Goal: Task Accomplishment & Management: Manage account settings

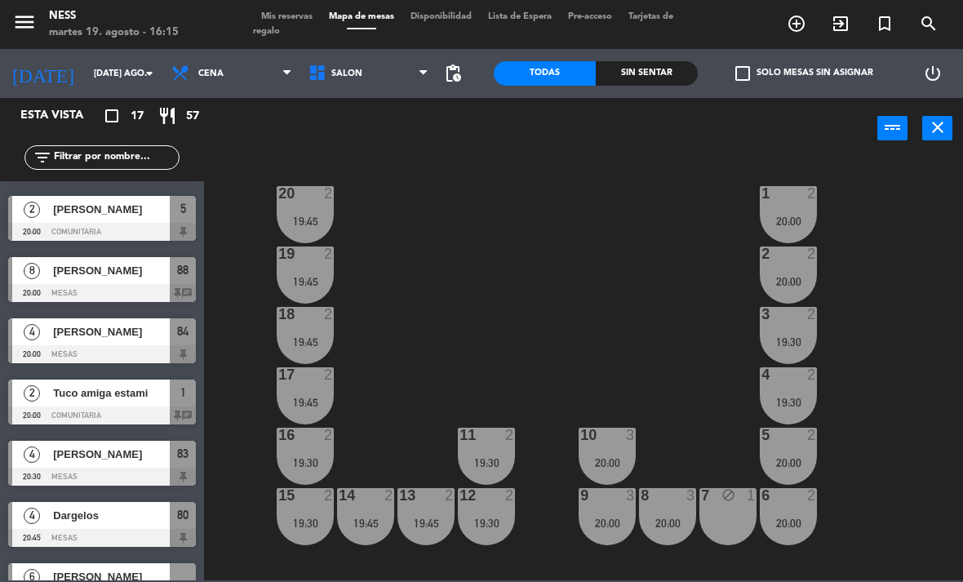
scroll to position [583, 0]
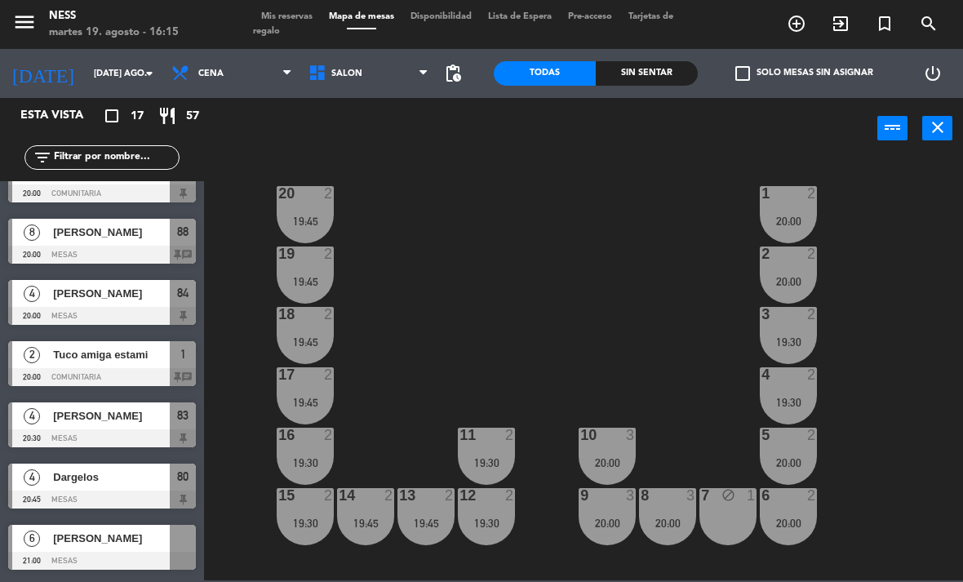
click at [158, 362] on span "Tuco amiga estami" at bounding box center [111, 354] width 117 height 17
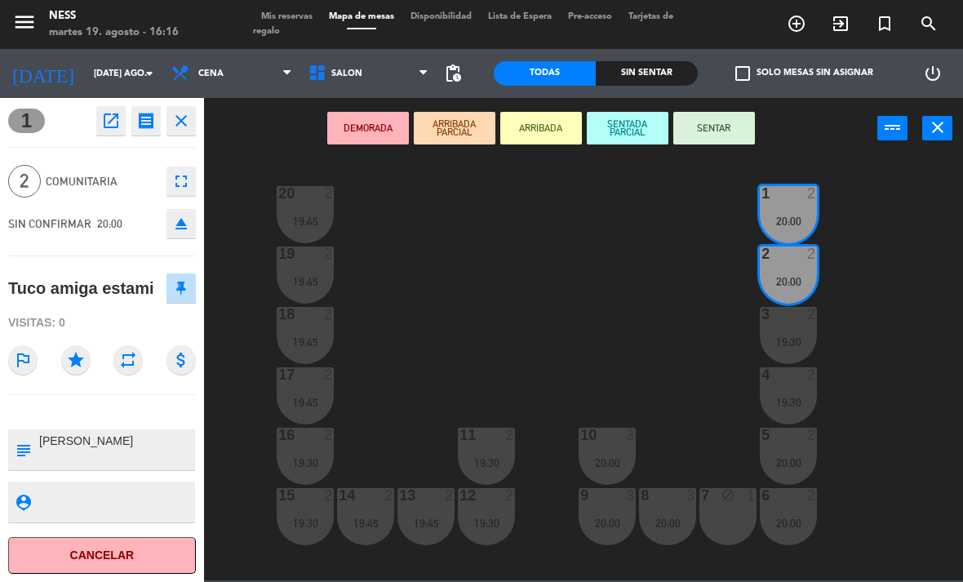
click at [187, 107] on button "close" at bounding box center [180, 120] width 29 height 29
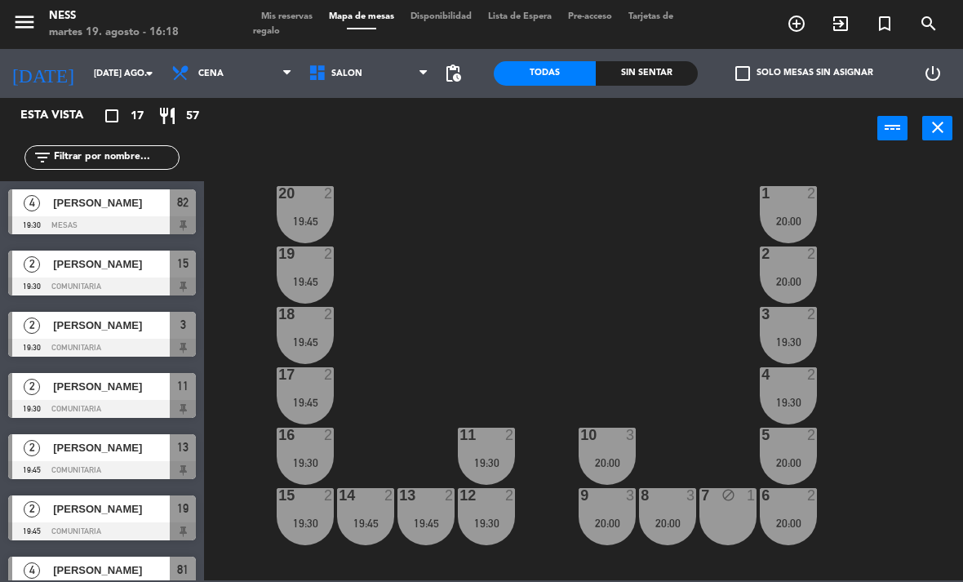
scroll to position [0, 0]
click at [610, 296] on div "20 2 19:45 1 2 20:00 19 2 19:45 2 2 20:00 18 2 19:45 3 2 19:30 17 2 19:45 4 2 1…" at bounding box center [588, 368] width 749 height 423
click at [126, 66] on input "[DATE] ago." at bounding box center [146, 73] width 121 height 27
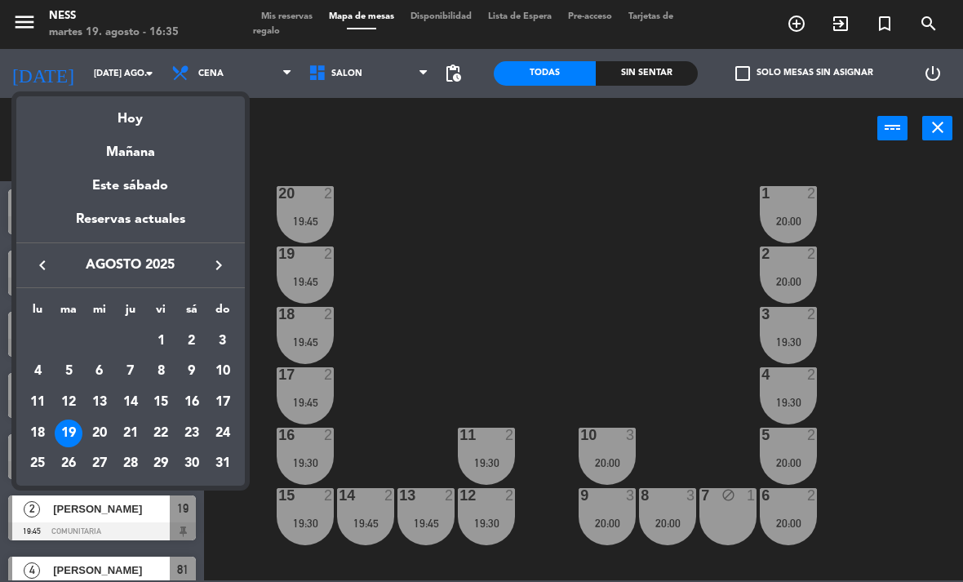
click at [112, 431] on div "20" at bounding box center [100, 433] width 28 height 28
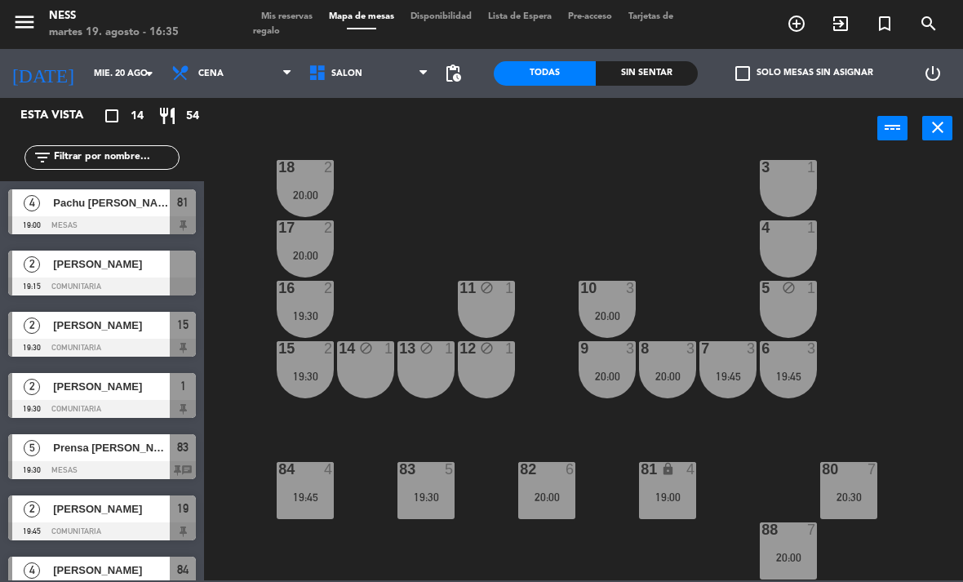
scroll to position [147, 0]
click at [658, 495] on div "19:00" at bounding box center [667, 496] width 57 height 11
click at [905, 308] on div "20 2 19:45 1 2 19:30 19 2 19:45 2 2 19:30 18 2 20:00 3 1 17 2 20:00 4 1 16 2 19…" at bounding box center [588, 368] width 749 height 423
click at [676, 501] on div "19:00" at bounding box center [667, 496] width 57 height 11
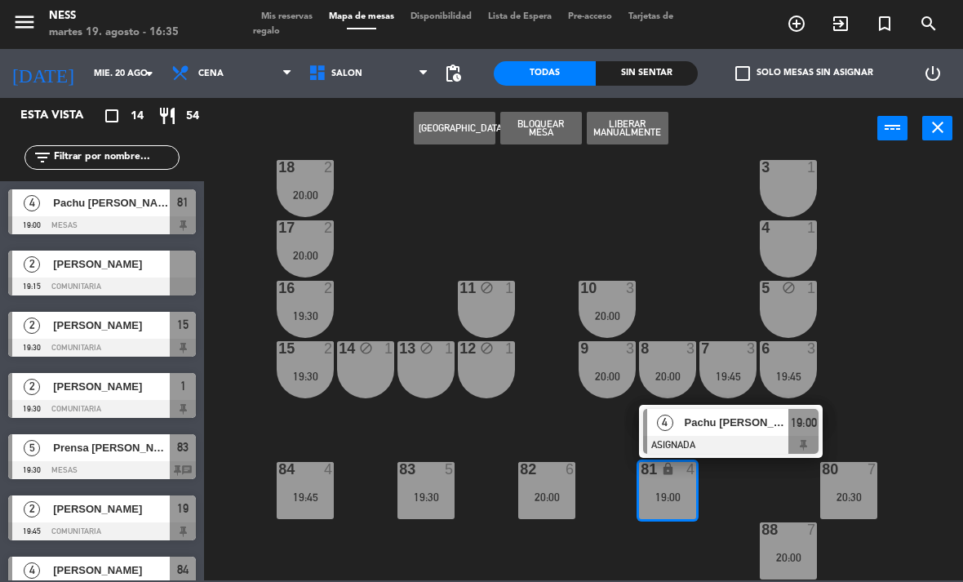
click at [722, 439] on div at bounding box center [730, 445] width 175 height 18
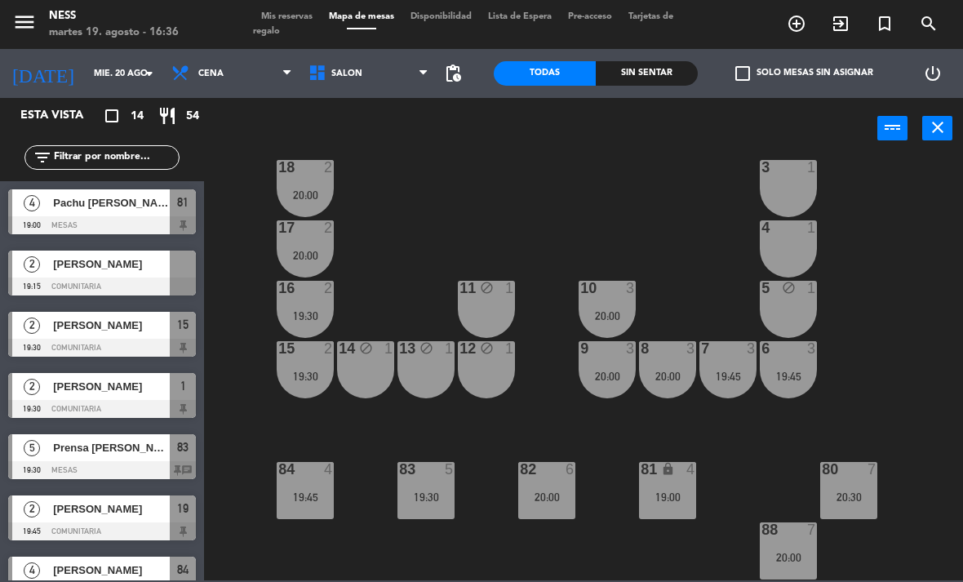
click at [658, 197] on div "20 2 19:45 1 2 19:30 19 2 19:45 2 2 19:30 18 2 20:00 3 1 17 2 20:00 4 1 16 2 19…" at bounding box center [588, 368] width 749 height 423
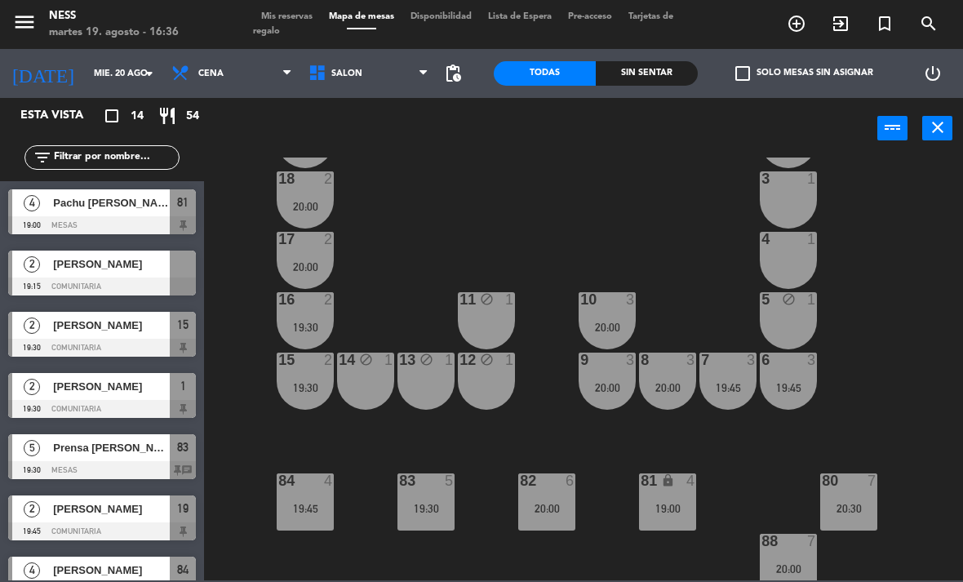
scroll to position [137, 0]
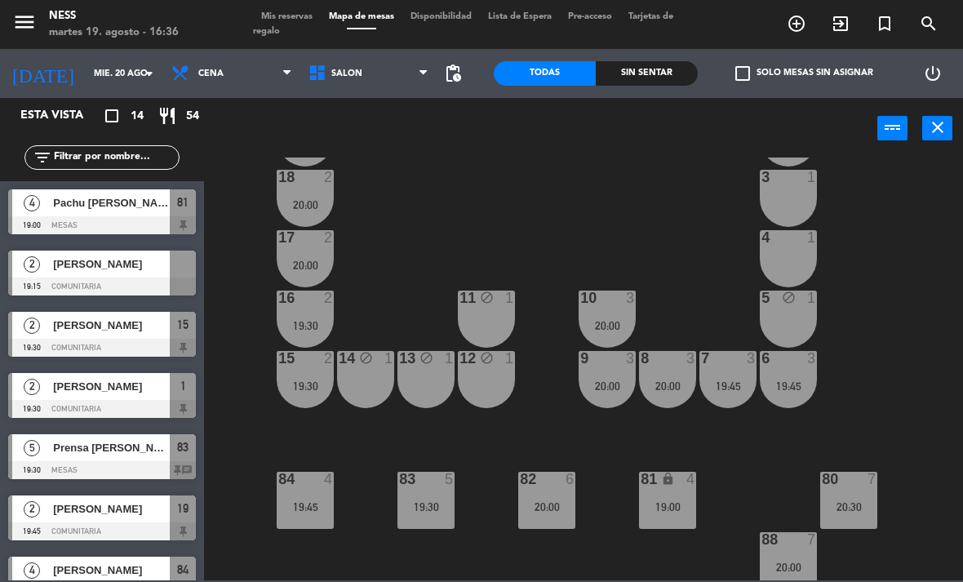
click at [683, 511] on div "19:00" at bounding box center [667, 506] width 57 height 11
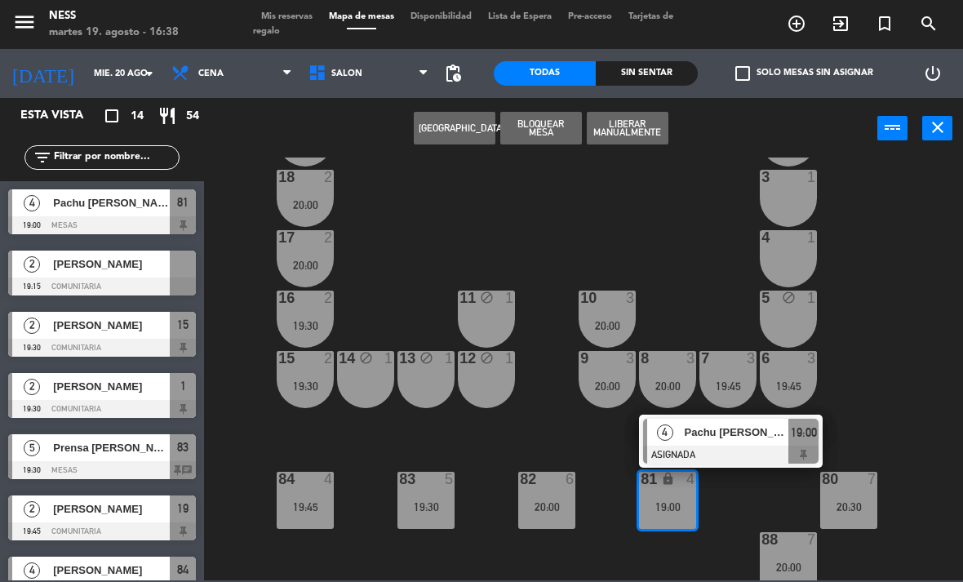
click at [893, 404] on div "20 2 19:45 1 2 19:30 19 2 19:45 2 2 19:30 18 2 20:00 3 1 17 2 20:00 4 1 16 2 19…" at bounding box center [588, 368] width 749 height 423
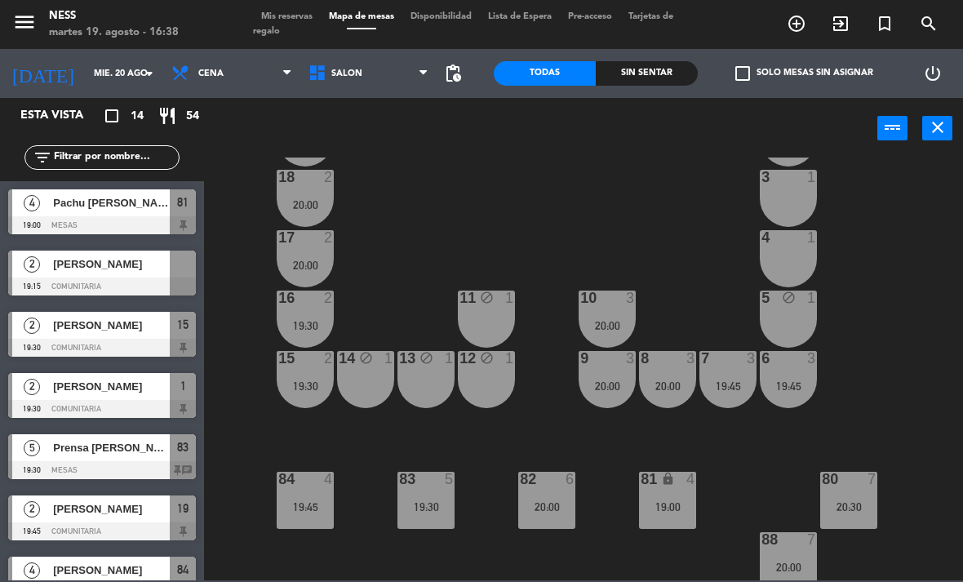
click at [588, 423] on div "20 2 19:45 1 2 19:30 19 2 19:45 2 2 19:30 18 2 20:00 3 1 17 2 20:00 4 1 16 2 19…" at bounding box center [588, 368] width 749 height 423
click at [130, 79] on input "mié. 20 ago." at bounding box center [146, 73] width 121 height 27
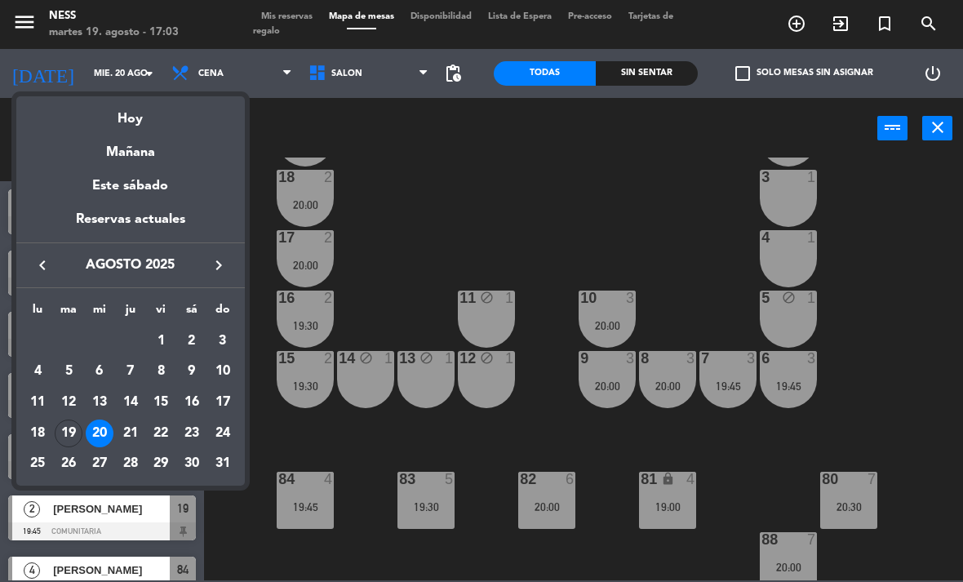
click at [147, 164] on div "Este sábado" at bounding box center [130, 186] width 228 height 46
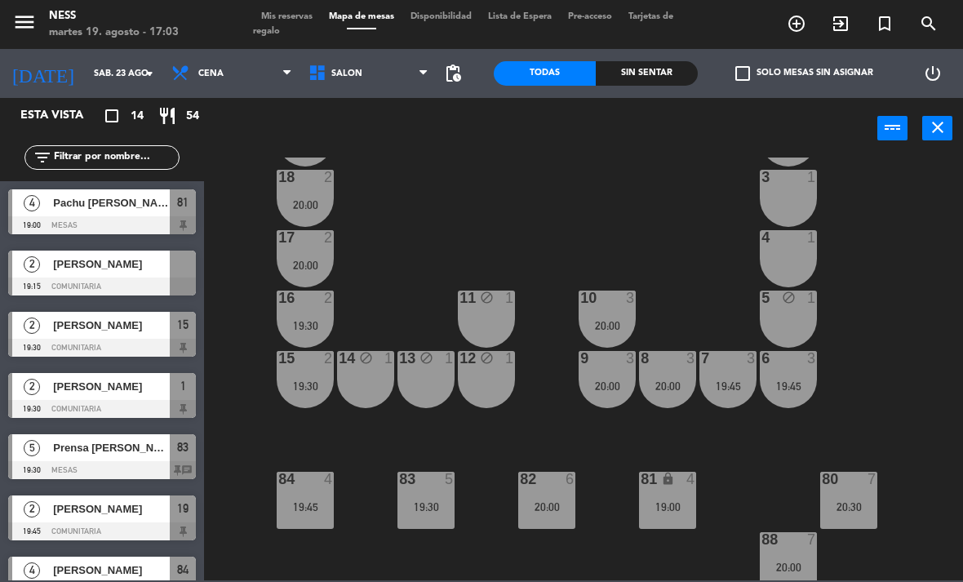
scroll to position [0, 0]
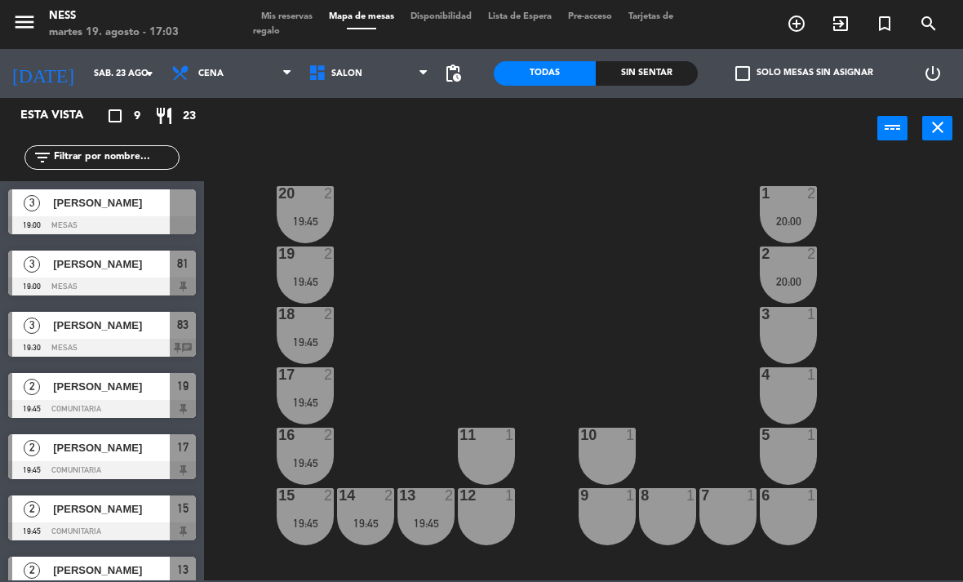
click at [131, 70] on input "sáb. 23 ago." at bounding box center [146, 73] width 121 height 27
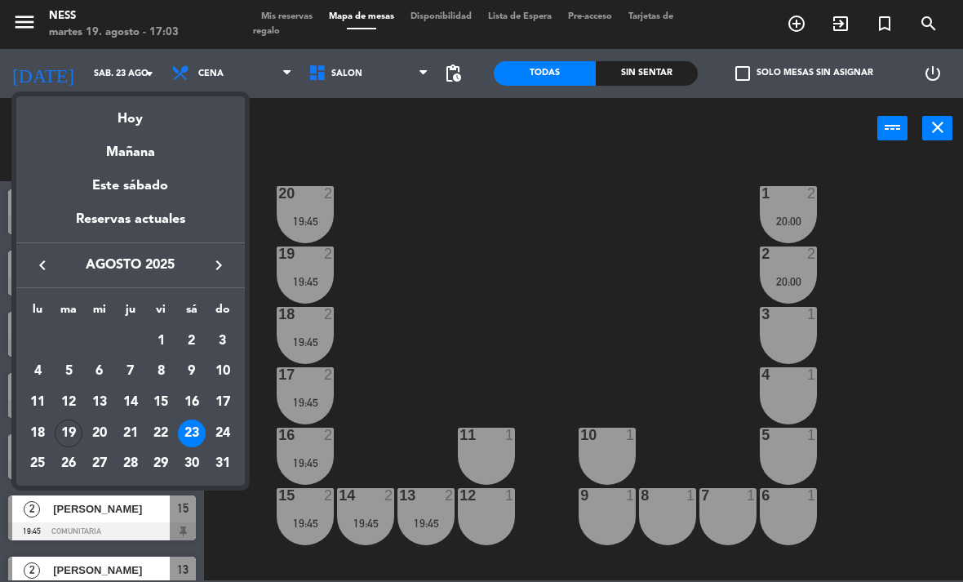
click at [134, 122] on div "Hoy" at bounding box center [130, 112] width 228 height 33
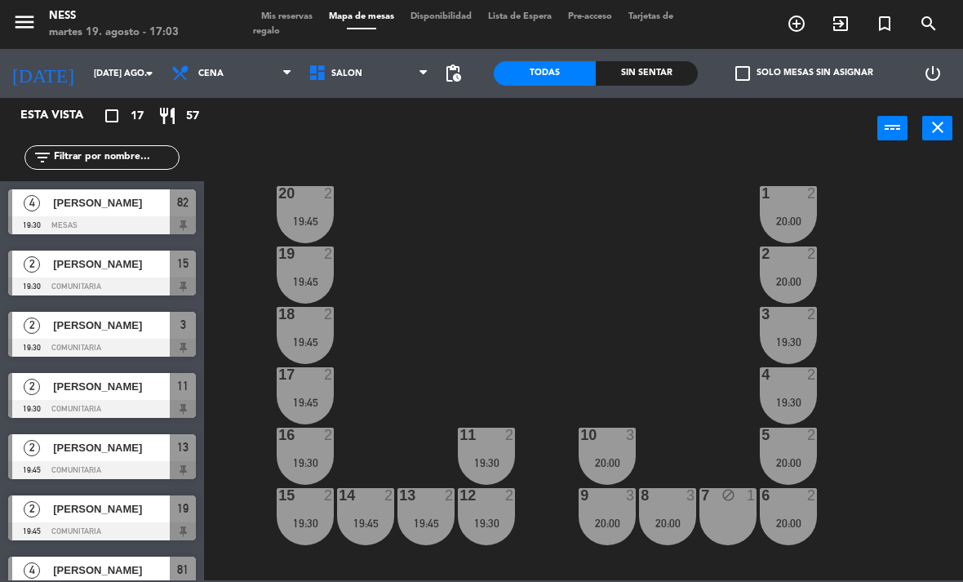
click at [104, 78] on input "[DATE] ago." at bounding box center [146, 73] width 121 height 27
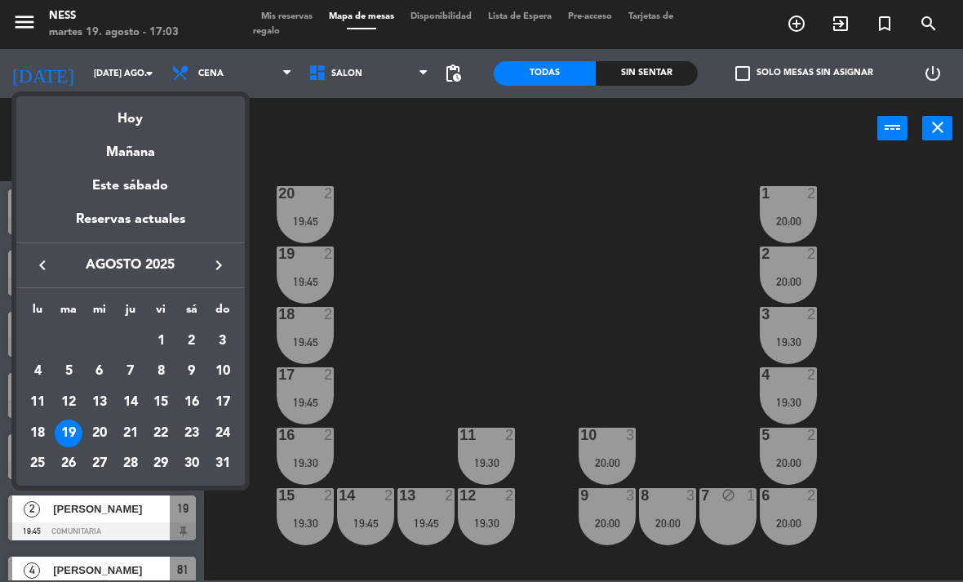
click at [135, 156] on div "Mañana" at bounding box center [130, 146] width 228 height 33
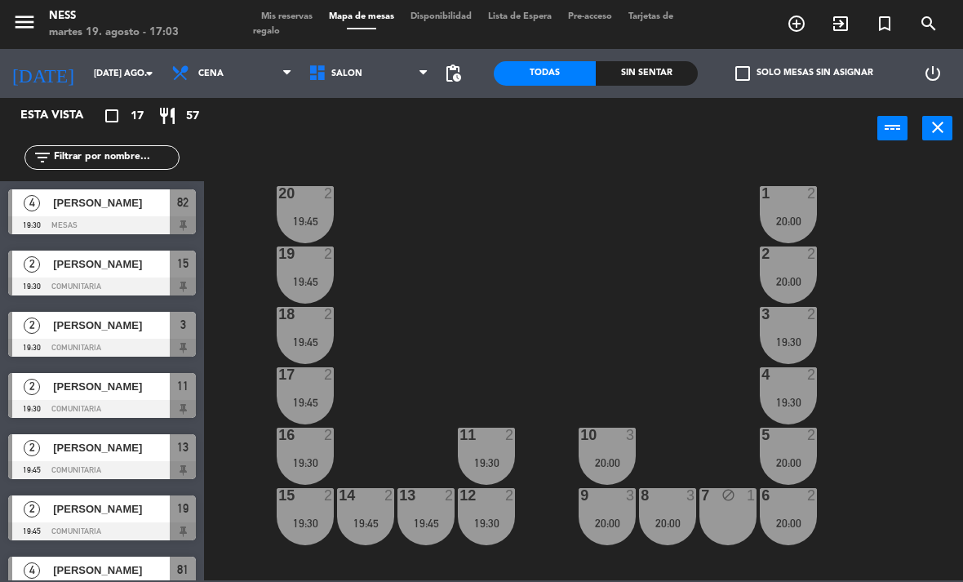
type input "mié. 20 ago."
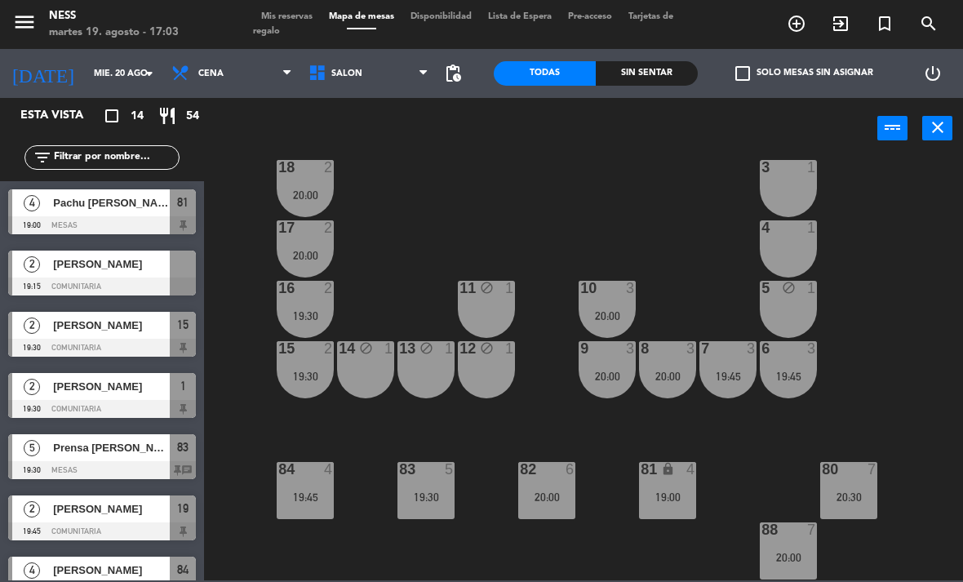
scroll to position [147, 0]
click at [673, 498] on div "81 lock 3" at bounding box center [667, 490] width 57 height 57
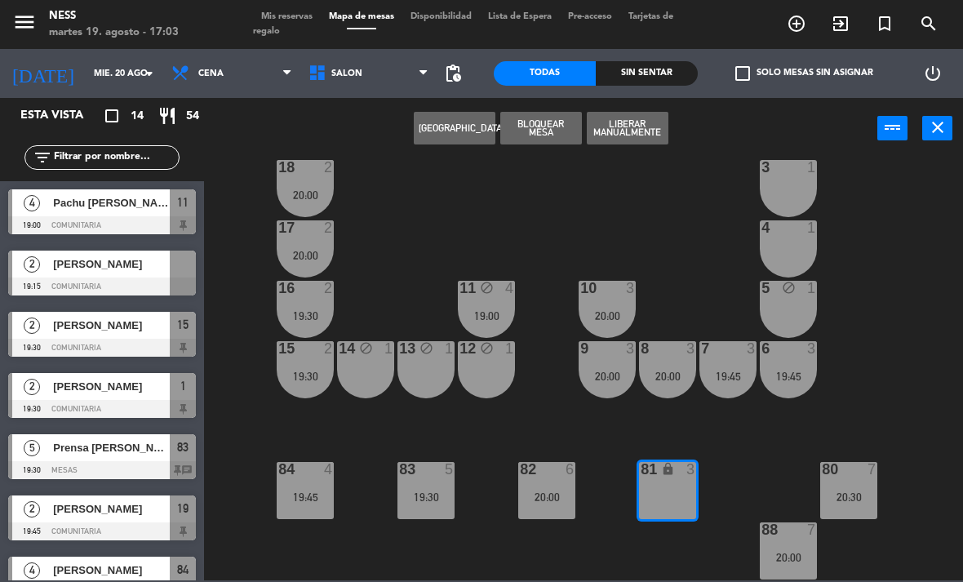
click at [469, 132] on button "[GEOGRAPHIC_DATA]" at bounding box center [455, 128] width 82 height 33
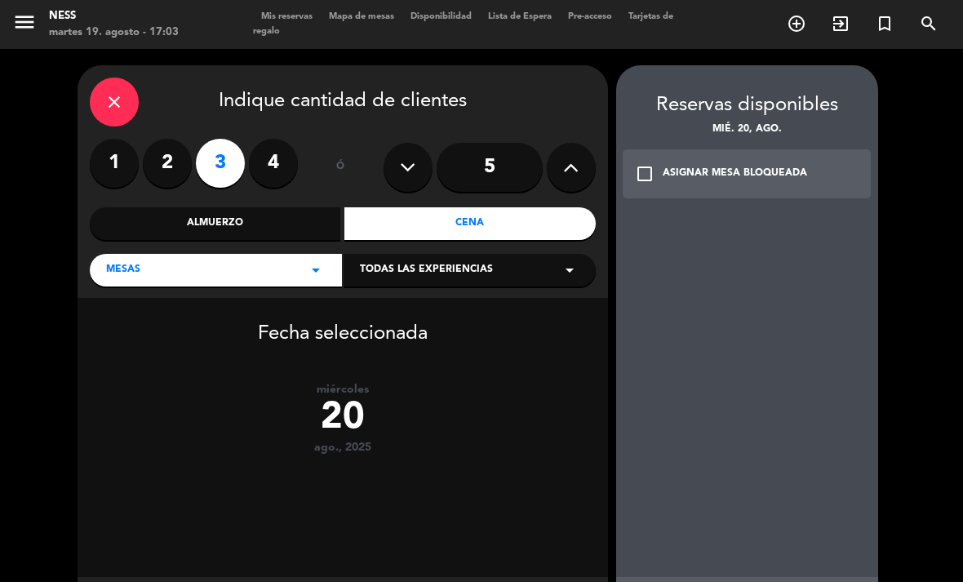
click at [288, 141] on div "1 2 3 4" at bounding box center [194, 163] width 208 height 49
click at [275, 172] on label "4" at bounding box center [273, 163] width 49 height 49
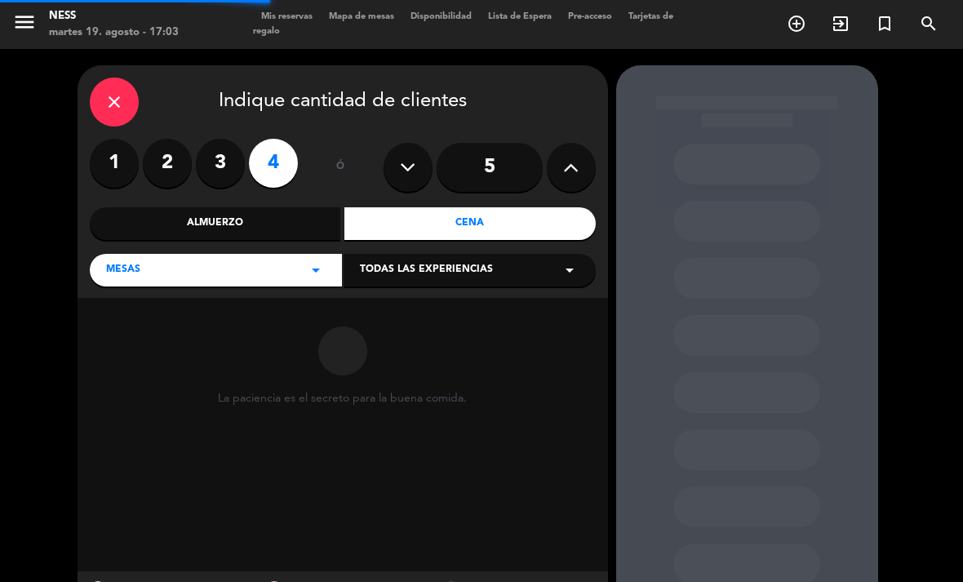
click at [472, 222] on div "Cena" at bounding box center [469, 223] width 251 height 33
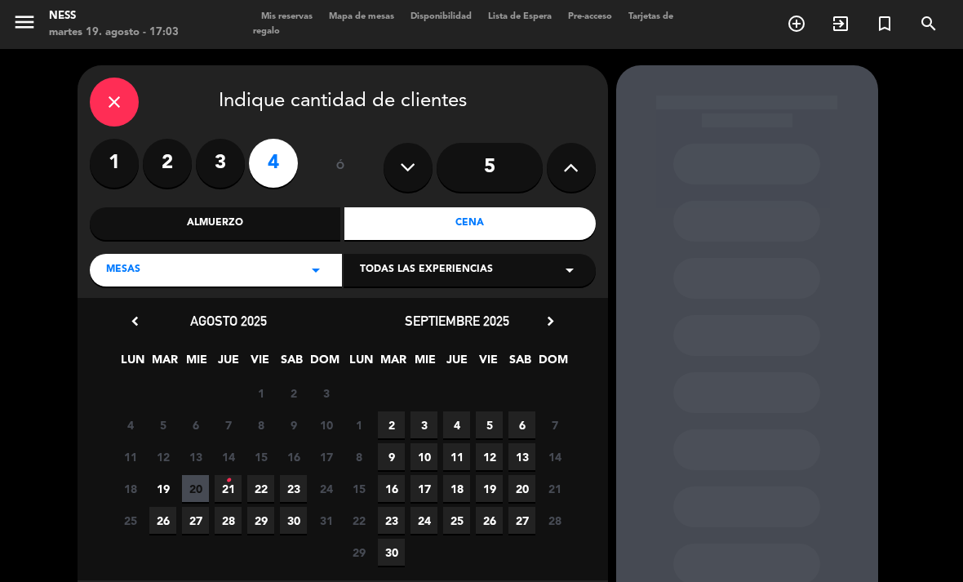
click at [198, 491] on span "20" at bounding box center [195, 488] width 27 height 27
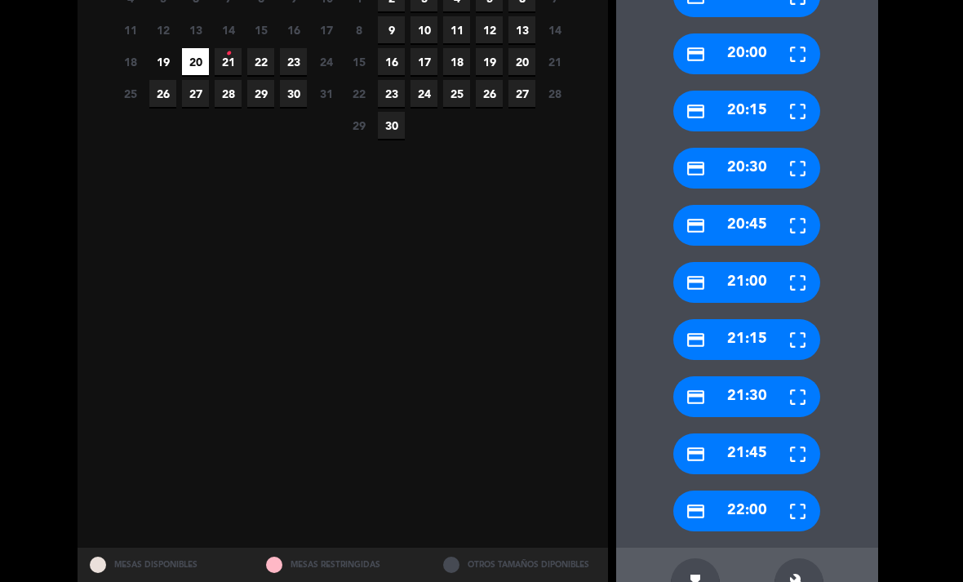
scroll to position [426, 0]
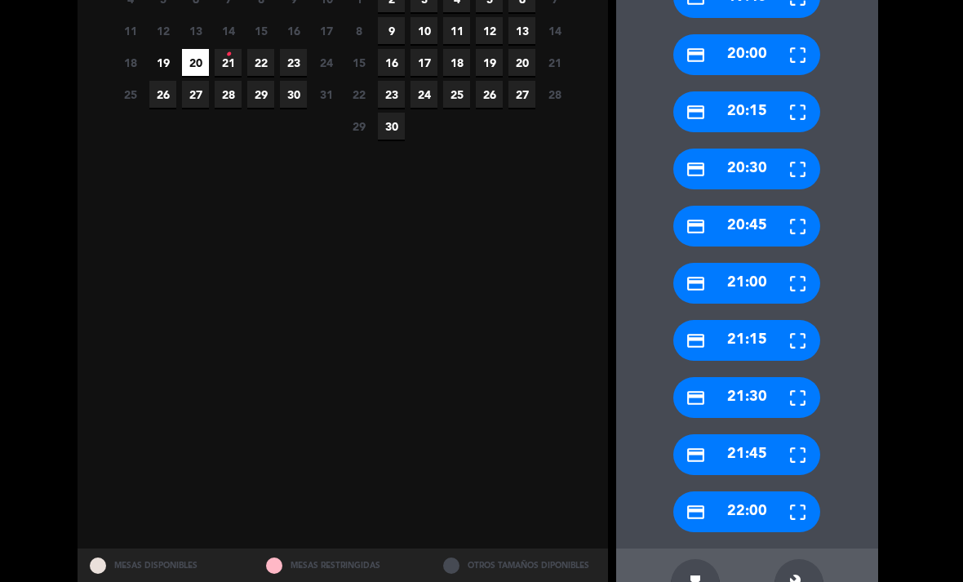
click at [800, 574] on icon "build" at bounding box center [799, 584] width 20 height 20
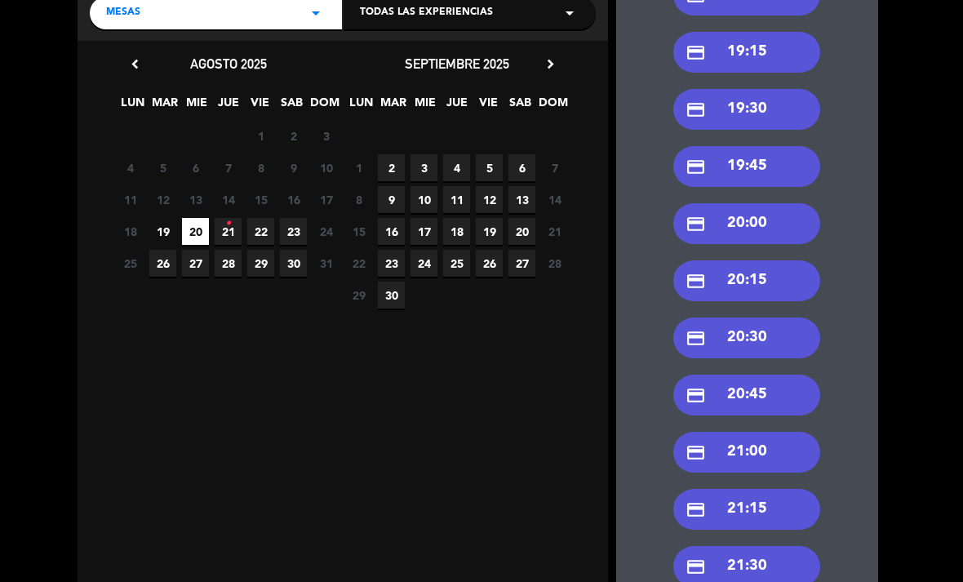
scroll to position [246, 0]
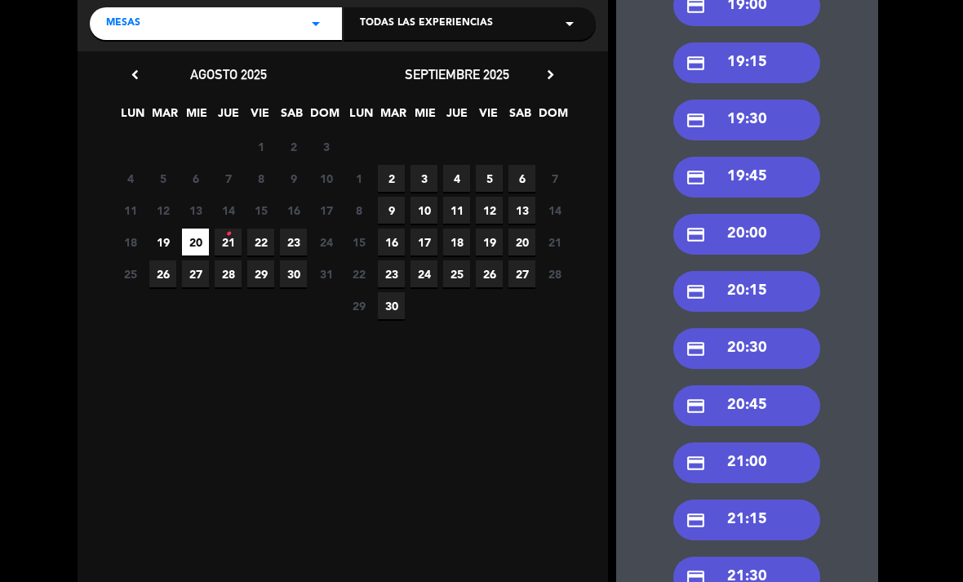
click at [756, 214] on div "credit_card 20:00" at bounding box center [746, 234] width 147 height 41
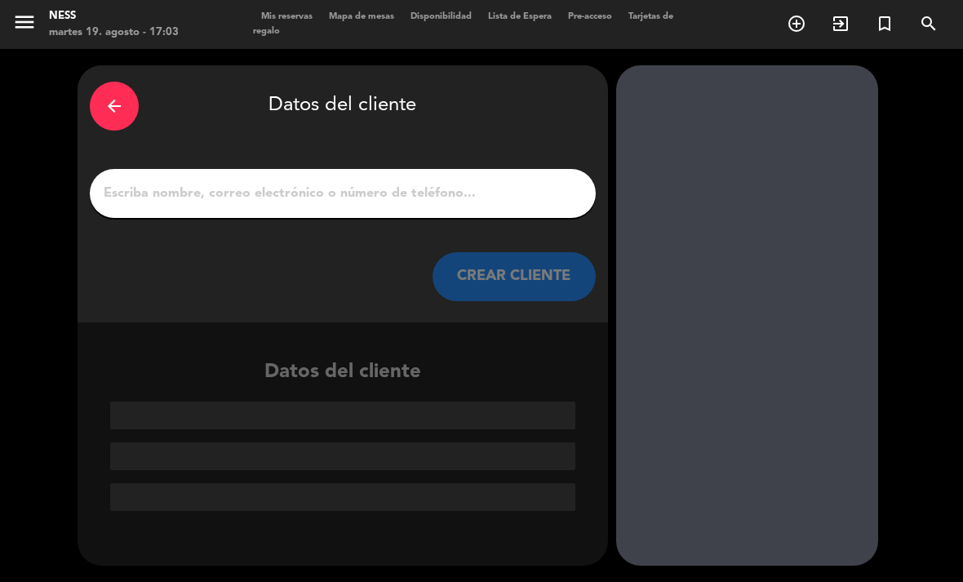
click at [330, 182] on input "1" at bounding box center [342, 193] width 481 height 23
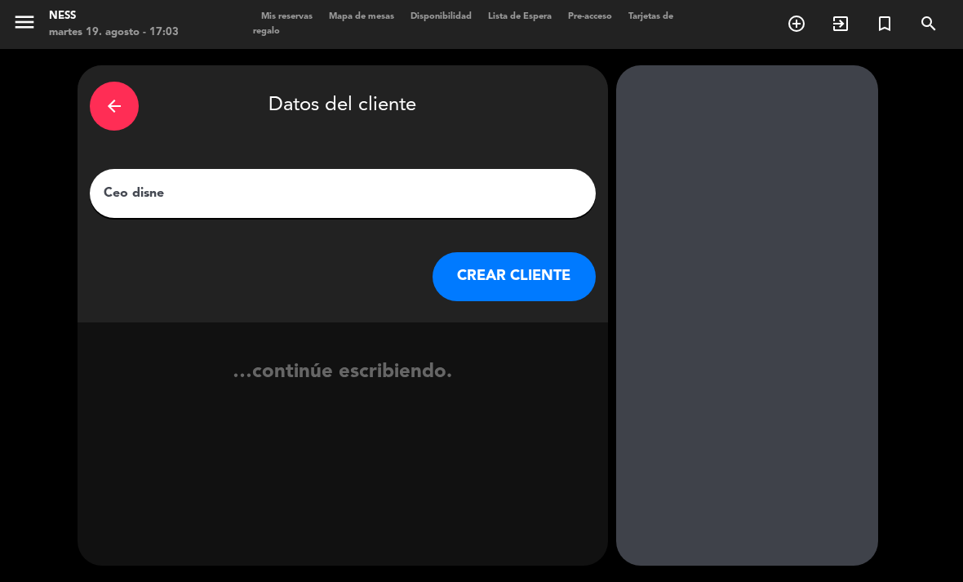
type input "Ceo disney"
click at [559, 252] on button "CREAR CLIENTE" at bounding box center [513, 276] width 163 height 49
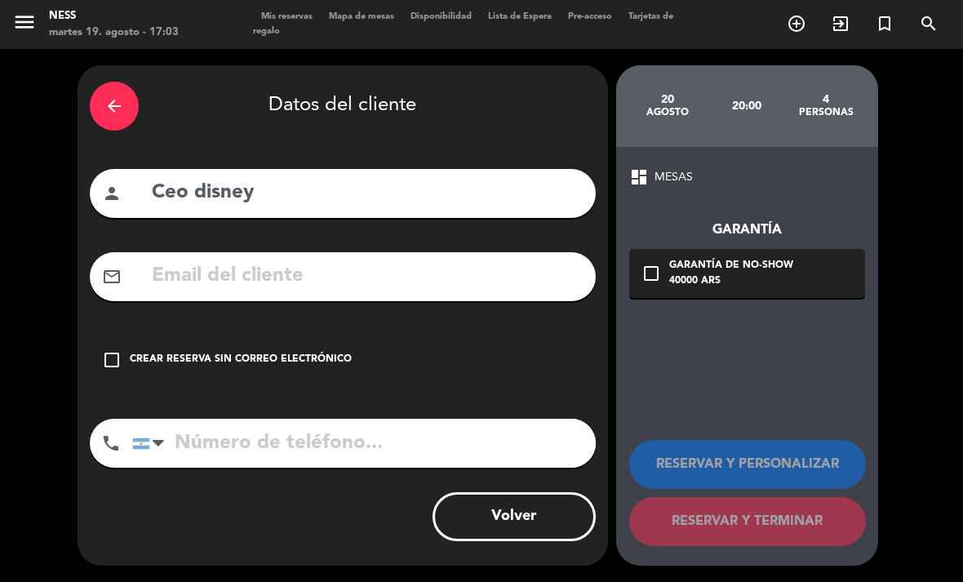
click at [206, 335] on div "check_box_outline_blank Crear reserva sin correo electrónico" at bounding box center [343, 359] width 506 height 49
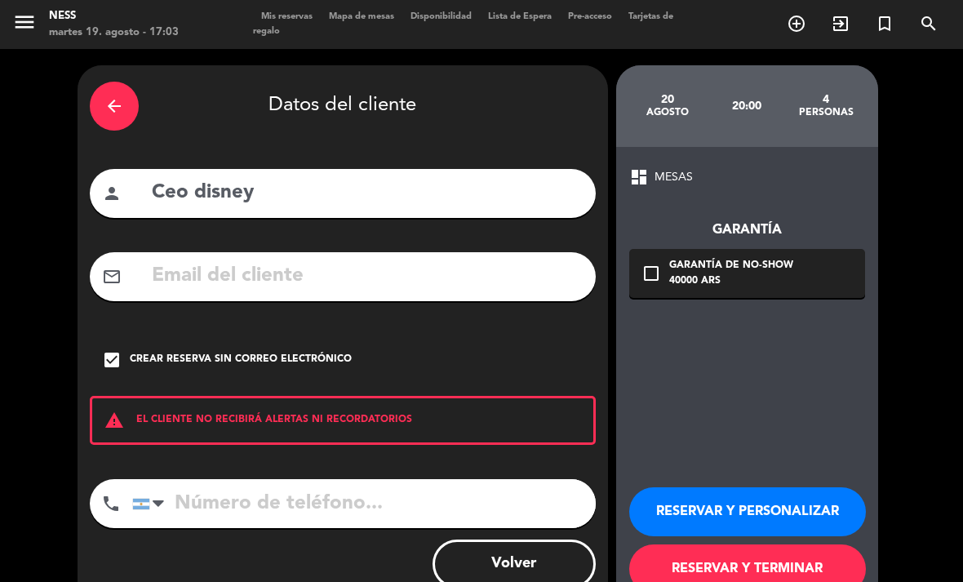
click at [732, 487] on button "RESERVAR Y PERSONALIZAR" at bounding box center [747, 511] width 237 height 49
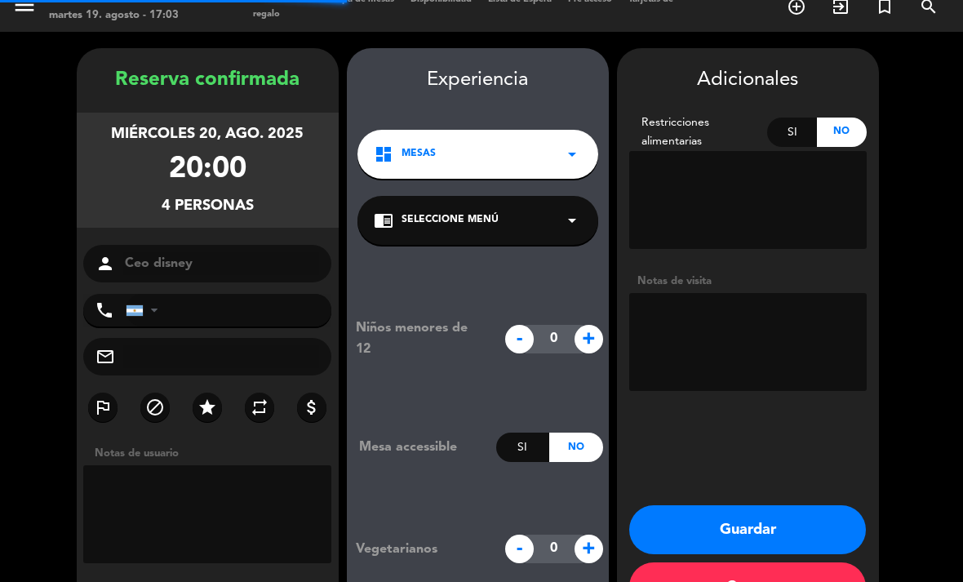
scroll to position [47, 0]
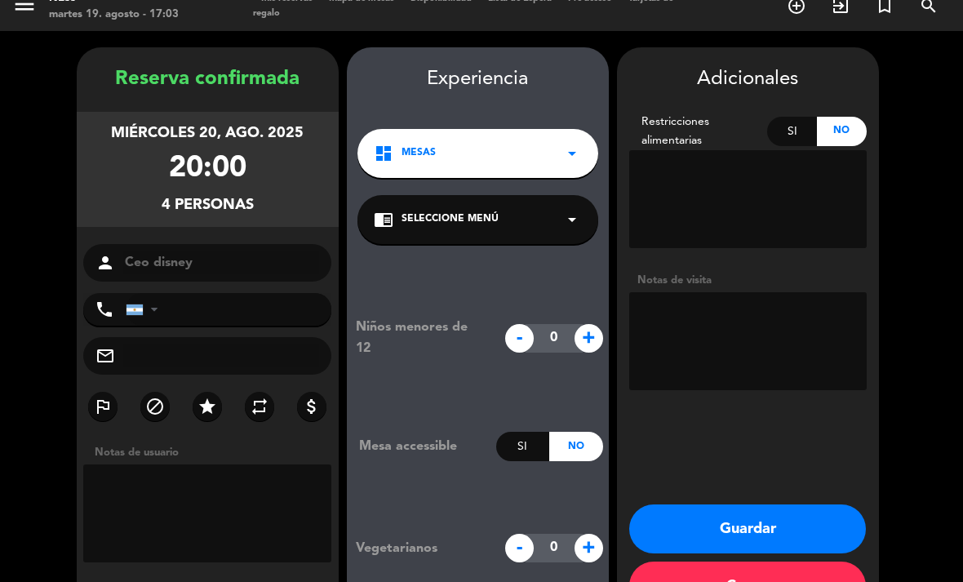
click at [809, 504] on button "Guardar" at bounding box center [747, 528] width 237 height 49
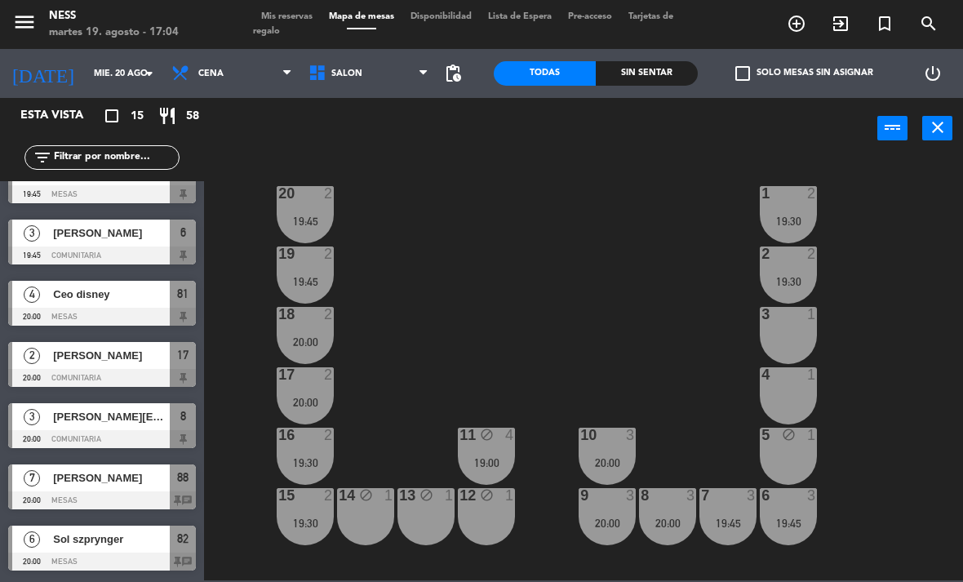
scroll to position [82, 0]
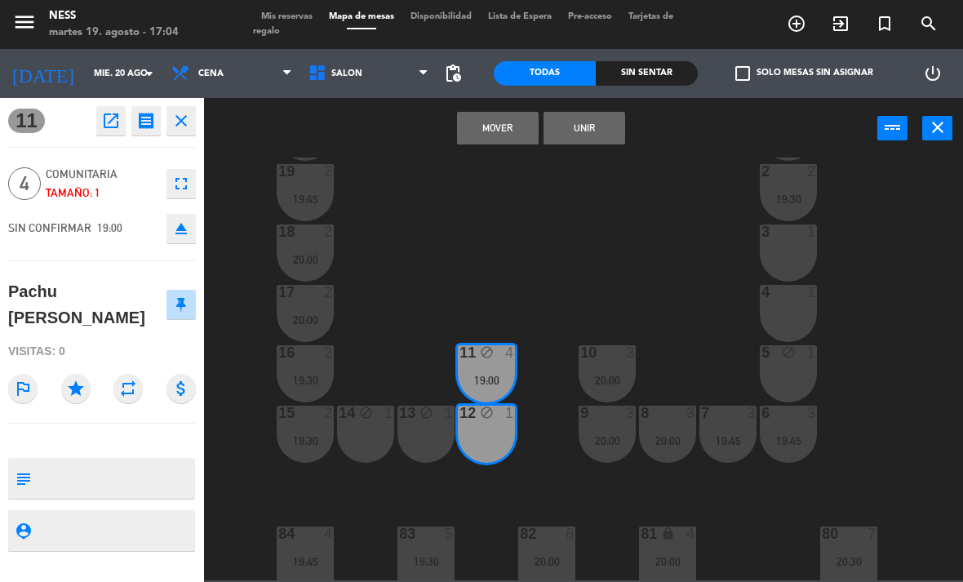
click at [425, 433] on div "13 block 1" at bounding box center [425, 434] width 57 height 57
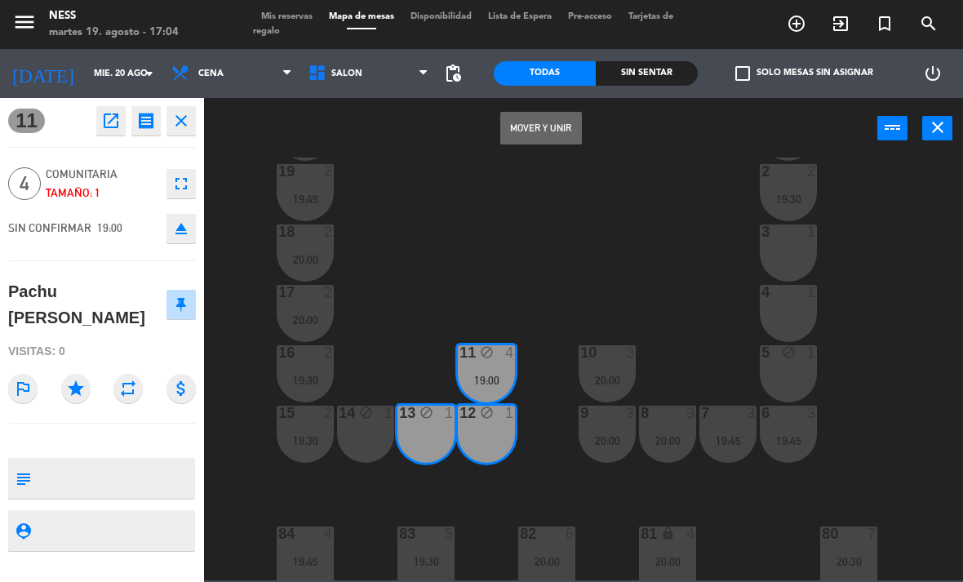
click at [372, 429] on div "14 block 1" at bounding box center [365, 434] width 57 height 57
click at [371, 433] on div "14 block 1" at bounding box center [365, 434] width 57 height 57
click at [377, 428] on div "14 block 1" at bounding box center [365, 434] width 57 height 57
click at [568, 131] on button "Mover y Unir" at bounding box center [541, 128] width 82 height 33
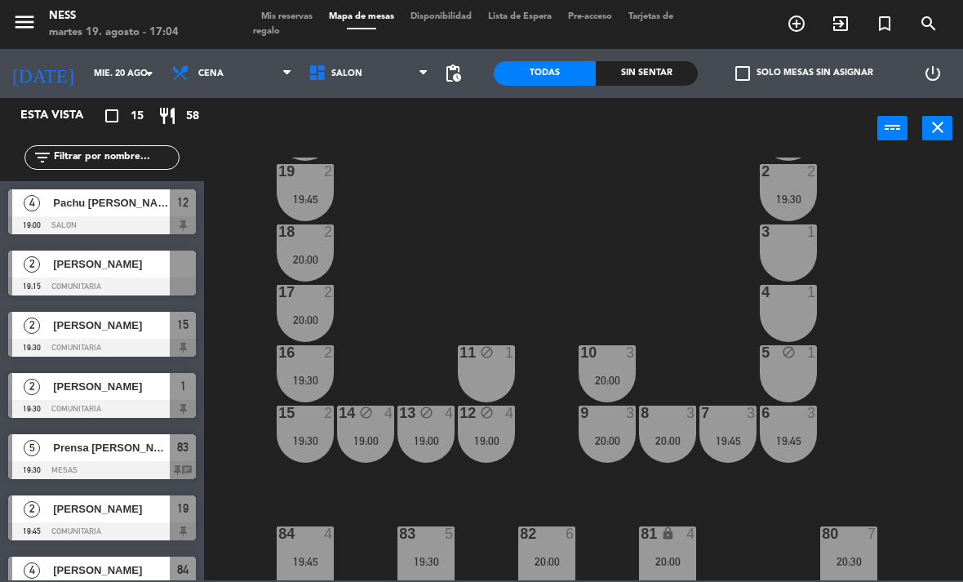
click at [505, 366] on div "11 block 1" at bounding box center [486, 373] width 57 height 57
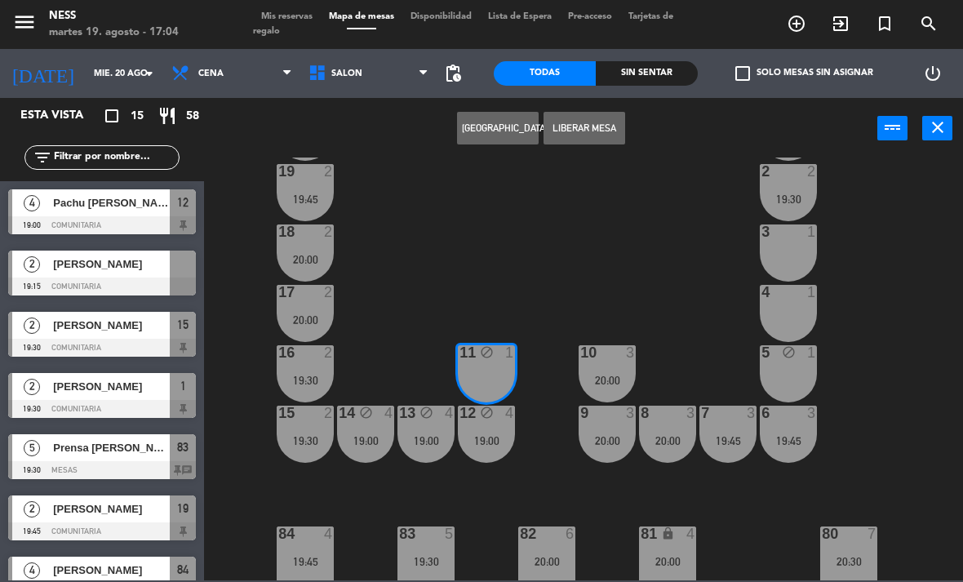
click at [607, 127] on button "Liberar Mesa" at bounding box center [584, 128] width 82 height 33
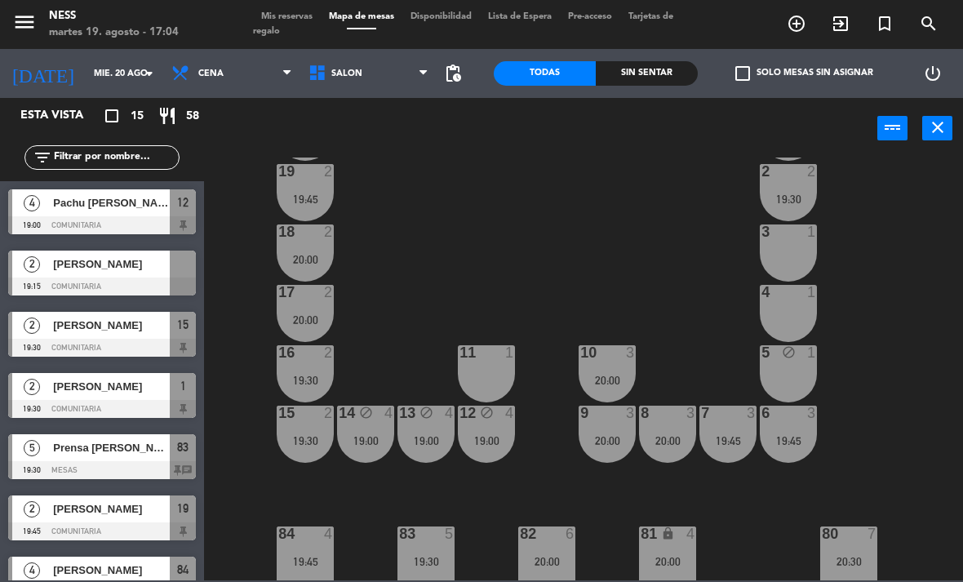
click at [515, 357] on div "1" at bounding box center [510, 352] width 10 height 15
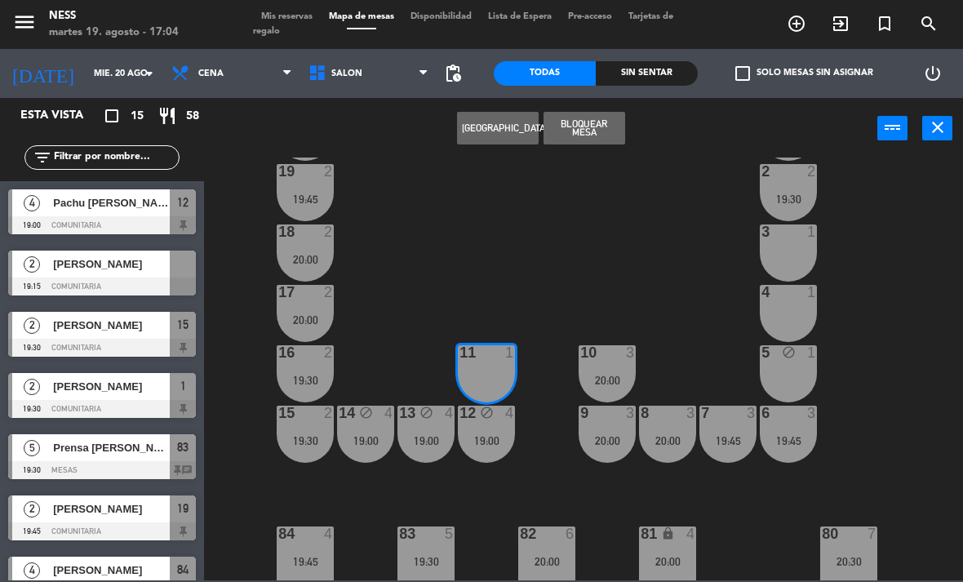
click at [605, 122] on button "Bloquear Mesa" at bounding box center [584, 128] width 82 height 33
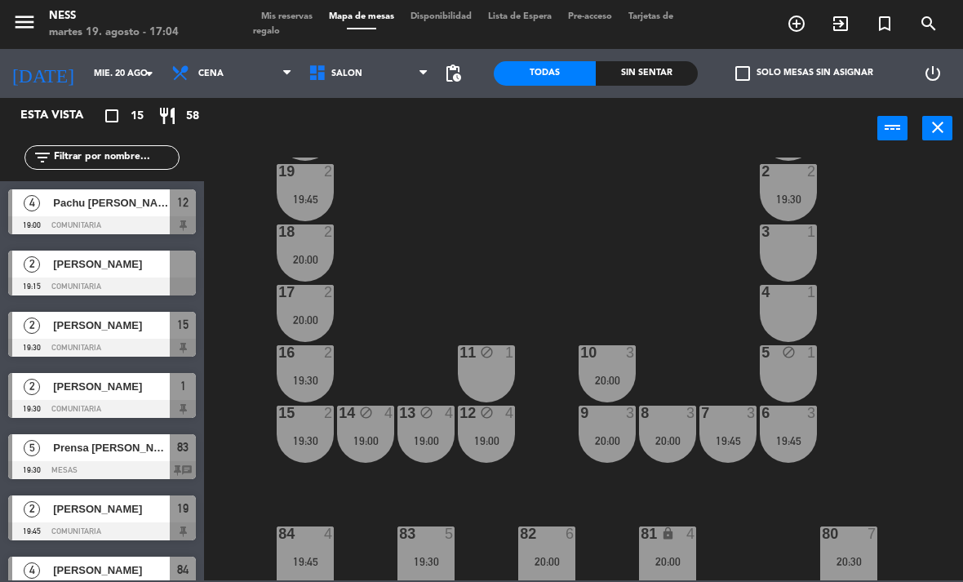
click at [499, 432] on div "12 block 4 19:00" at bounding box center [486, 434] width 57 height 57
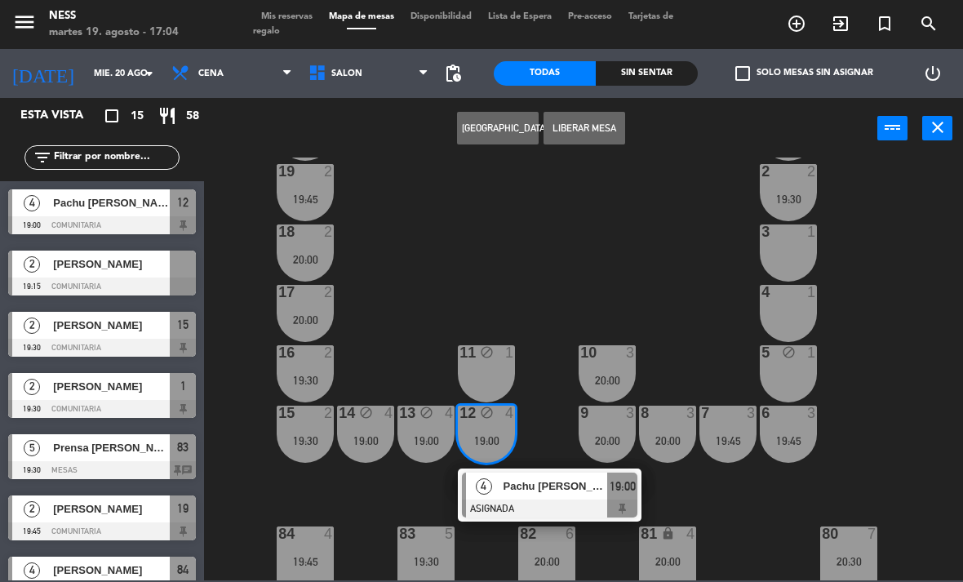
click at [587, 126] on button "Liberar Mesa" at bounding box center [584, 128] width 82 height 33
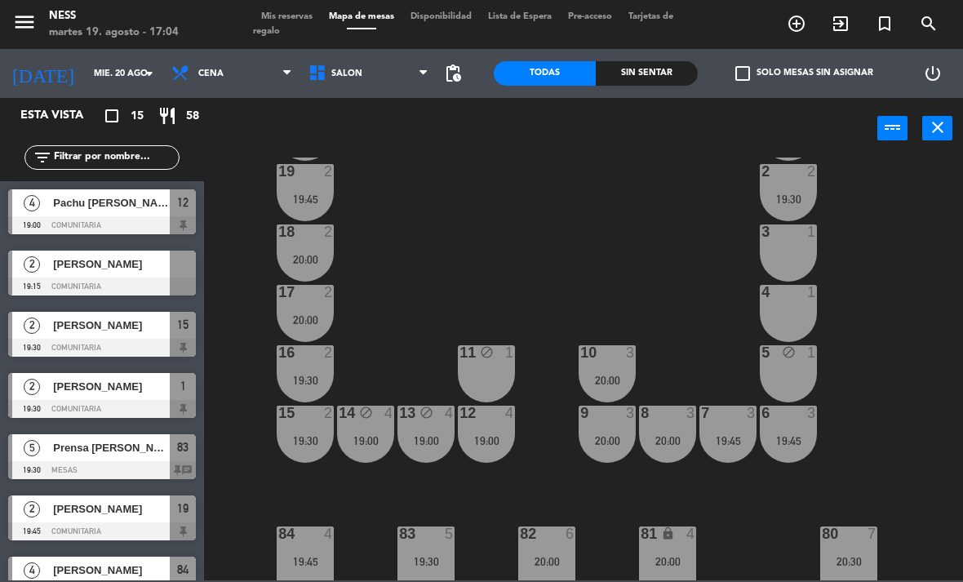
click at [422, 435] on div "19:00" at bounding box center [425, 440] width 57 height 11
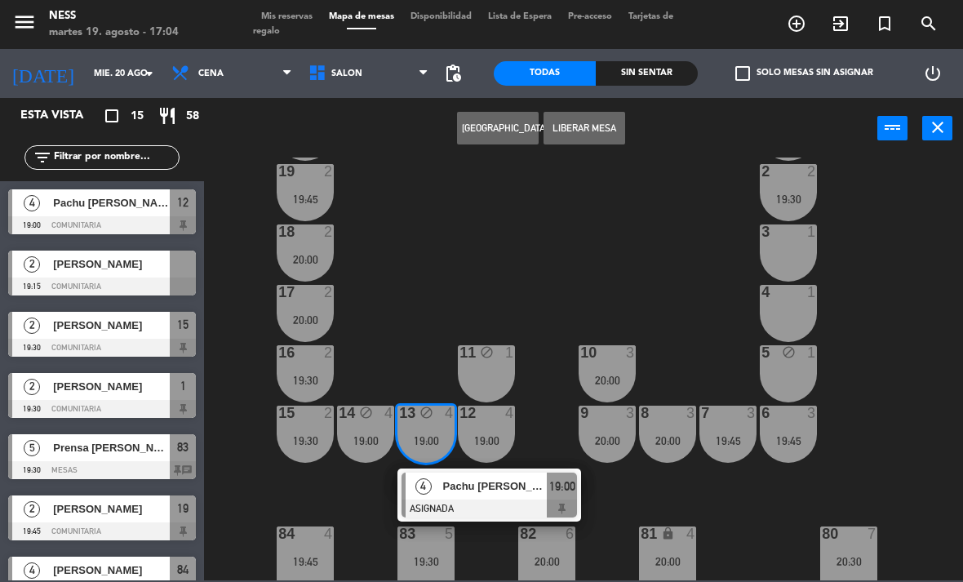
click at [596, 126] on button "Liberar Mesa" at bounding box center [584, 128] width 82 height 33
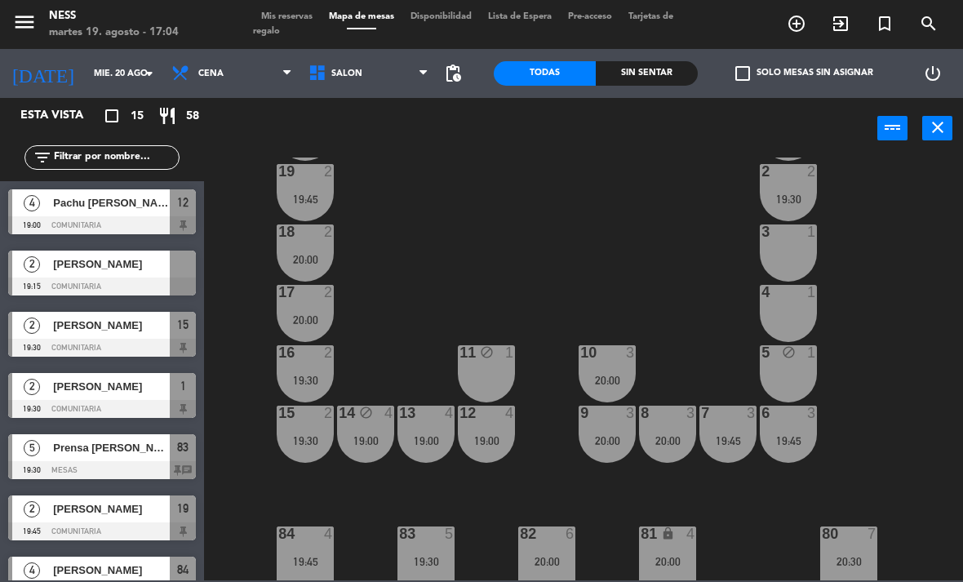
click at [366, 436] on div "19:00" at bounding box center [365, 440] width 57 height 11
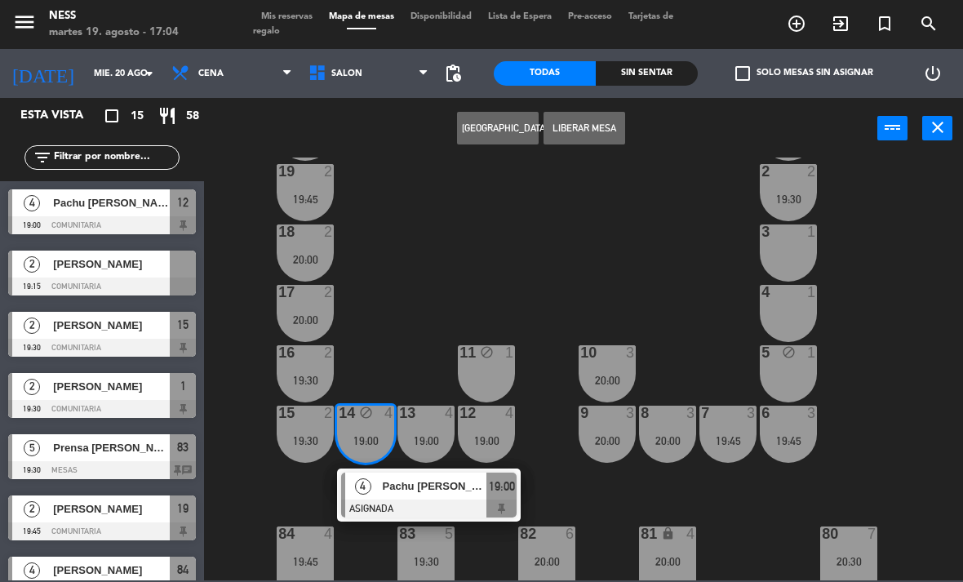
click at [595, 120] on button "Liberar Mesa" at bounding box center [584, 128] width 82 height 33
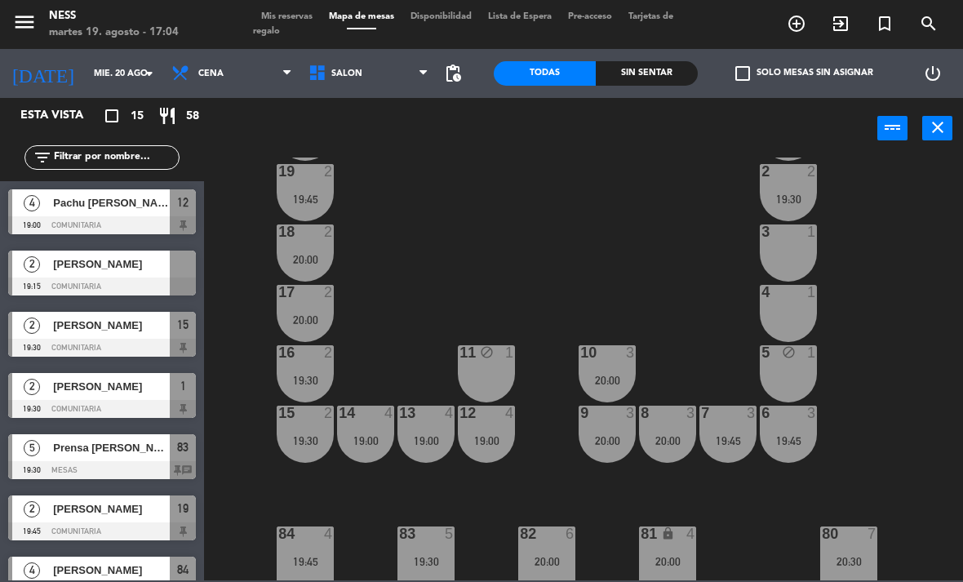
click at [632, 261] on div "20 2 19:45 1 2 19:30 19 2 19:45 2 2 19:30 18 2 20:00 3 1 17 2 20:00 4 1 16 2 19…" at bounding box center [588, 368] width 749 height 423
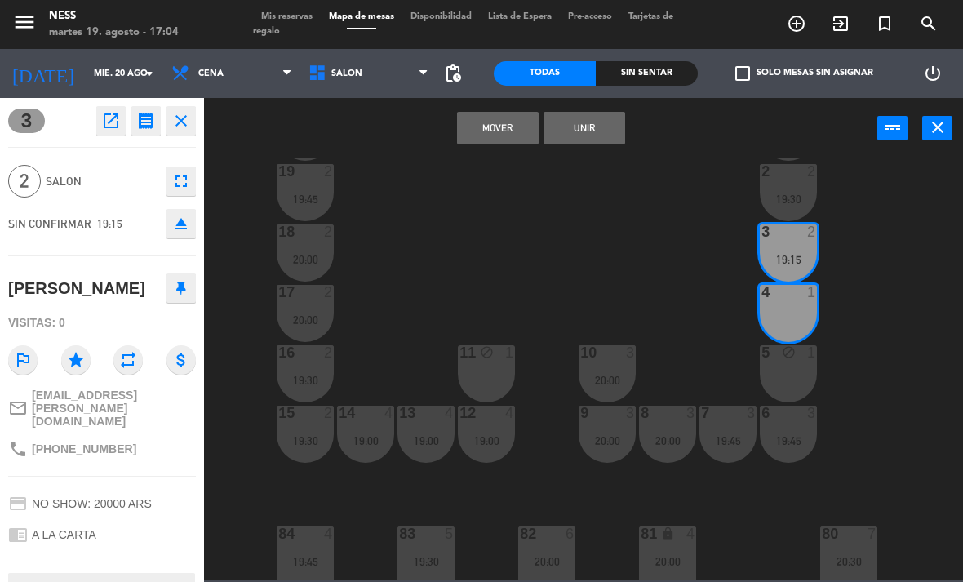
click at [597, 142] on button "Unir" at bounding box center [584, 128] width 82 height 33
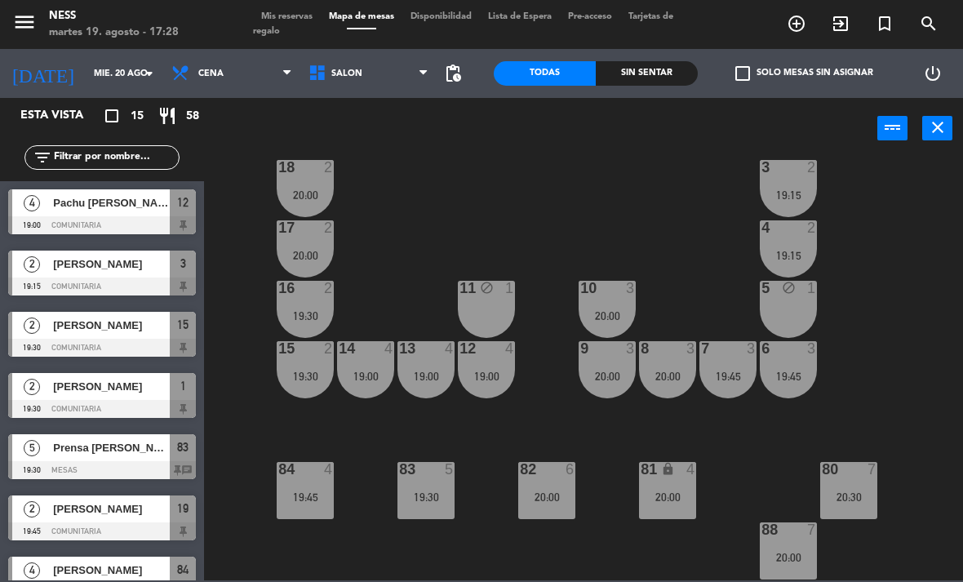
scroll to position [147, 0]
click at [804, 553] on div "20:00" at bounding box center [788, 557] width 57 height 11
click at [857, 488] on div "80 7 20:30" at bounding box center [848, 490] width 57 height 57
click at [913, 317] on div "20 2 19:45 1 2 19:30 19 2 19:45 2 2 19:30 18 2 20:00 3 2 19:15 17 2 20:00 4 2 1…" at bounding box center [588, 368] width 749 height 423
click at [525, 494] on div "20:00" at bounding box center [546, 496] width 57 height 11
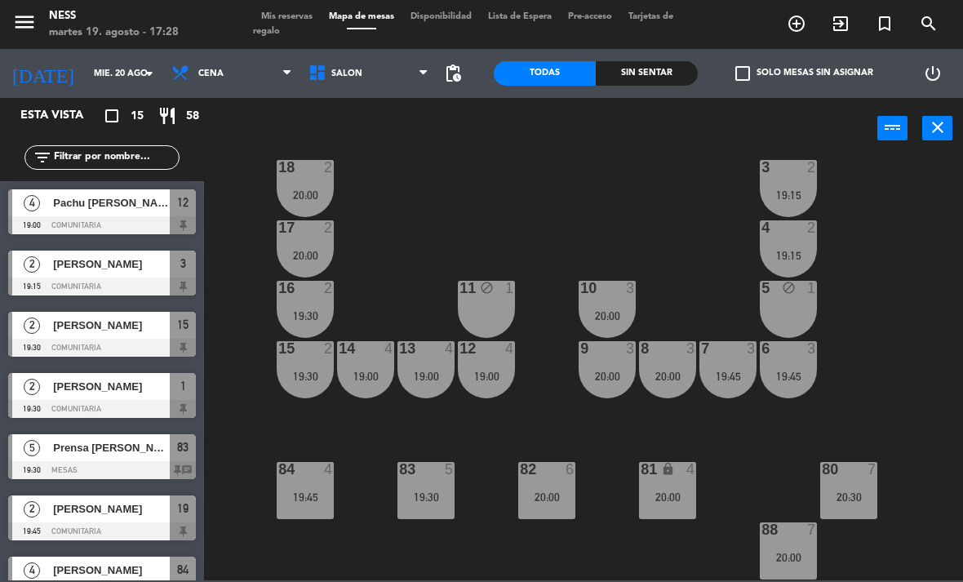
click at [603, 547] on div "20 2 19:45 1 2 19:30 19 2 19:45 2 2 19:30 18 2 20:00 3 2 19:15 17 2 20:00 4 2 1…" at bounding box center [588, 368] width 749 height 423
click at [679, 509] on div "81 lock 4 20:00" at bounding box center [667, 490] width 57 height 57
click at [911, 367] on div "20 2 19:45 1 2 19:30 19 2 19:45 2 2 19:30 18 2 20:00 3 2 19:15 17 2 20:00 4 2 1…" at bounding box center [588, 368] width 749 height 423
click at [98, 64] on input "mié. 20 ago." at bounding box center [146, 73] width 121 height 27
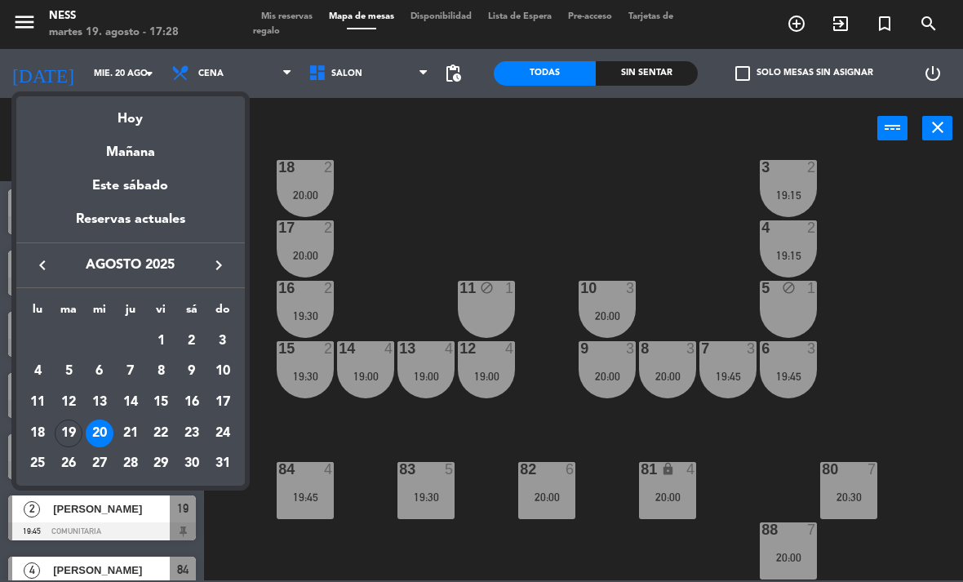
click at [105, 120] on div "Hoy" at bounding box center [130, 112] width 228 height 33
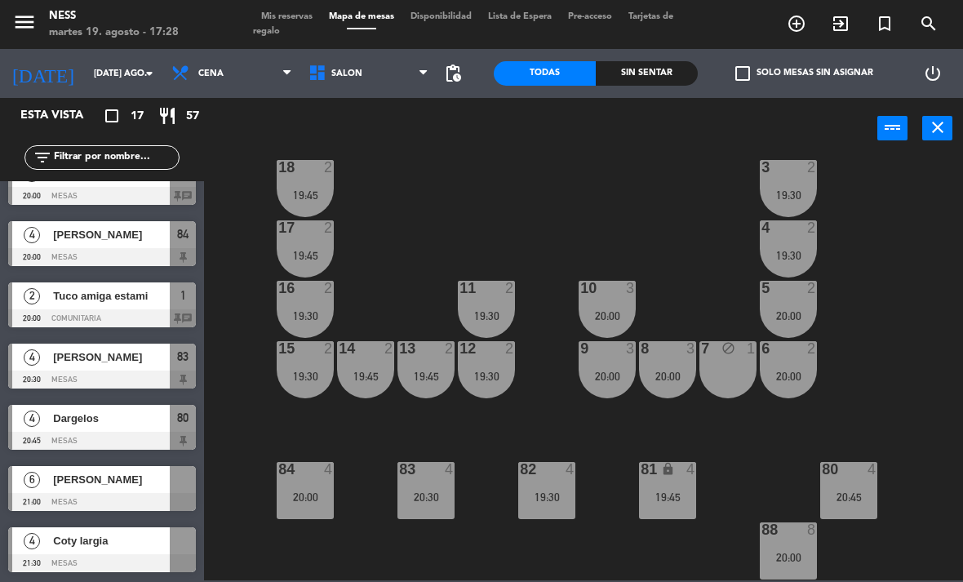
click at [796, 548] on div "88 8 20:00" at bounding box center [788, 550] width 57 height 57
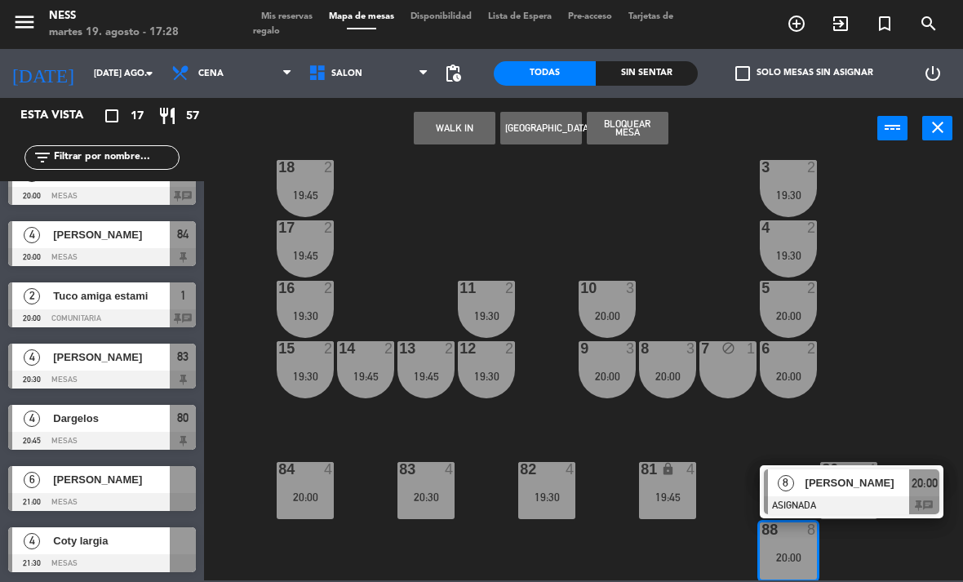
click at [852, 488] on span "[PERSON_NAME]" at bounding box center [857, 482] width 104 height 17
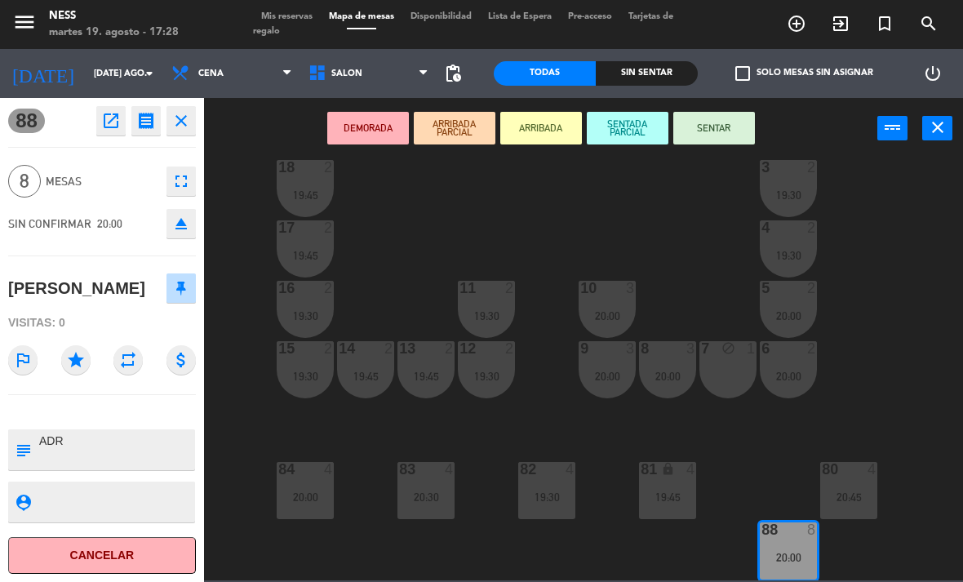
click at [142, 570] on button "Cancelar" at bounding box center [102, 555] width 188 height 37
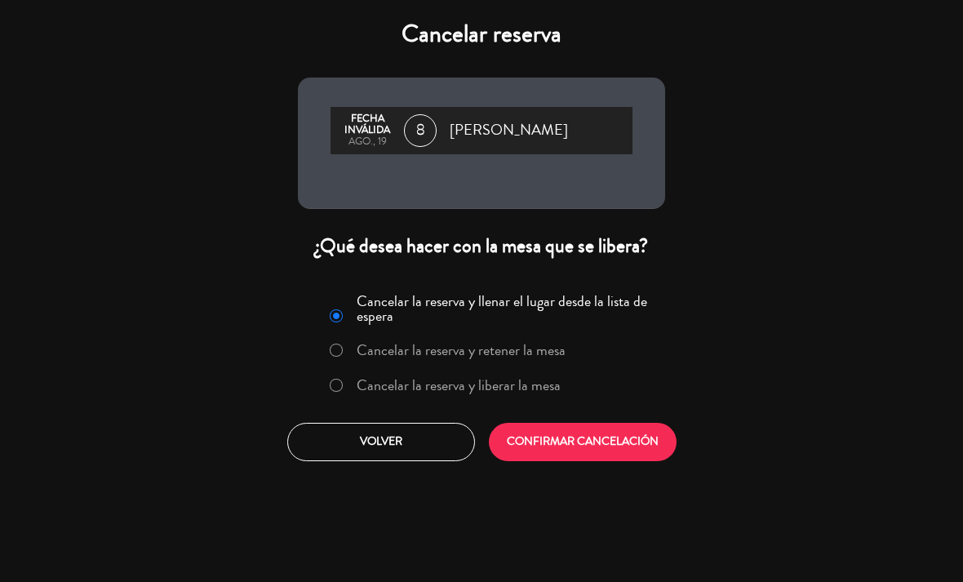
click at [604, 446] on button "CONFIRMAR CANCELACIÓN" at bounding box center [583, 442] width 188 height 38
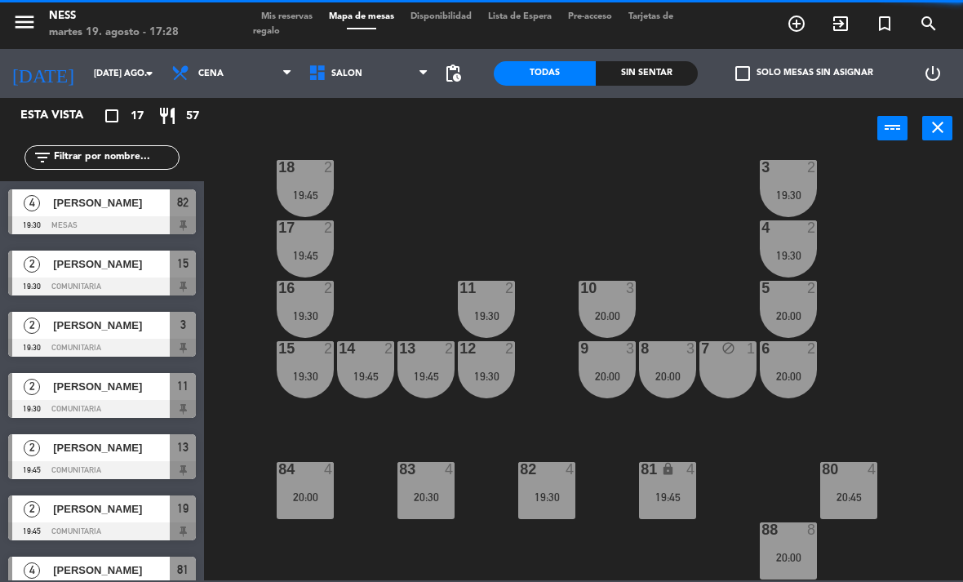
scroll to position [0, 0]
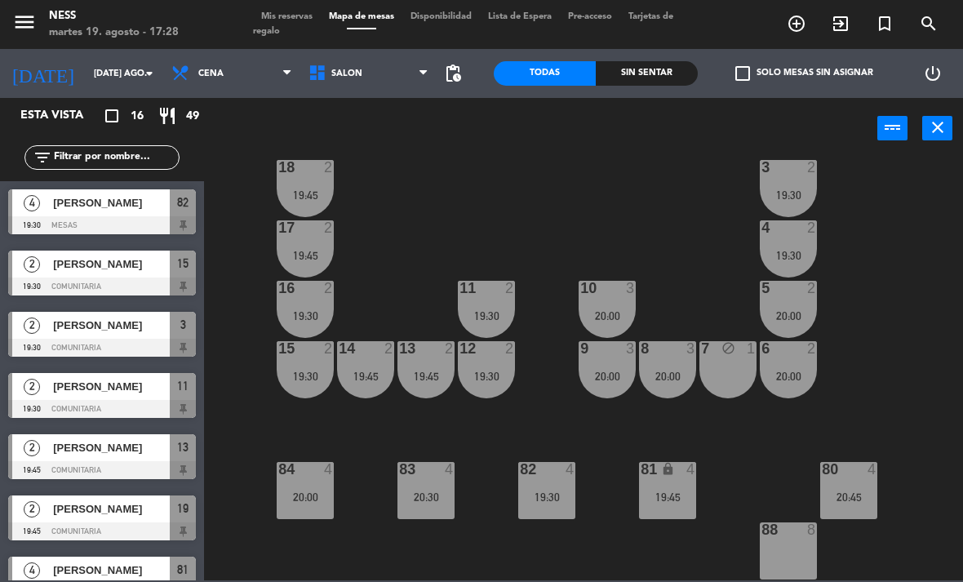
click at [942, 388] on div "20 2 19:45 1 2 20:00 19 2 19:45 2 2 20:00 18 2 19:45 3 2 19:30 17 2 19:45 4 2 1…" at bounding box center [588, 368] width 749 height 423
click at [867, 495] on div "20:45" at bounding box center [848, 496] width 57 height 11
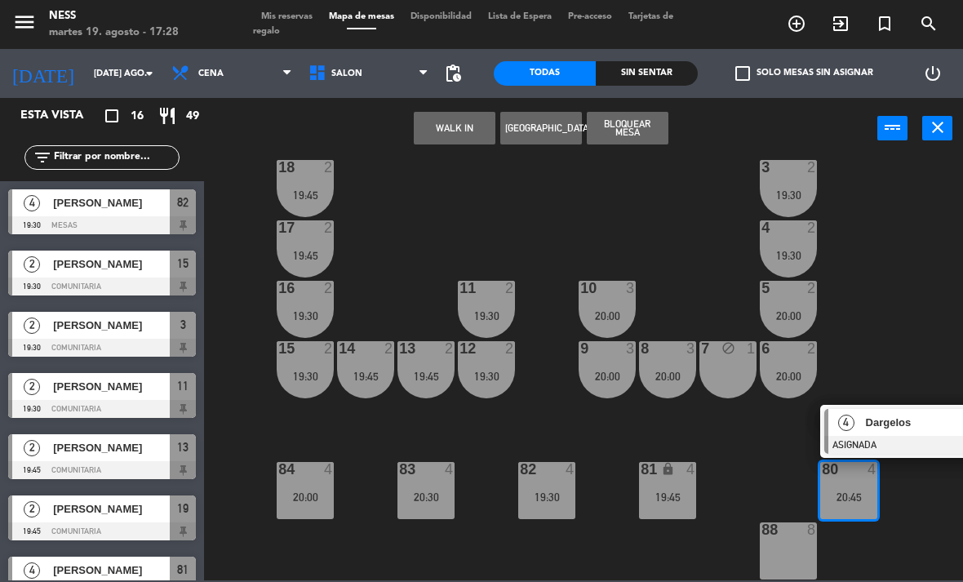
click at [877, 519] on div "80 4 20:45 4 Dargelos ASIGNADA 20:45" at bounding box center [848, 490] width 57 height 57
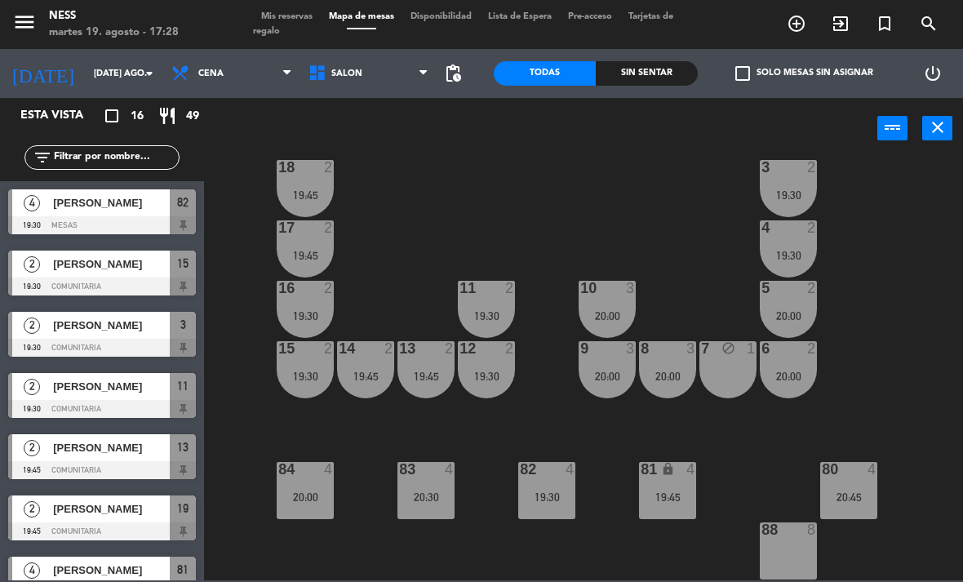
click at [904, 321] on div "20 2 19:45 1 2 20:00 19 2 19:45 2 2 20:00 18 2 19:45 3 2 19:30 17 2 19:45 4 2 1…" at bounding box center [588, 368] width 749 height 423
click at [673, 393] on div "8 3 20:00" at bounding box center [667, 369] width 57 height 57
click at [928, 322] on div "20 2 19:45 1 2 20:00 19 2 19:45 2 2 20:00 18 2 19:45 3 2 19:30 17 2 19:45 4 2 1…" at bounding box center [588, 368] width 749 height 423
click at [793, 392] on div "6 2 20:00" at bounding box center [788, 369] width 57 height 57
click at [937, 320] on div "20 2 19:45 1 2 20:00 19 2 19:45 2 2 20:00 18 2 19:45 3 2 19:30 17 2 19:45 4 2 1…" at bounding box center [588, 368] width 749 height 423
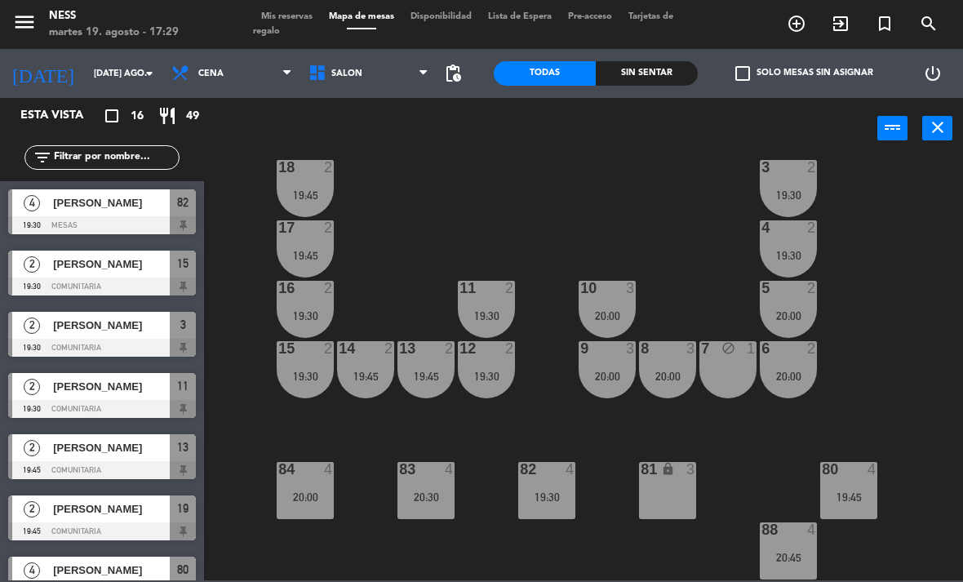
click at [111, 72] on input "[DATE] ago." at bounding box center [146, 73] width 121 height 27
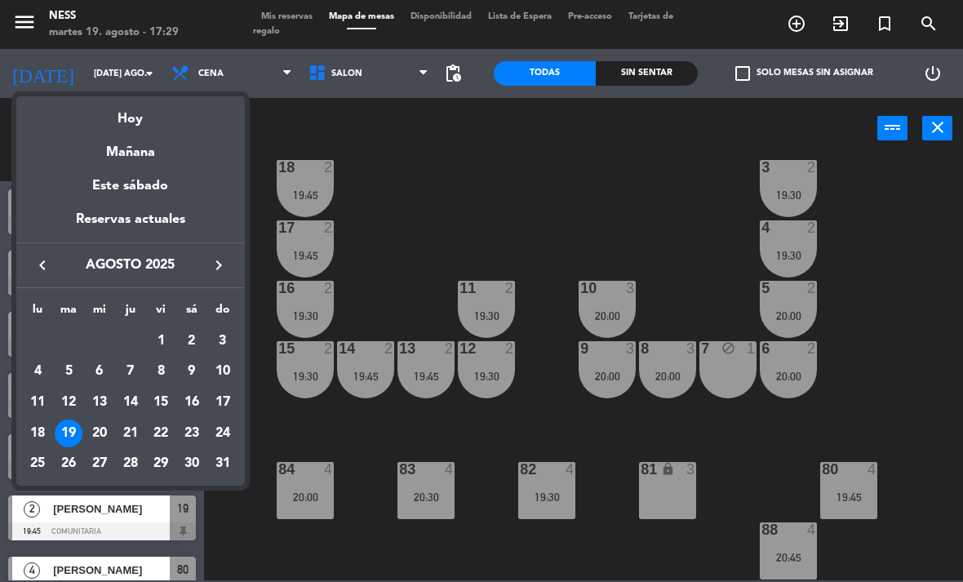
click at [156, 163] on div "Este sábado" at bounding box center [130, 186] width 228 height 46
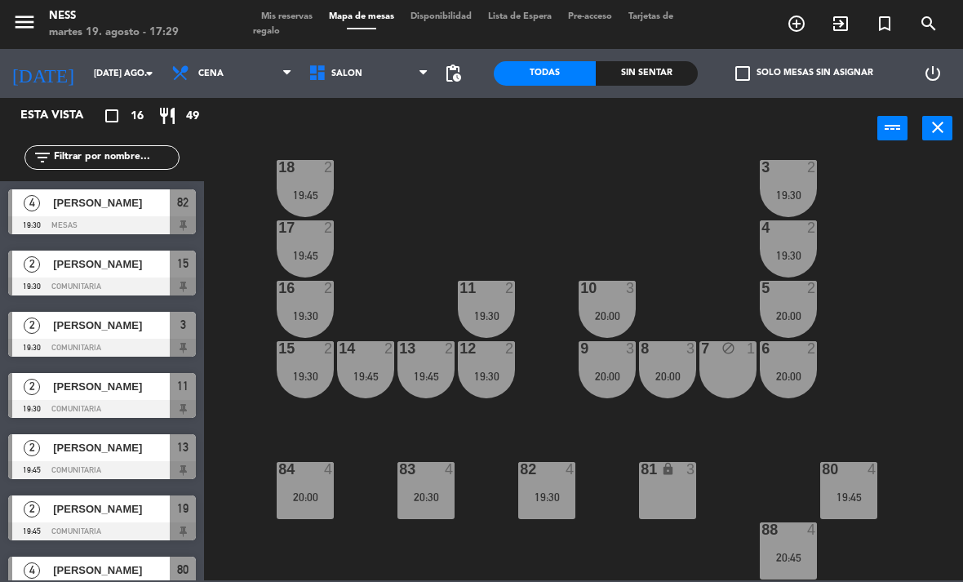
type input "sáb. 23 ago."
click at [211, 70] on span "Cena" at bounding box center [210, 74] width 25 height 11
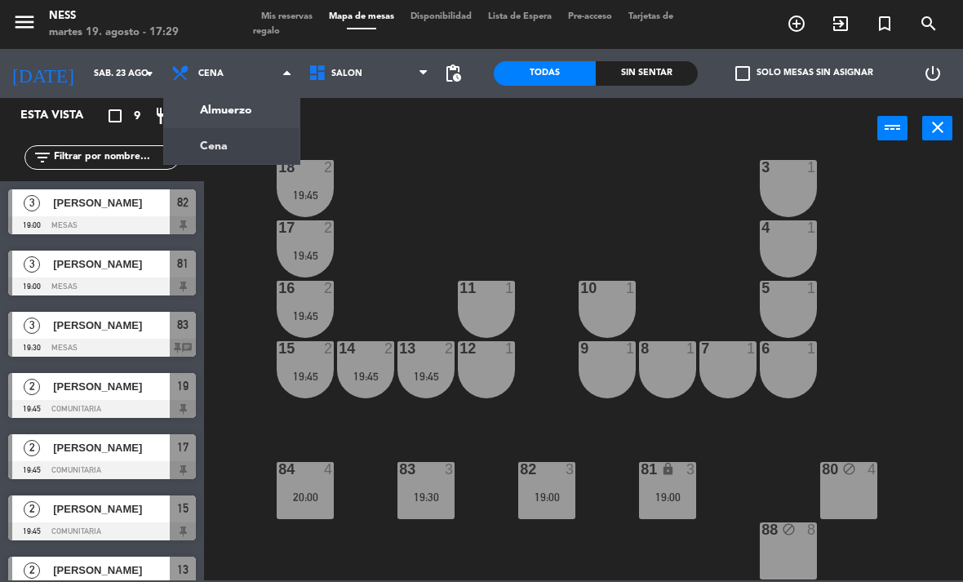
click at [240, 113] on ng-component "menu Ness martes 19. agosto - 17:29 Mis reservas Mapa de mesas Disponibilidad L…" at bounding box center [481, 290] width 963 height 580
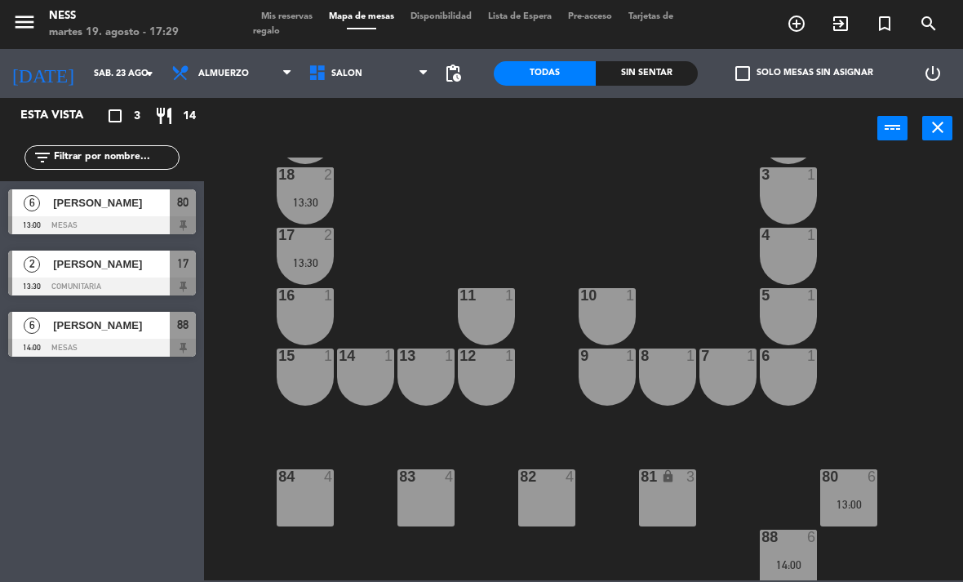
scroll to position [140, 0]
click at [444, 499] on div "83 4" at bounding box center [425, 497] width 57 height 57
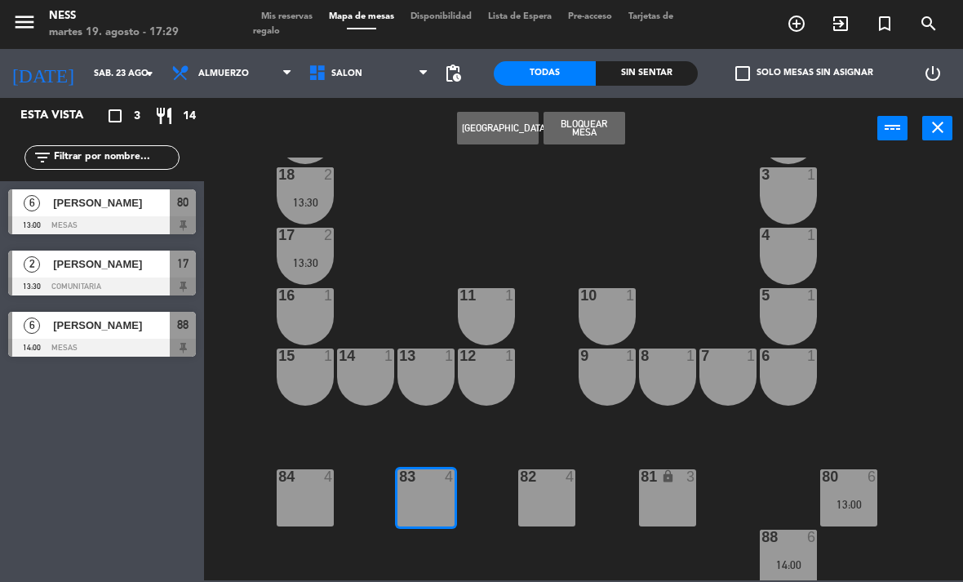
click at [511, 140] on button "[GEOGRAPHIC_DATA]" at bounding box center [498, 128] width 82 height 33
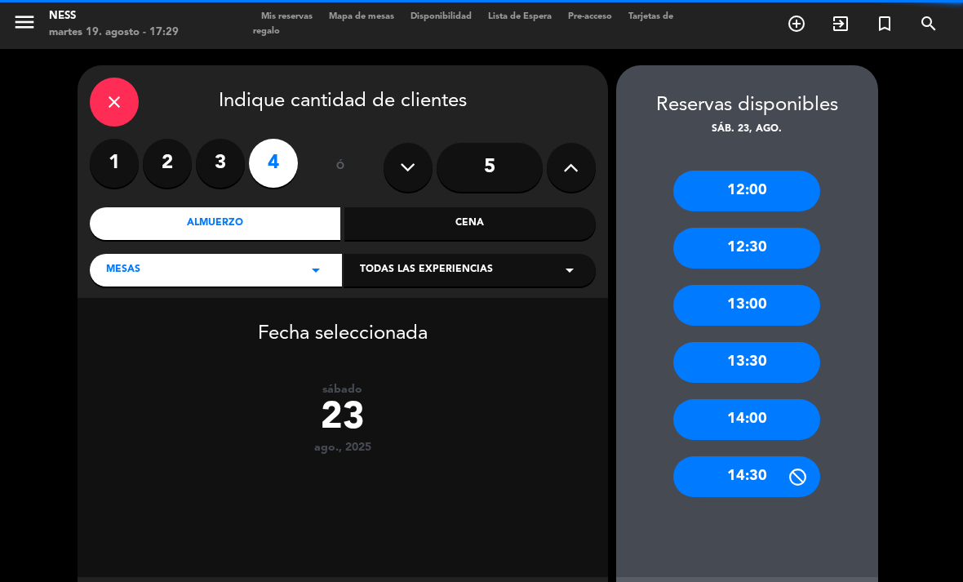
click at [277, 139] on label "4" at bounding box center [273, 163] width 49 height 49
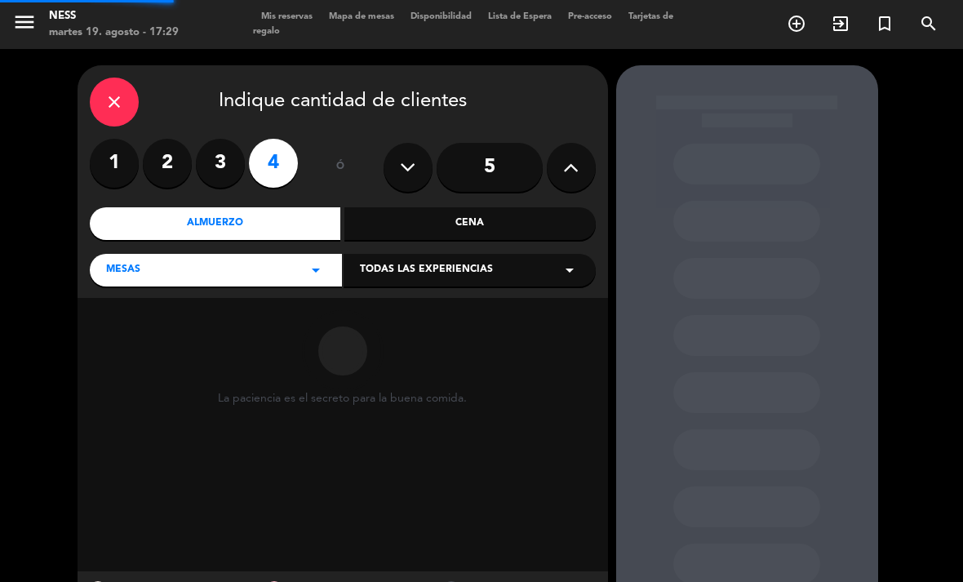
click at [299, 207] on div "Almuerzo" at bounding box center [215, 223] width 251 height 33
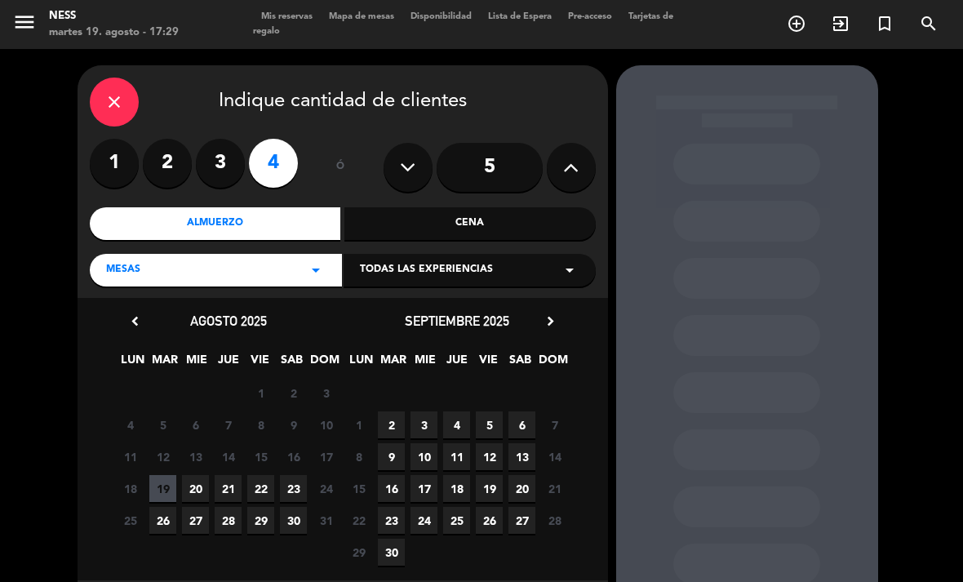
click at [202, 475] on span "20" at bounding box center [195, 488] width 27 height 27
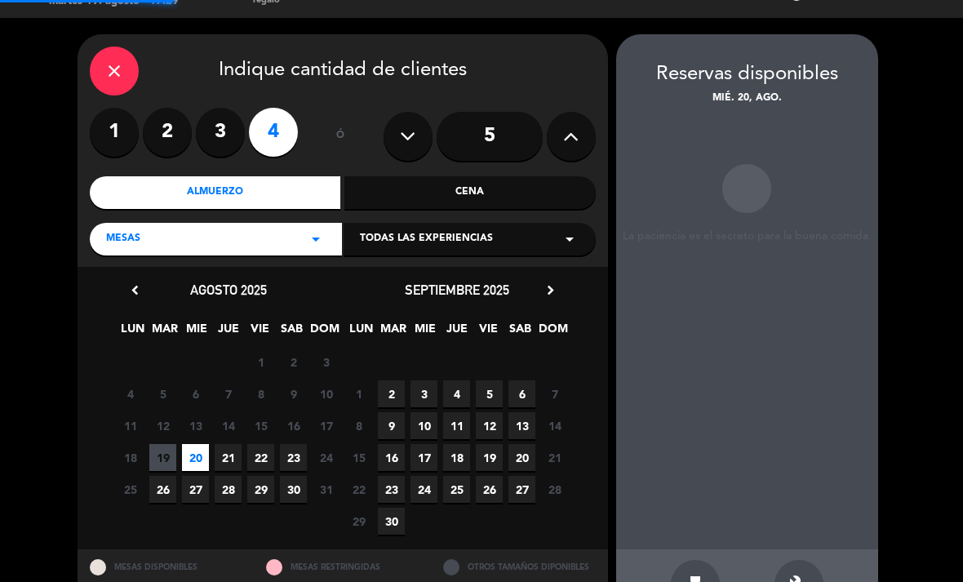
scroll to position [33, 0]
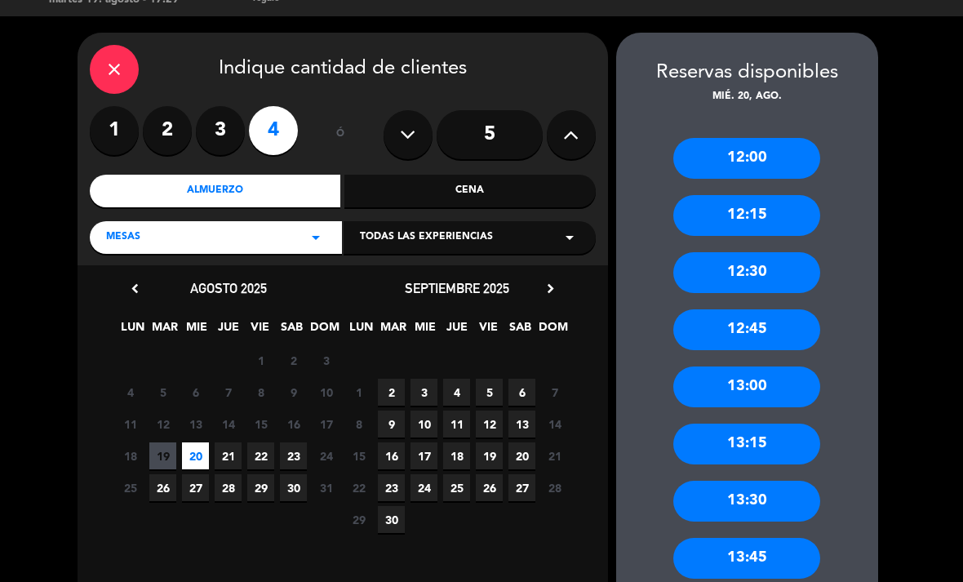
click at [778, 252] on div "12:30" at bounding box center [746, 272] width 147 height 41
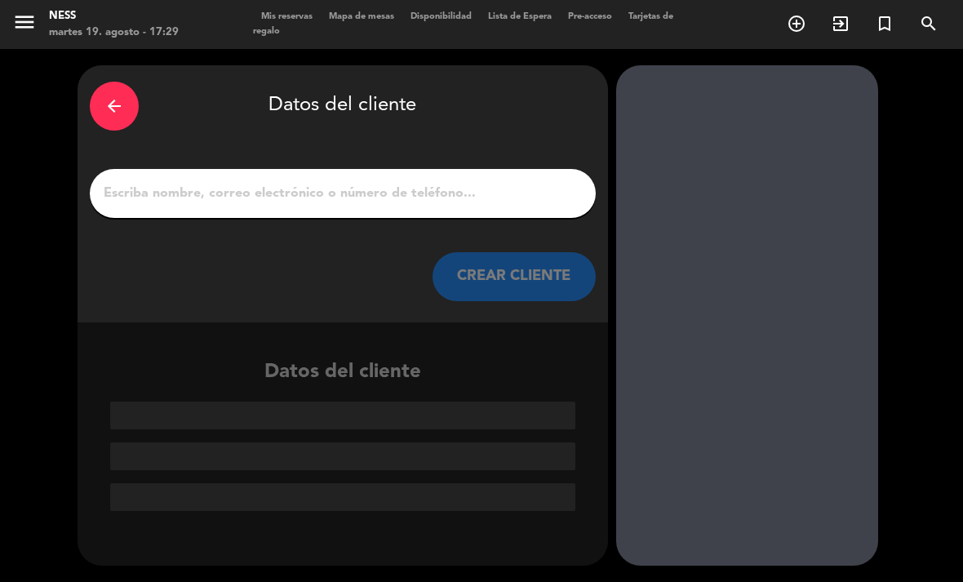
scroll to position [0, 0]
click at [401, 182] on input "1" at bounding box center [342, 193] width 481 height 23
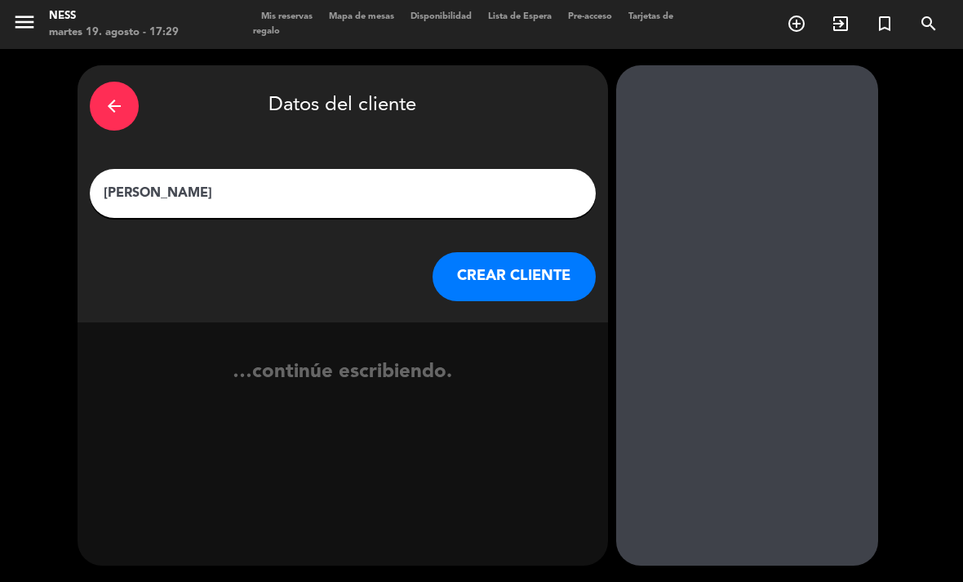
type input "Giselle"
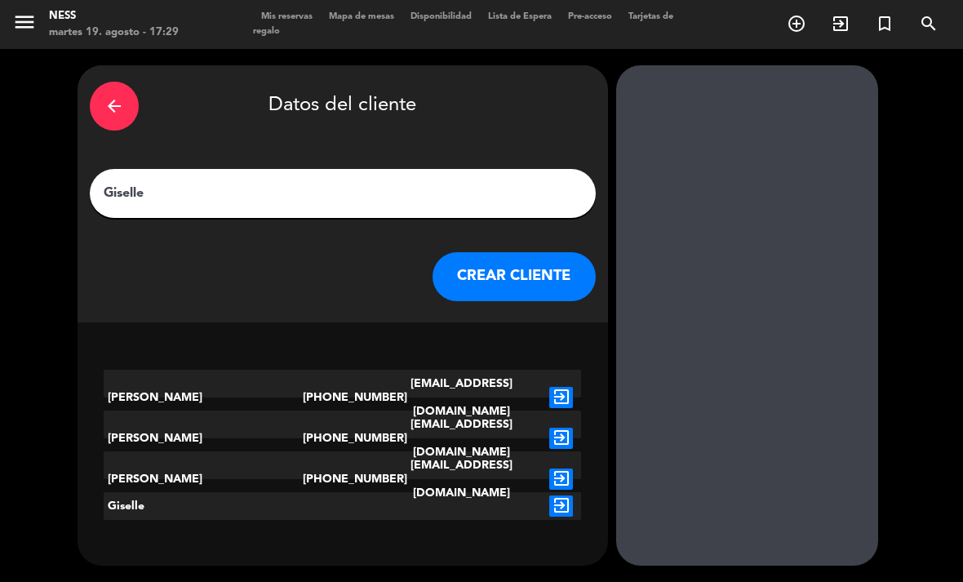
click at [548, 252] on button "CREAR CLIENTE" at bounding box center [513, 276] width 163 height 49
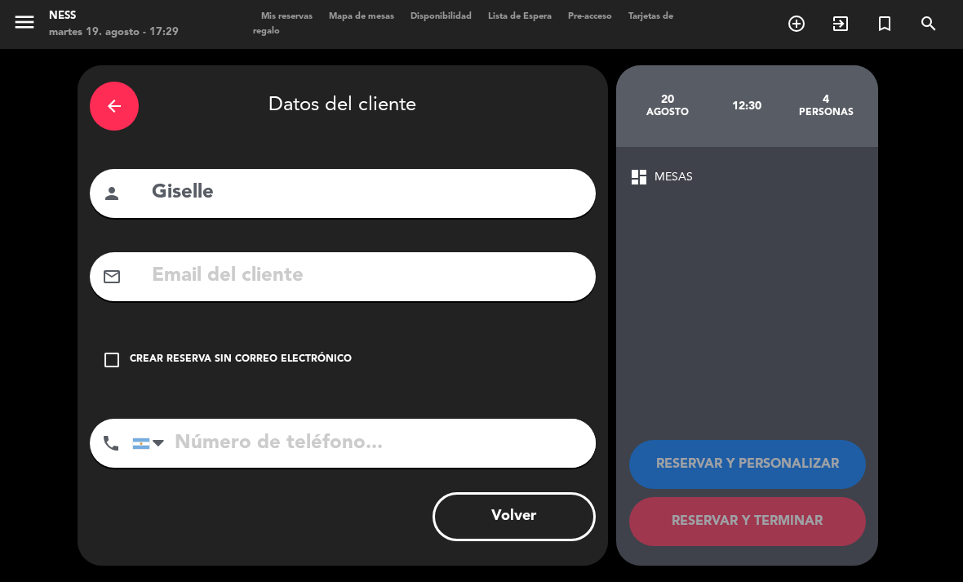
click at [151, 336] on div "check_box_outline_blank Crear reserva sin correo electrónico" at bounding box center [343, 359] width 506 height 49
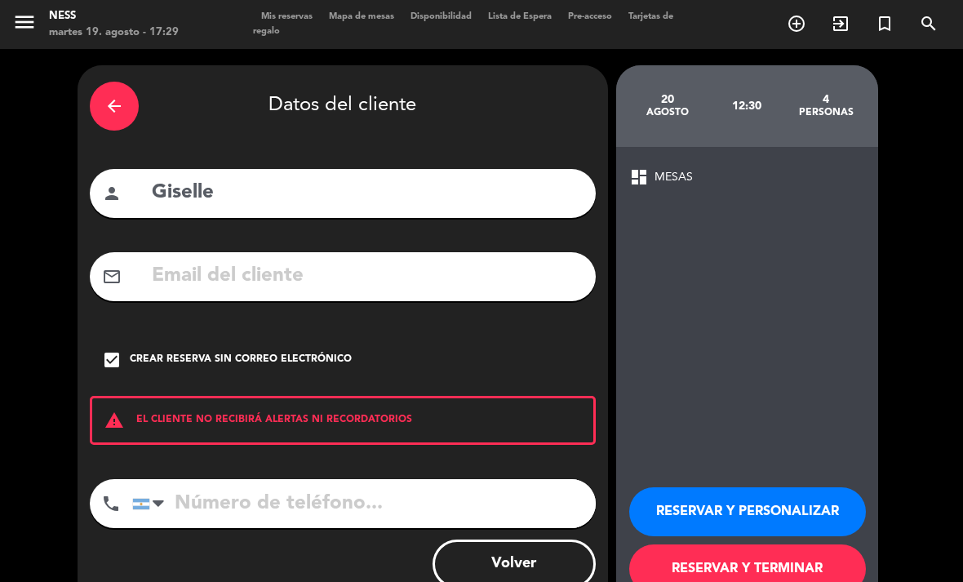
click at [707, 487] on button "RESERVAR Y PERSONALIZAR" at bounding box center [747, 511] width 237 height 49
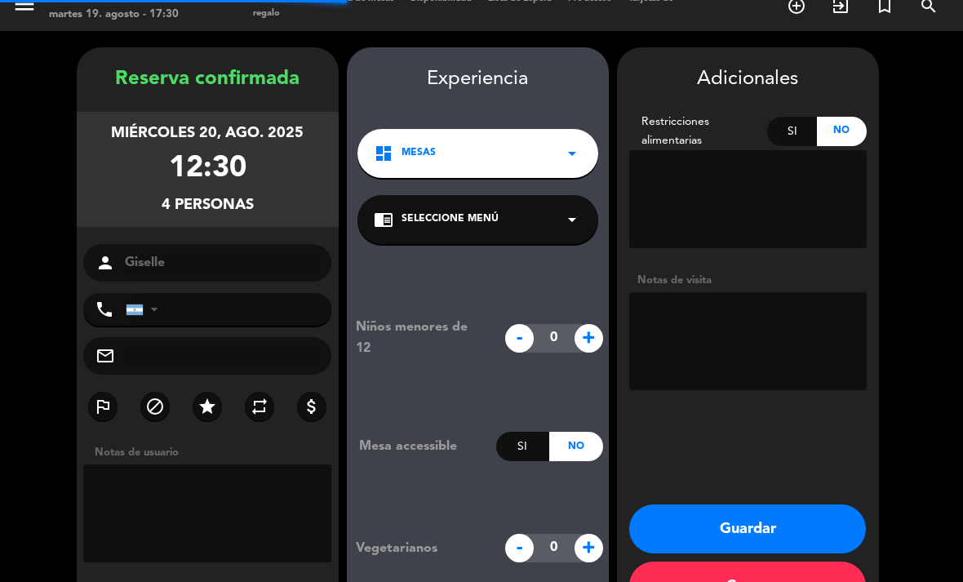
scroll to position [47, 0]
click at [720, 292] on textarea at bounding box center [747, 341] width 237 height 98
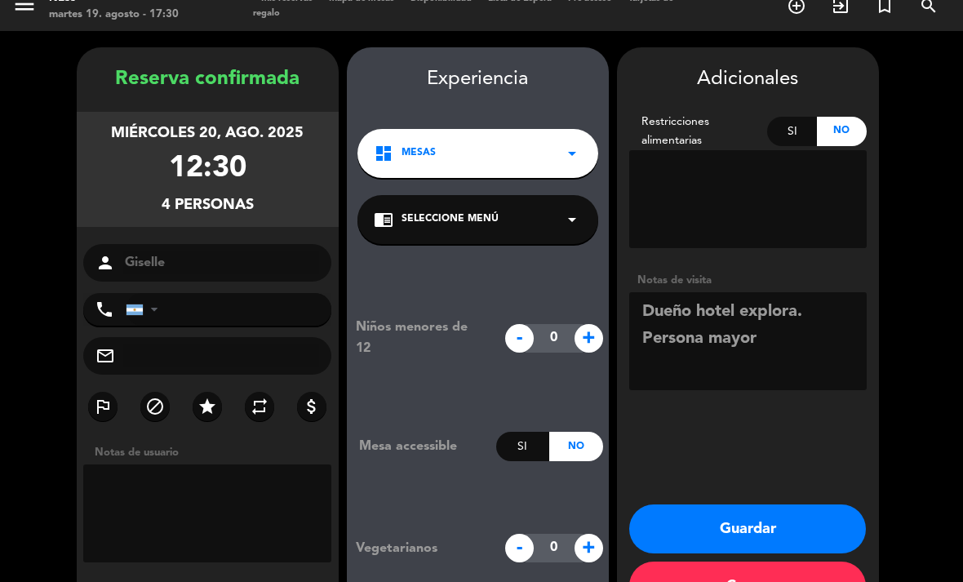
type textarea "Dueño hotel explora. Persona mayor"
click at [765, 504] on button "Guardar" at bounding box center [747, 528] width 237 height 49
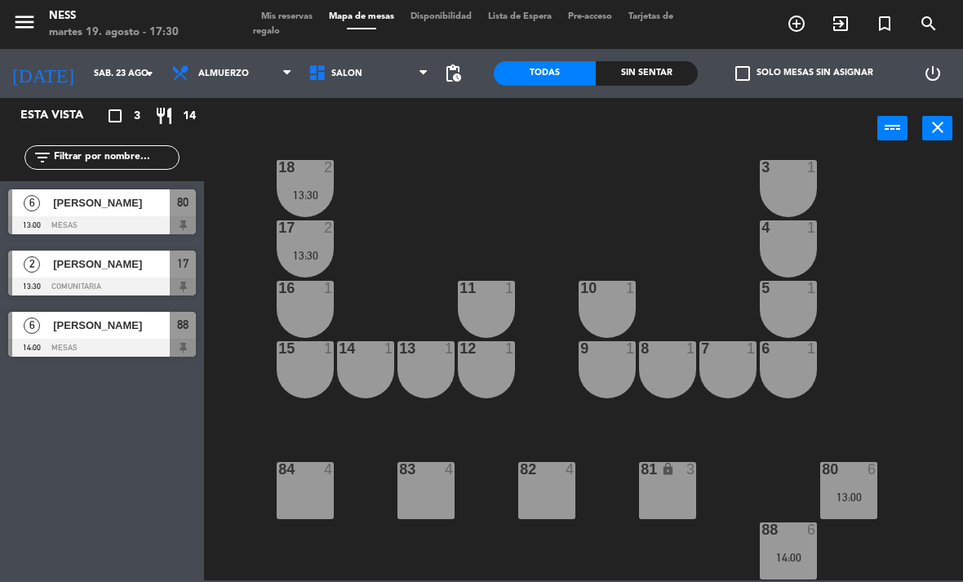
scroll to position [147, 0]
click at [806, 23] on icon "search" at bounding box center [797, 24] width 20 height 20
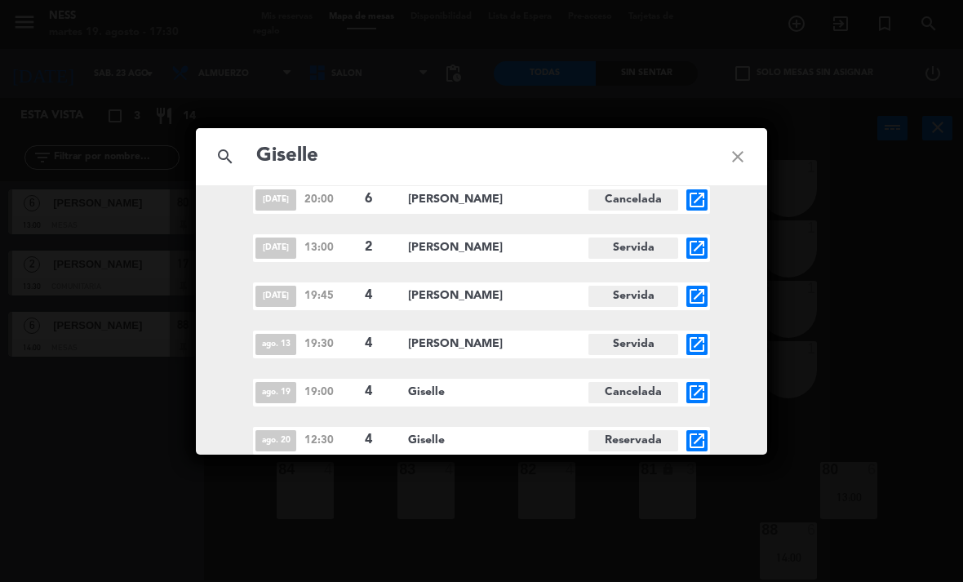
scroll to position [20, 0]
type input "Giselle"
click at [693, 436] on icon "open_in_new" at bounding box center [697, 441] width 20 height 20
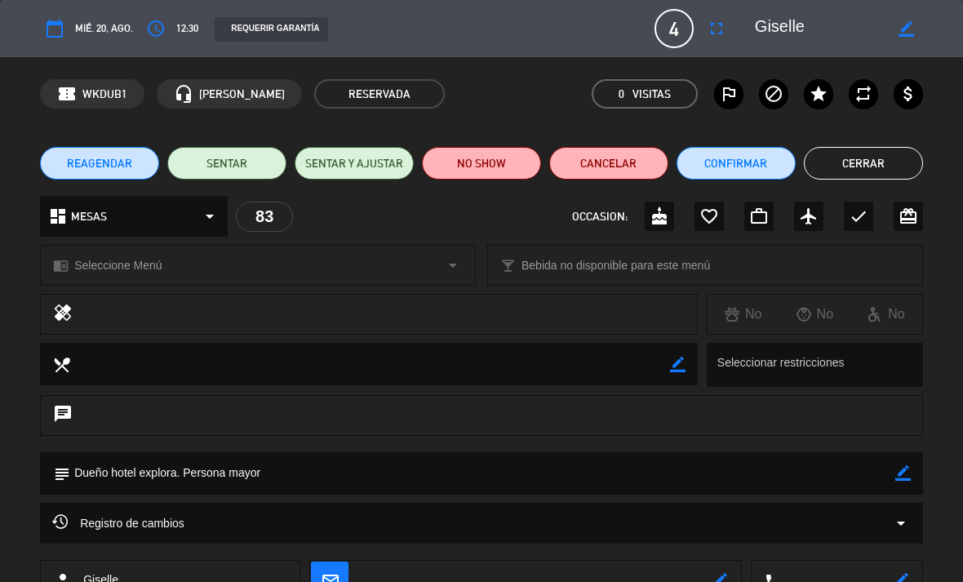
click at [184, 35] on span "12:30" at bounding box center [187, 28] width 22 height 17
click at [186, 15] on div "access_time 12:30" at bounding box center [169, 28] width 57 height 29
click at [497, 42] on div "calendar_today mié. 20, ago. access_time 12:30 REQUERIR GARANTÍA 4 Giselle full…" at bounding box center [481, 28] width 883 height 39
click at [169, 23] on button "access_time" at bounding box center [155, 28] width 29 height 29
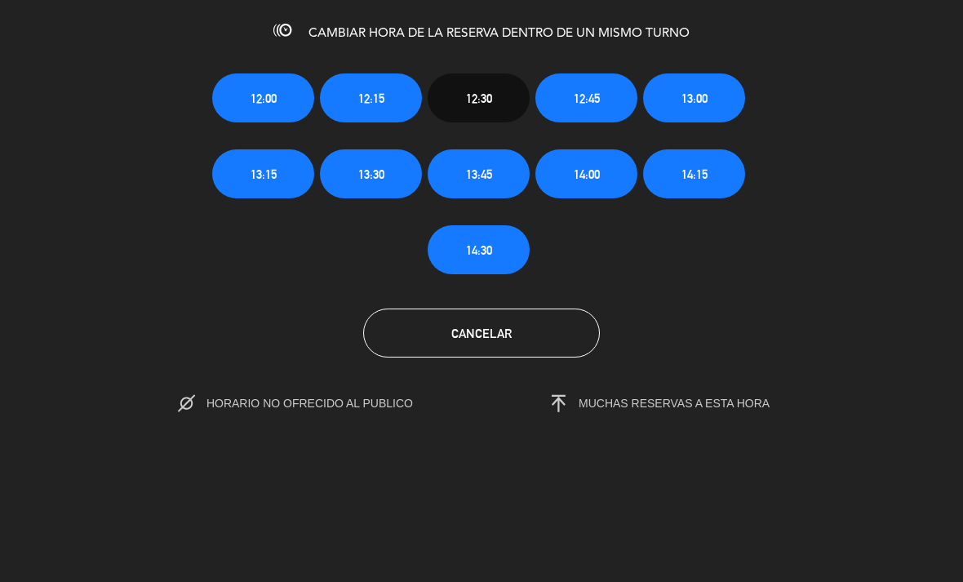
click at [588, 95] on span "12:45" at bounding box center [587, 98] width 26 height 19
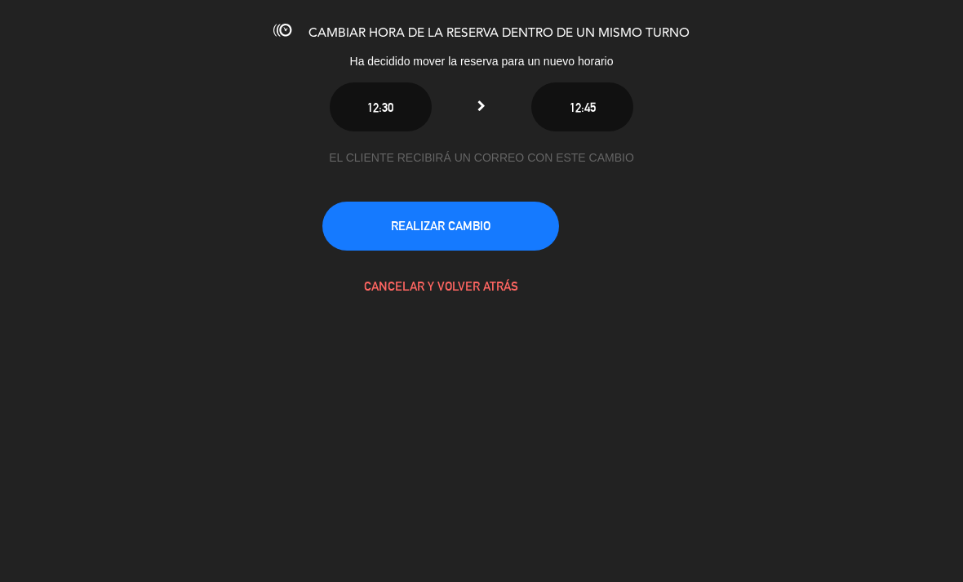
click at [509, 225] on button "REALIZAR CAMBIO" at bounding box center [440, 226] width 237 height 49
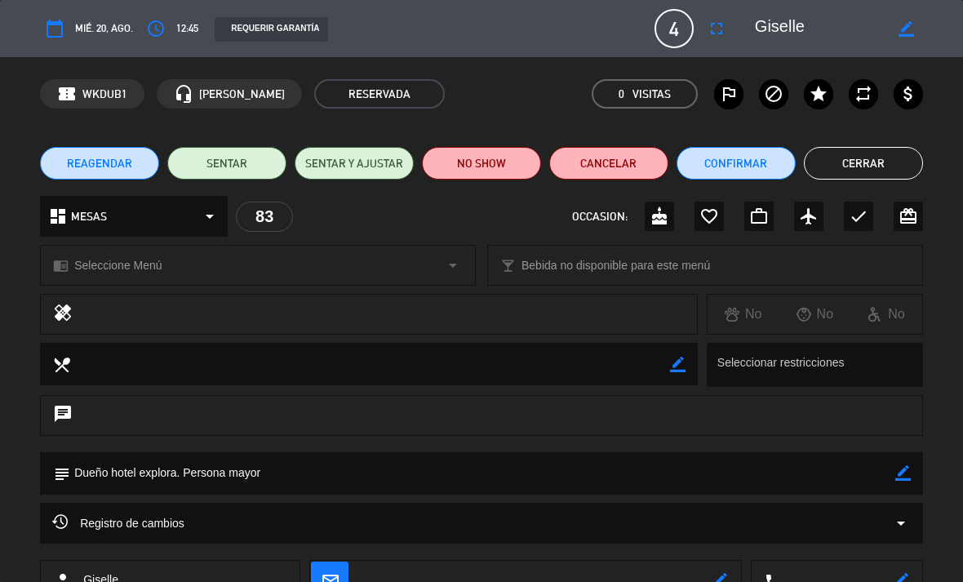
click at [875, 158] on button "Cerrar" at bounding box center [863, 163] width 119 height 33
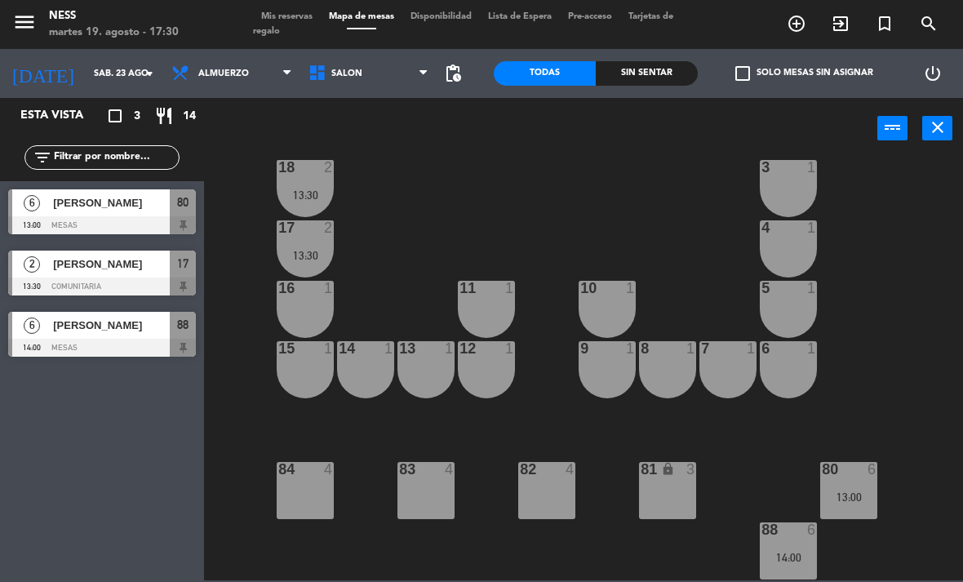
click at [912, 29] on span "search" at bounding box center [929, 24] width 44 height 28
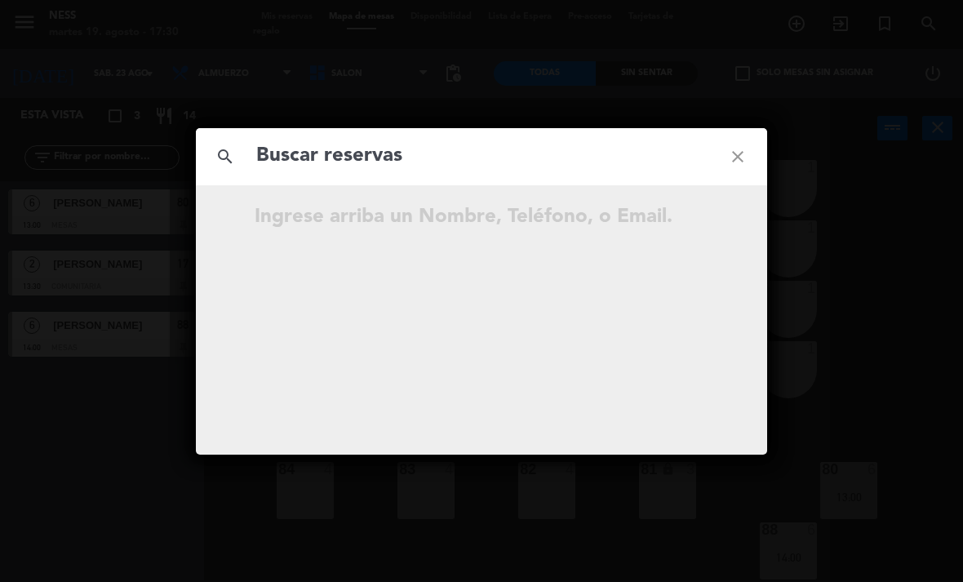
click at [736, 147] on icon "close" at bounding box center [737, 156] width 59 height 59
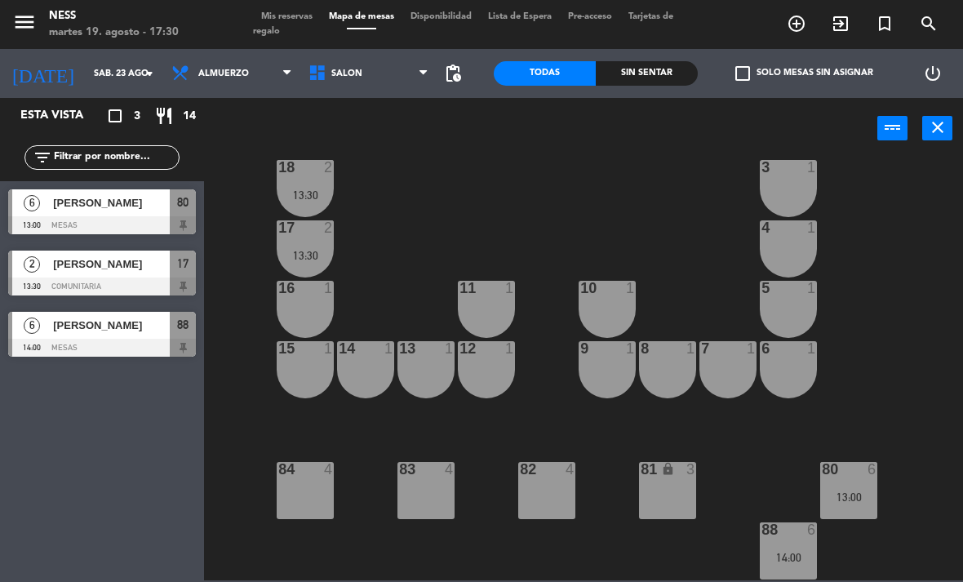
click at [806, 25] on icon "search" at bounding box center [797, 24] width 20 height 20
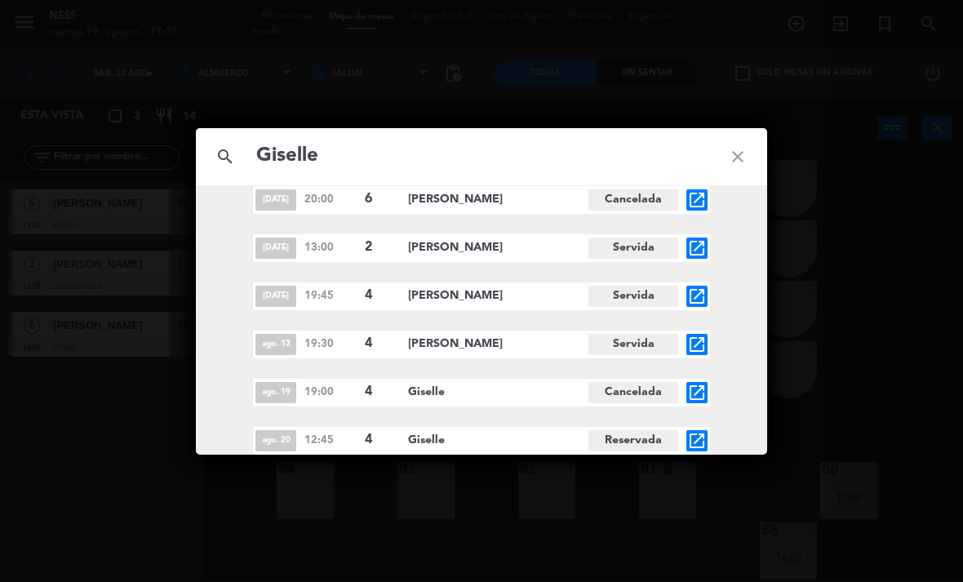
type input "Giselle"
click at [650, 435] on span "Reservada" at bounding box center [633, 440] width 90 height 21
click at [697, 442] on icon "open_in_new" at bounding box center [697, 441] width 20 height 20
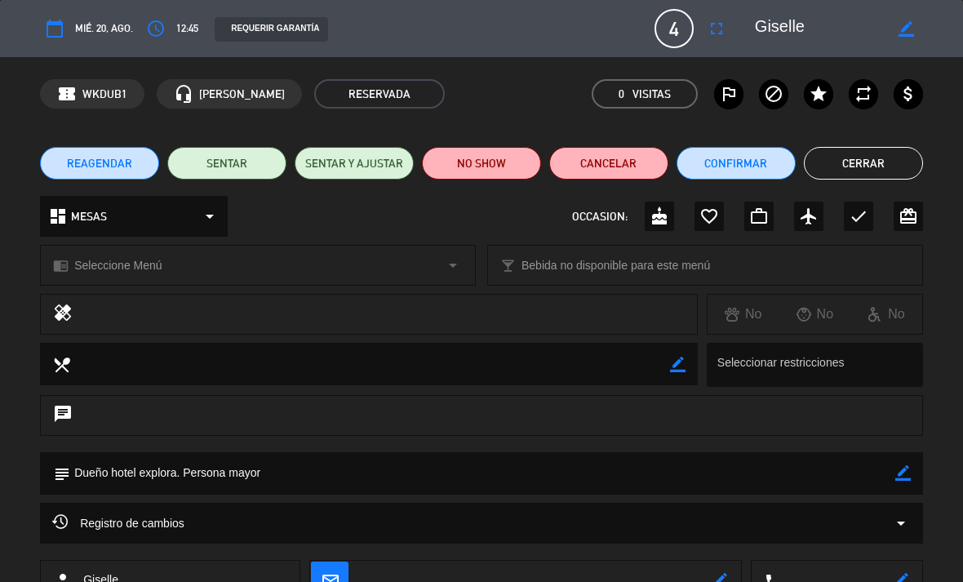
click at [639, 178] on button "Cancelar" at bounding box center [608, 163] width 119 height 33
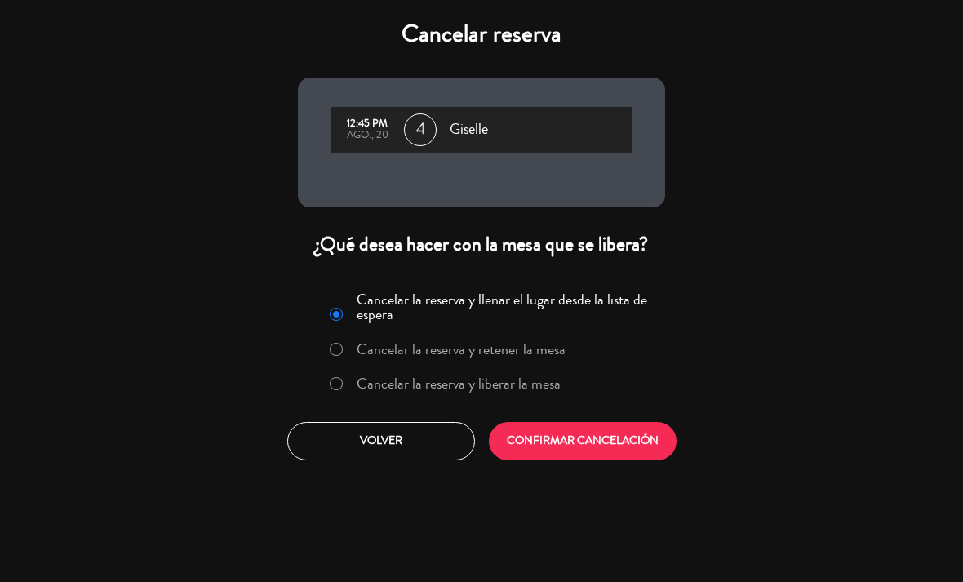
click at [581, 446] on button "CONFIRMAR CANCELACIÓN" at bounding box center [583, 441] width 188 height 38
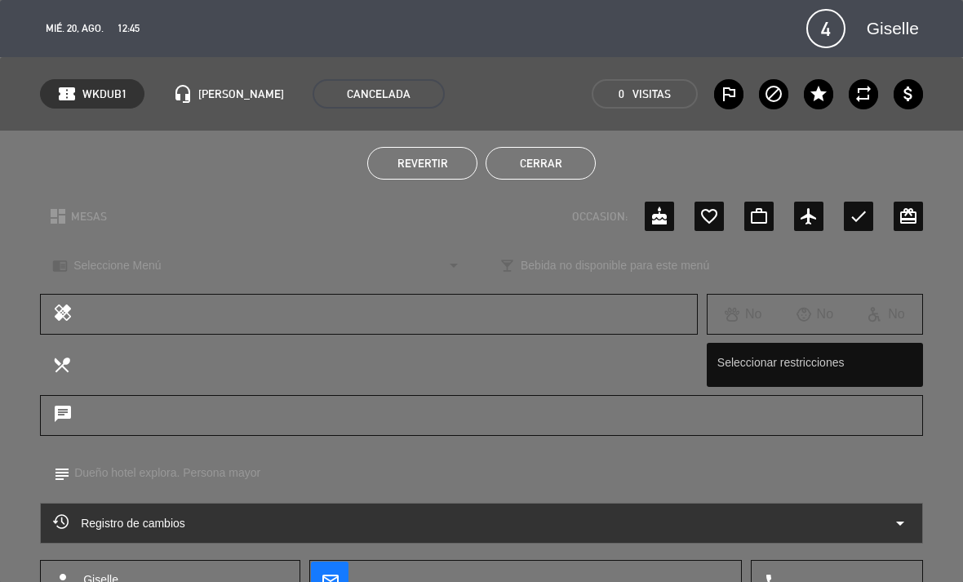
click at [572, 163] on button "Cerrar" at bounding box center [540, 163] width 110 height 33
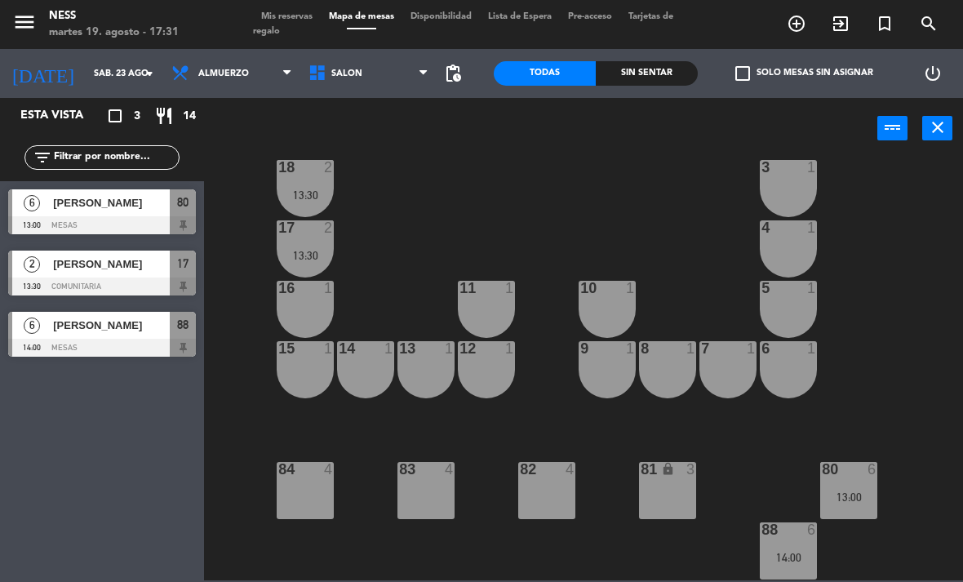
click at [672, 506] on div "81 lock 3" at bounding box center [667, 490] width 57 height 57
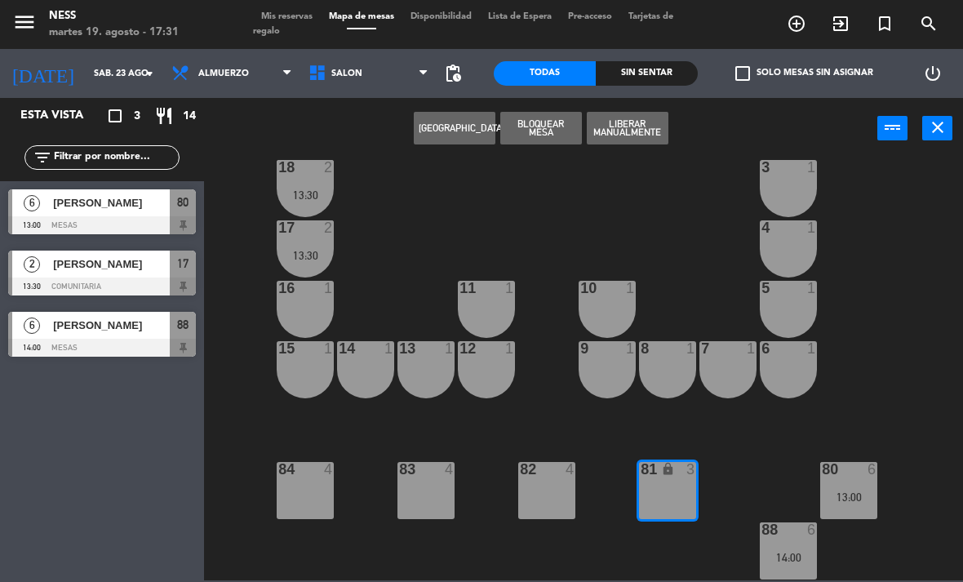
click at [536, 414] on div "20 1 1 1 19 1 2 1 18 2 13:30 3 1 17 2 13:30 4 1 16 1 11 1 10 1 5 1 12 1 14 1 13…" at bounding box center [588, 368] width 749 height 423
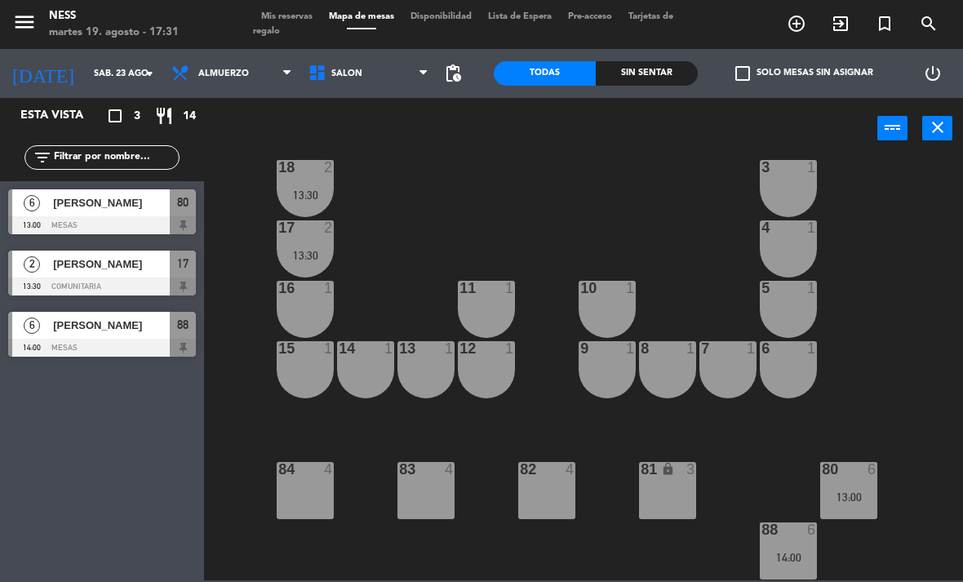
click at [444, 512] on div "83 4" at bounding box center [425, 490] width 57 height 57
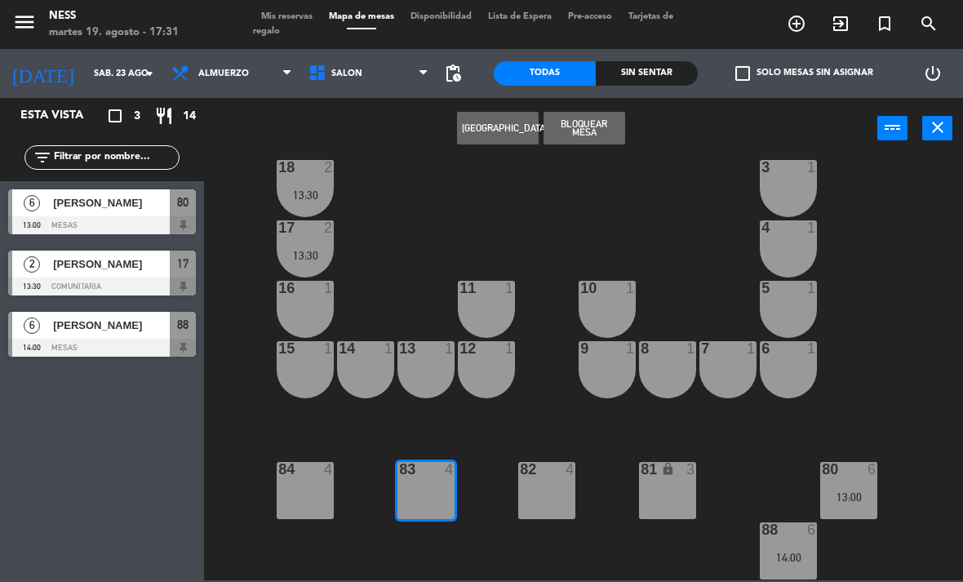
click at [512, 135] on button "[GEOGRAPHIC_DATA]" at bounding box center [498, 128] width 82 height 33
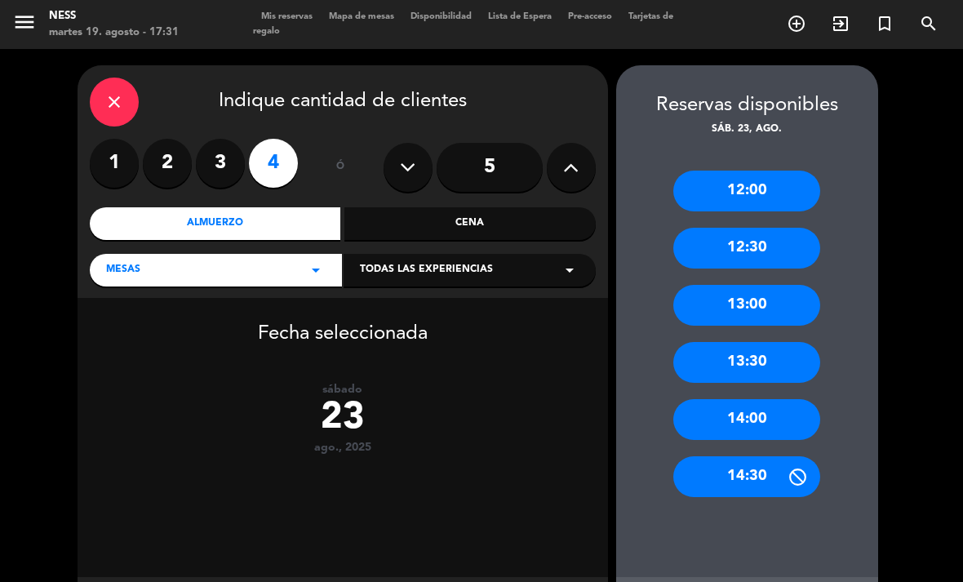
click at [220, 207] on div "Almuerzo" at bounding box center [215, 223] width 251 height 33
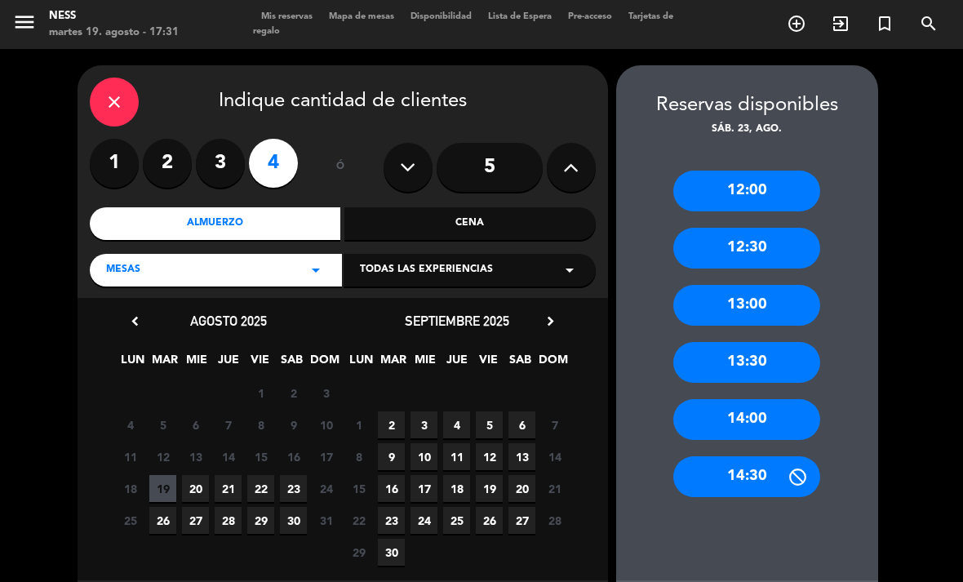
click at [200, 475] on span "20" at bounding box center [195, 488] width 27 height 27
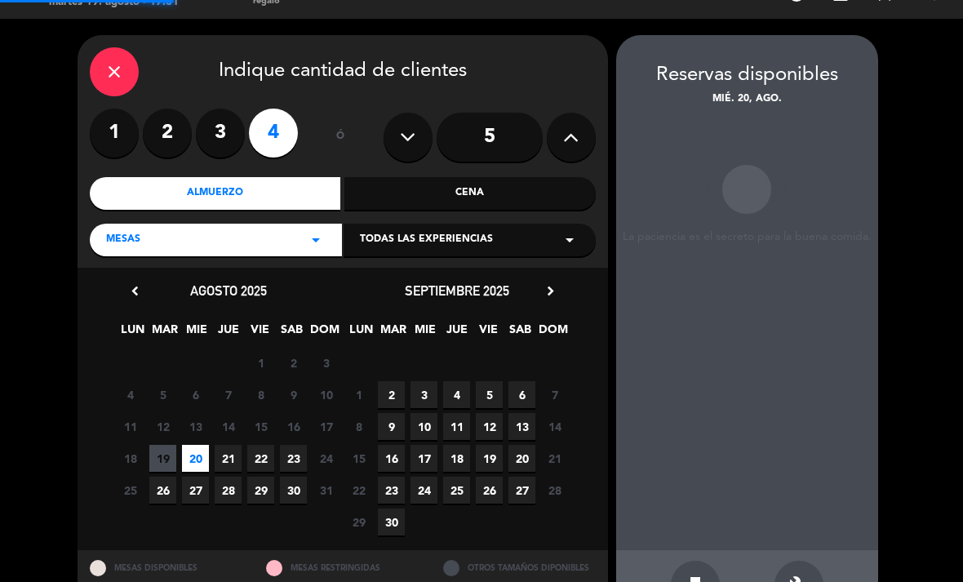
scroll to position [33, 0]
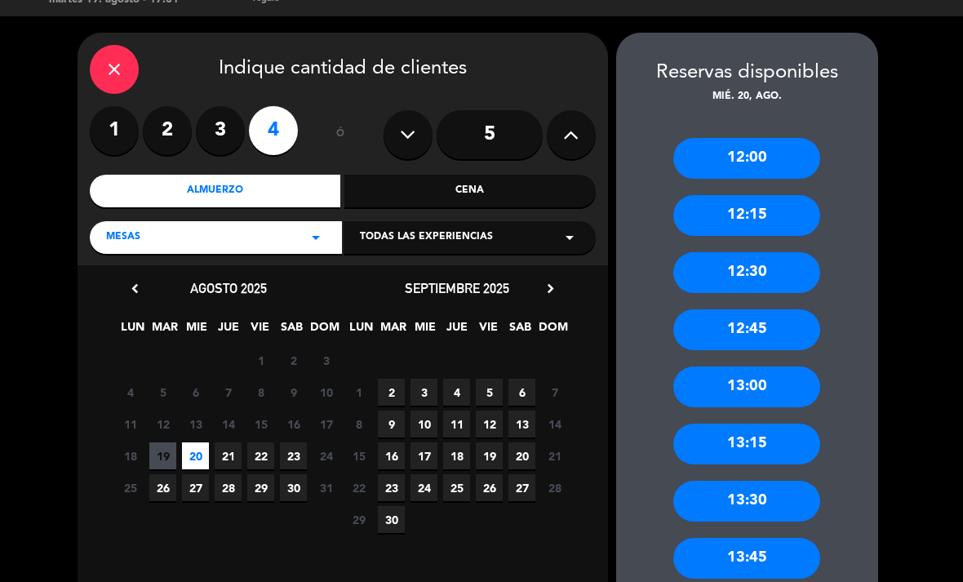
click at [785, 252] on div "12:30" at bounding box center [746, 272] width 147 height 41
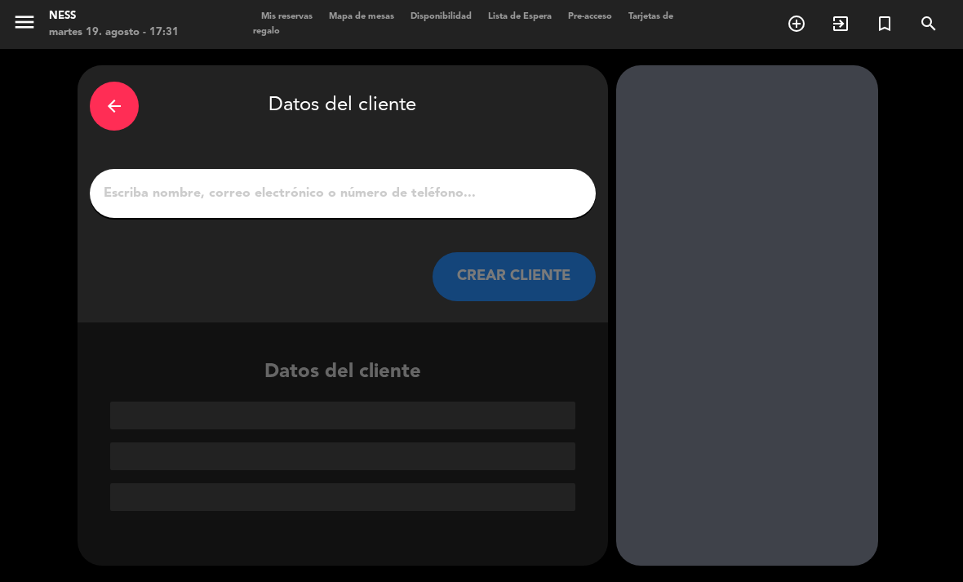
click at [347, 182] on input "1" at bounding box center [342, 193] width 481 height 23
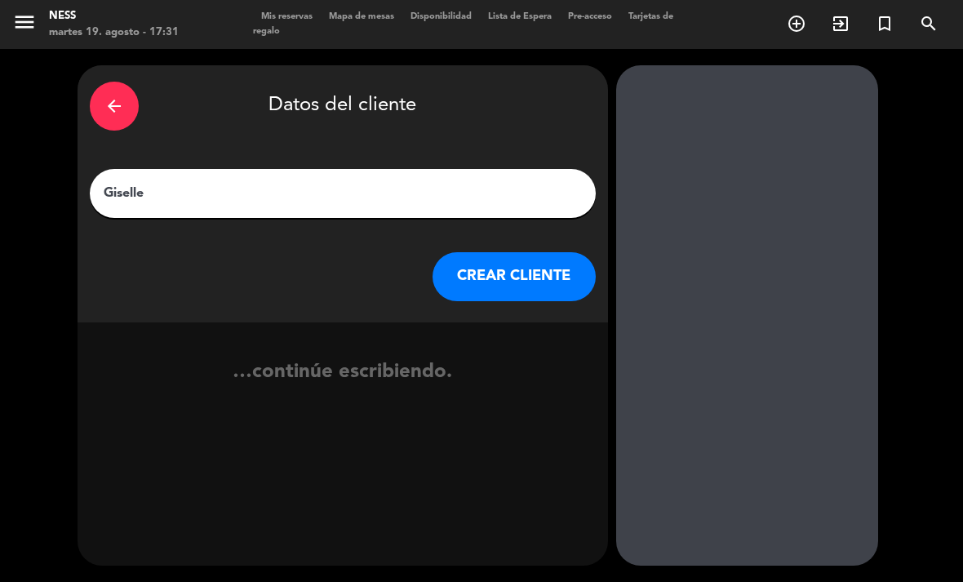
type input "Giselle"
click at [521, 252] on button "CREAR CLIENTE" at bounding box center [513, 276] width 163 height 49
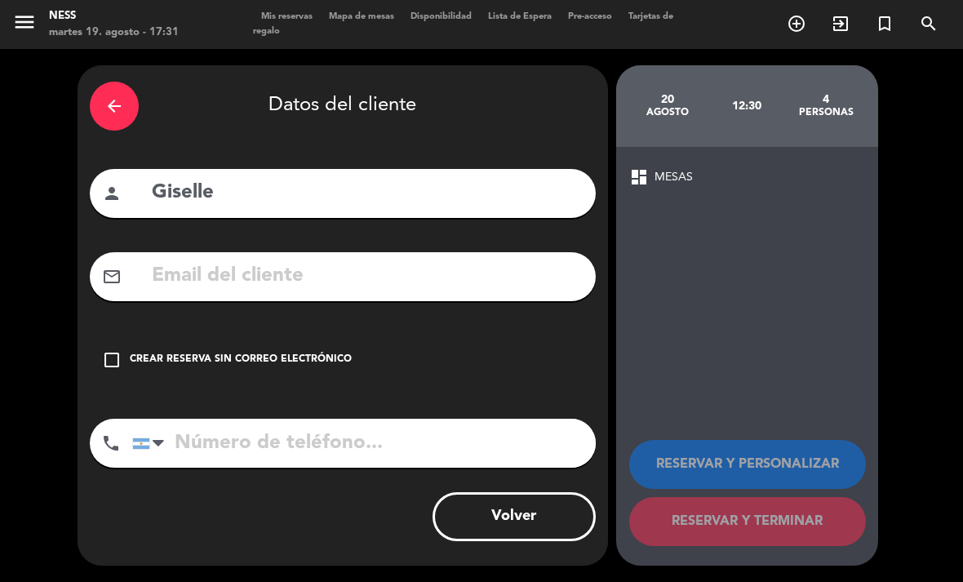
click at [251, 352] on div "Crear reserva sin correo electrónico" at bounding box center [241, 360] width 222 height 16
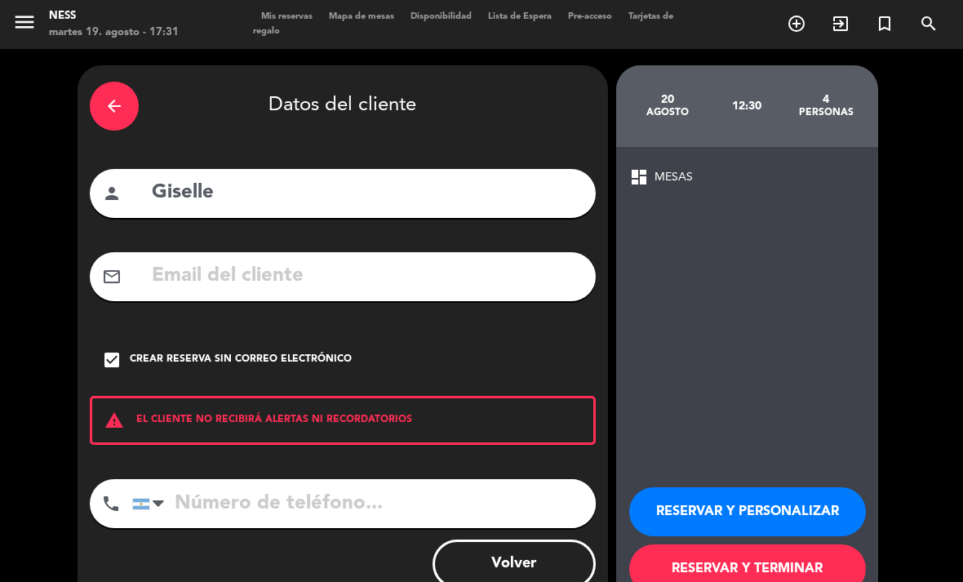
click at [765, 490] on button "RESERVAR Y PERSONALIZAR" at bounding box center [747, 511] width 237 height 49
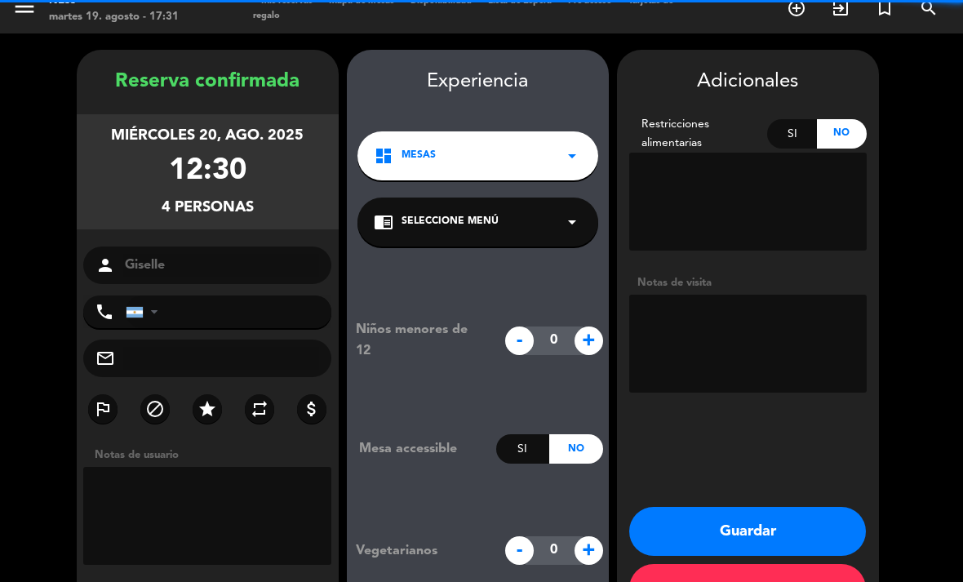
scroll to position [47, 0]
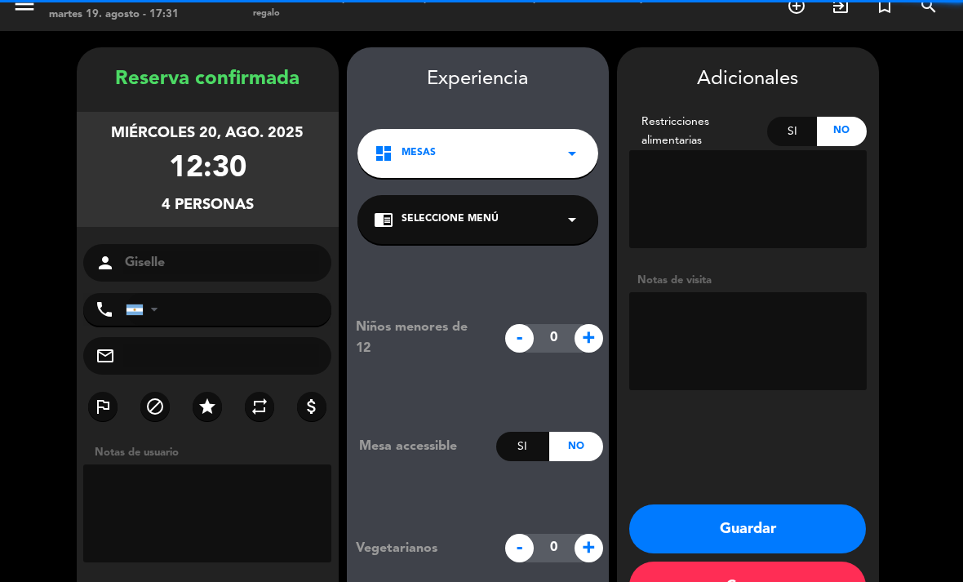
click at [756, 292] on textarea at bounding box center [747, 341] width 237 height 98
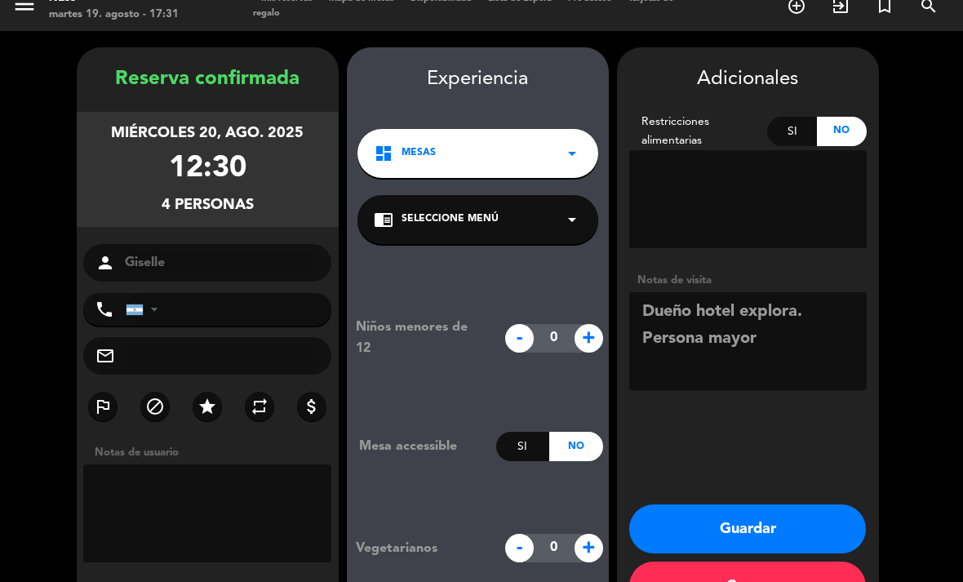
type textarea "Dueño hotel explora. Persona mayor"
click at [817, 504] on button "Guardar" at bounding box center [747, 528] width 237 height 49
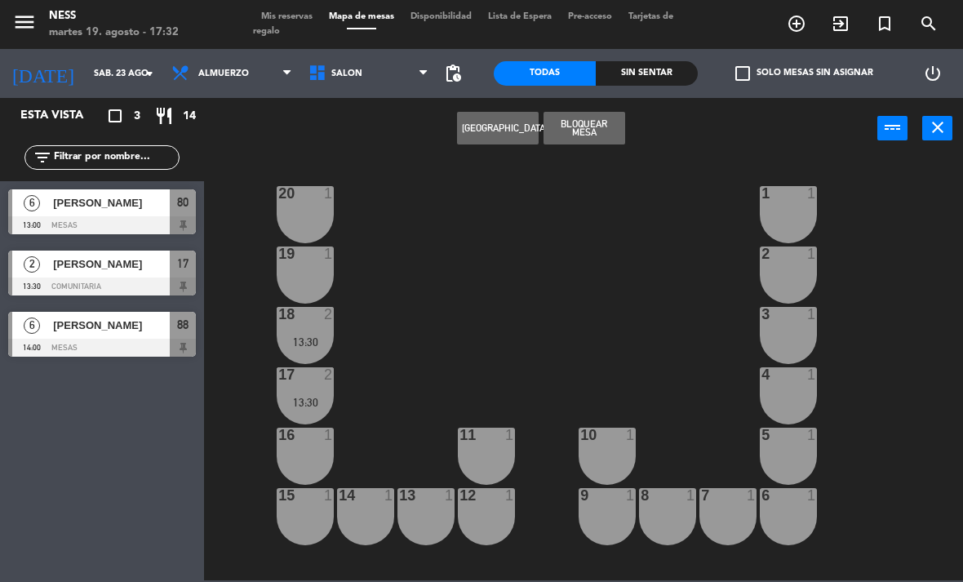
click at [101, 73] on input "sáb. 23 ago." at bounding box center [146, 73] width 121 height 27
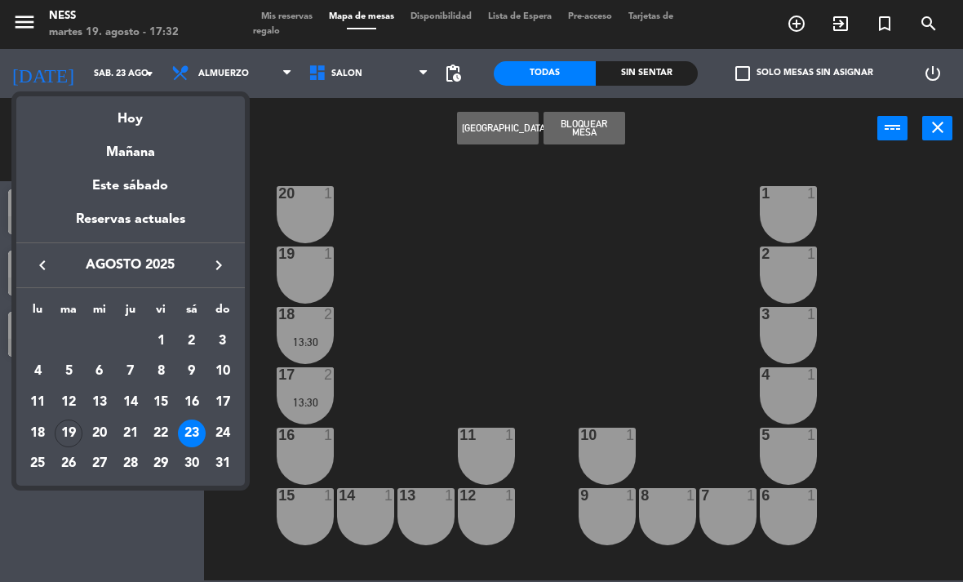
click at [100, 435] on div "20" at bounding box center [100, 433] width 28 height 28
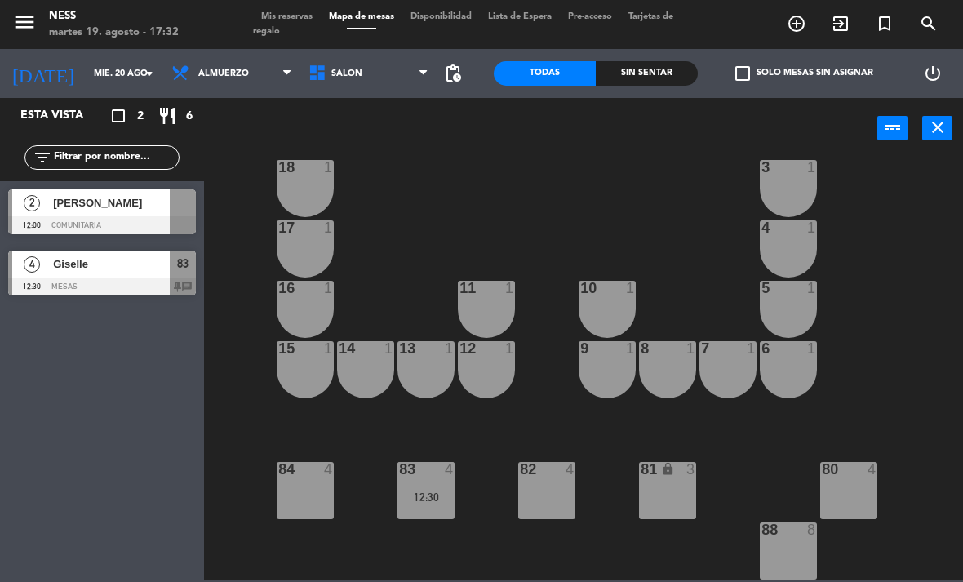
scroll to position [147, 0]
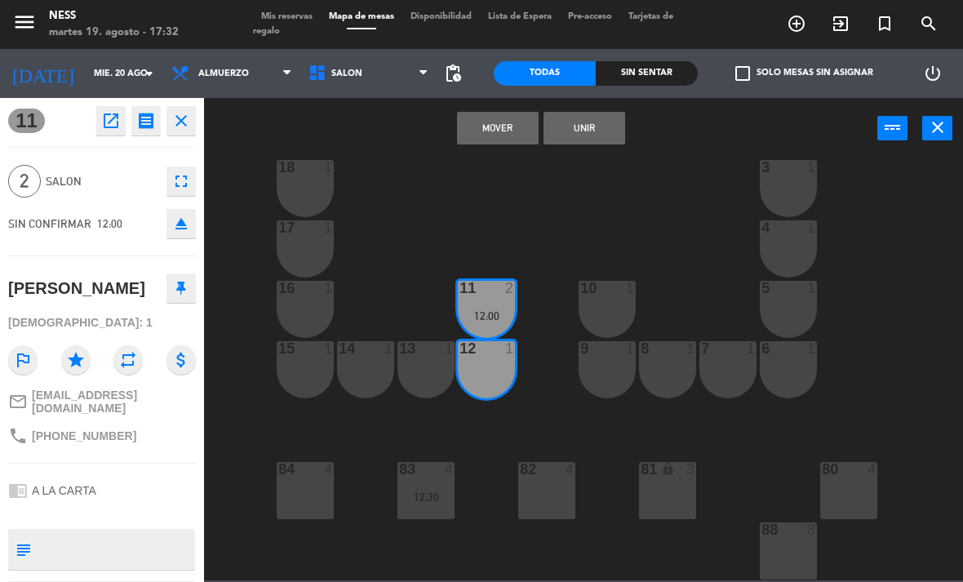
click at [604, 125] on button "Unir" at bounding box center [584, 128] width 82 height 33
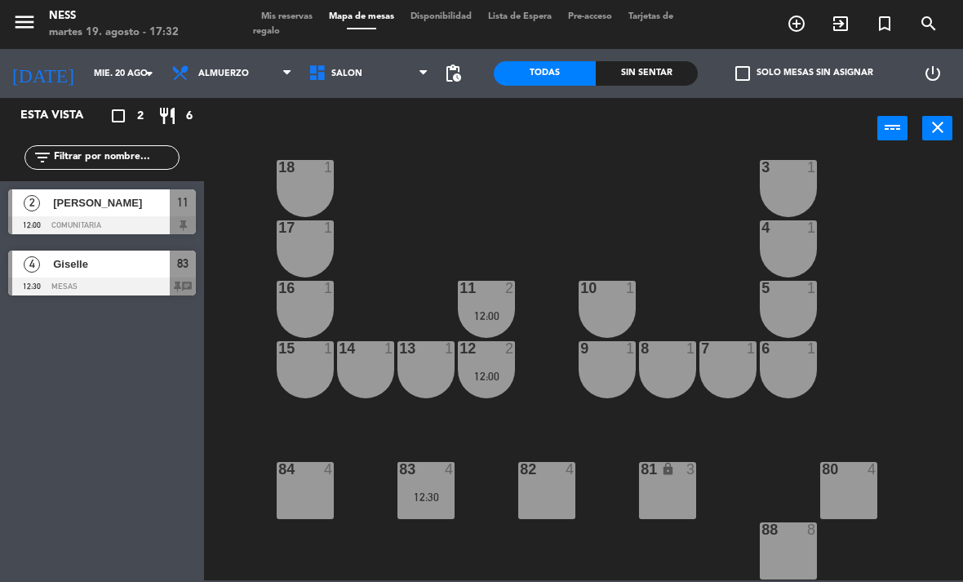
click at [440, 499] on div "12:30" at bounding box center [425, 496] width 57 height 11
click at [495, 539] on div "20 1 1 1 19 1 2 1 18 1 3 1 17 1 4 1 16 1 11 2 12:00 10 1 5 1 12 2 12:00 14 1 13…" at bounding box center [588, 368] width 749 height 423
click at [88, 69] on input "mié. 20 ago." at bounding box center [146, 73] width 121 height 27
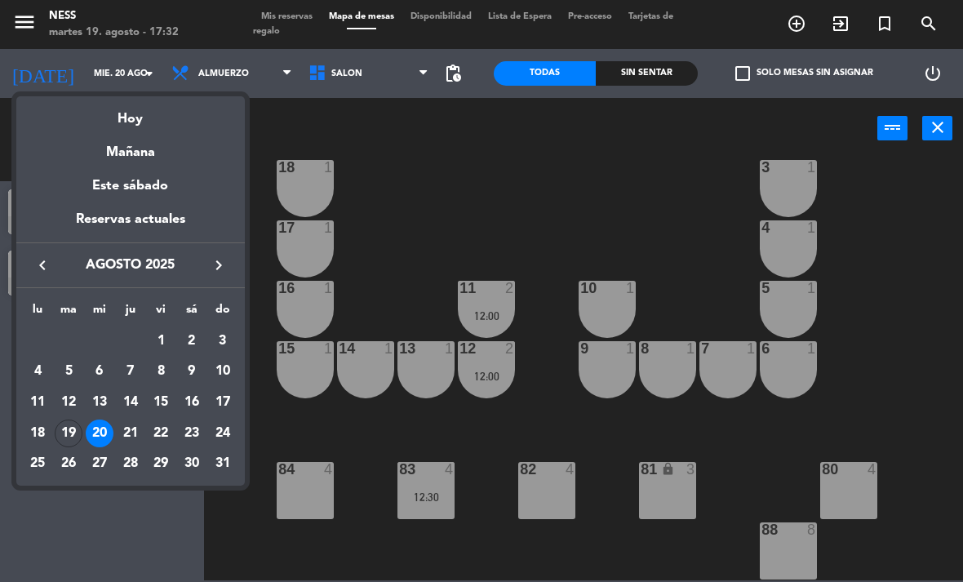
click at [211, 78] on div at bounding box center [481, 291] width 963 height 582
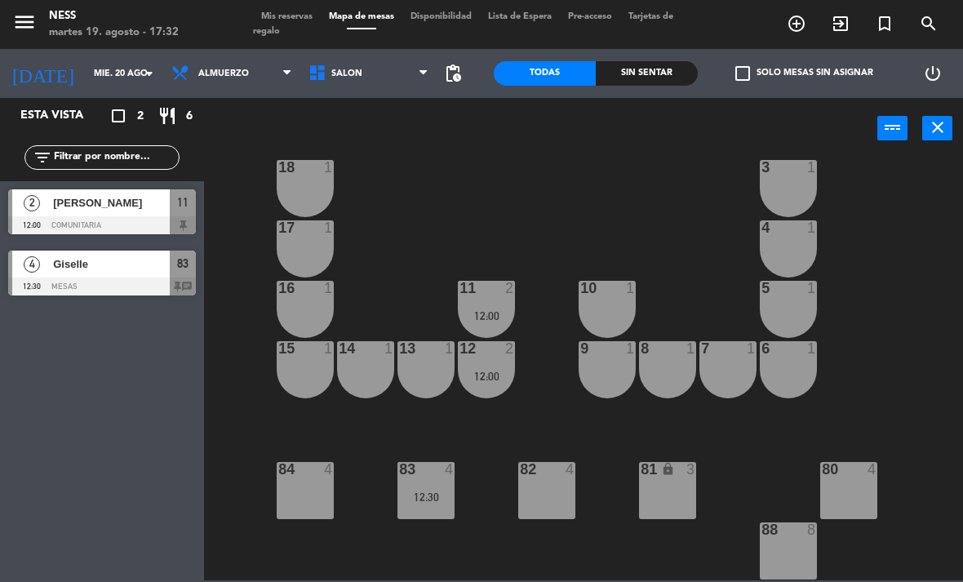
click at [233, 62] on span "Almuerzo" at bounding box center [231, 73] width 137 height 36
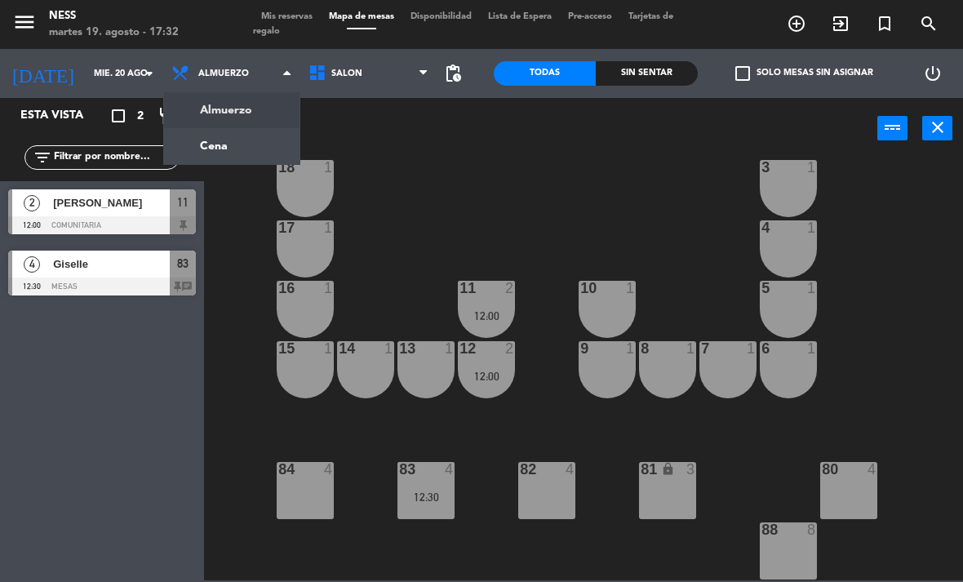
click at [234, 147] on ng-component "menu Ness martes 19. agosto - 17:32 Mis reservas Mapa de mesas Disponibilidad L…" at bounding box center [481, 290] width 963 height 580
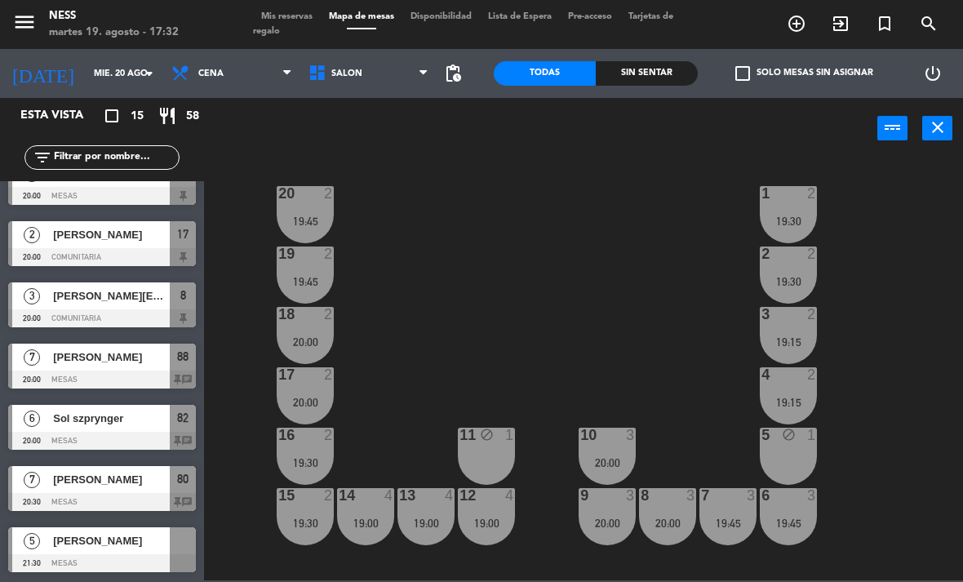
scroll to position [519, 0]
click at [103, 64] on input "mié. 20 ago." at bounding box center [146, 73] width 121 height 27
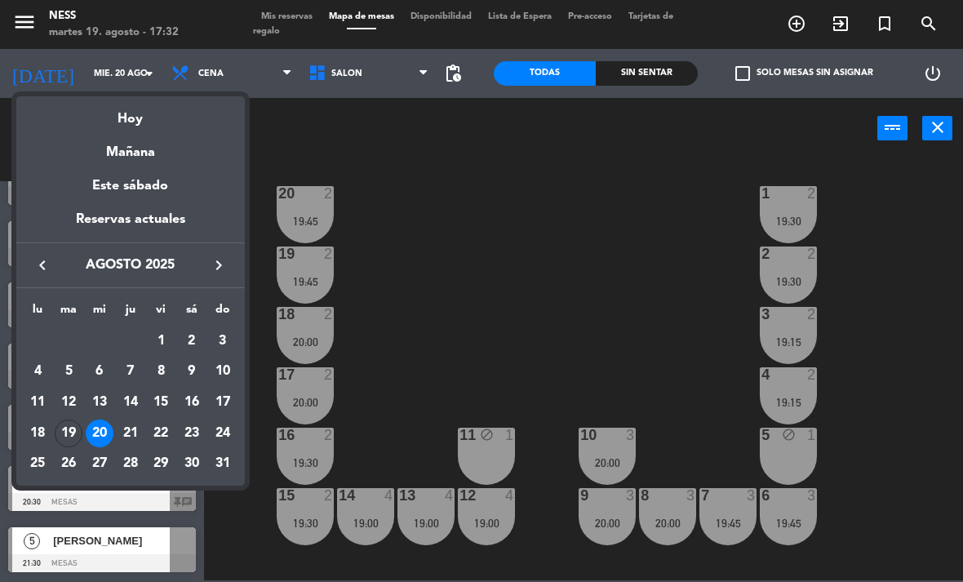
click at [135, 123] on div "Hoy" at bounding box center [130, 112] width 228 height 33
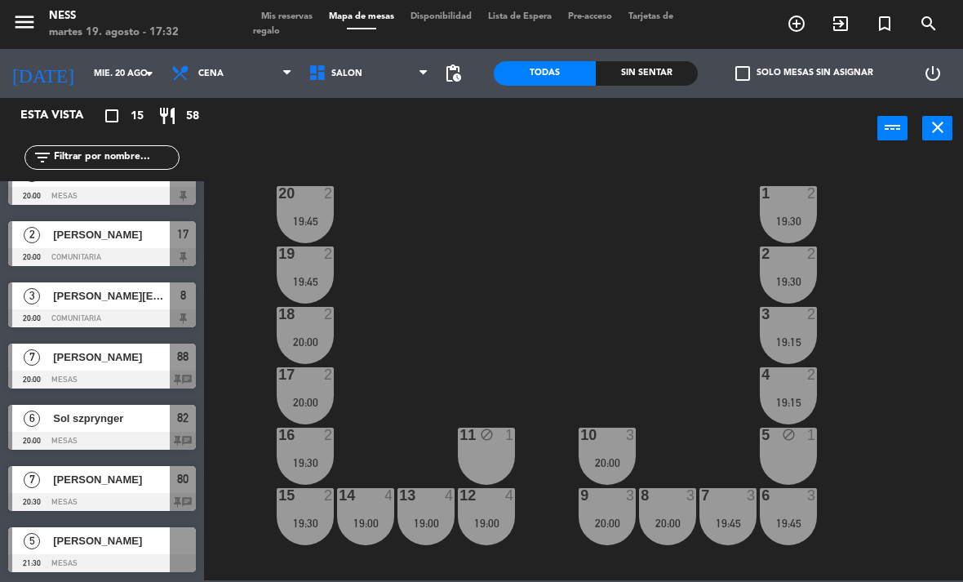
type input "[DATE] ago."
click at [895, 435] on div "20 2 19:45 1 2 20:00 19 2 19:45 2 2 20:00 18 2 19:45 3 2 19:30 17 2 19:45 4 2 1…" at bounding box center [588, 368] width 749 height 423
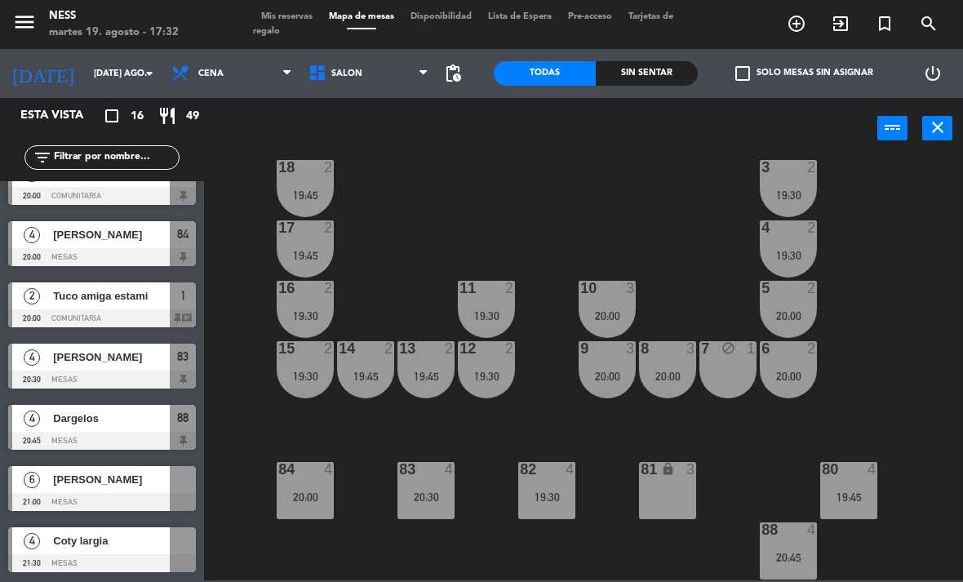
scroll to position [147, 0]
click at [689, 496] on div "81 lock 3" at bounding box center [667, 490] width 57 height 57
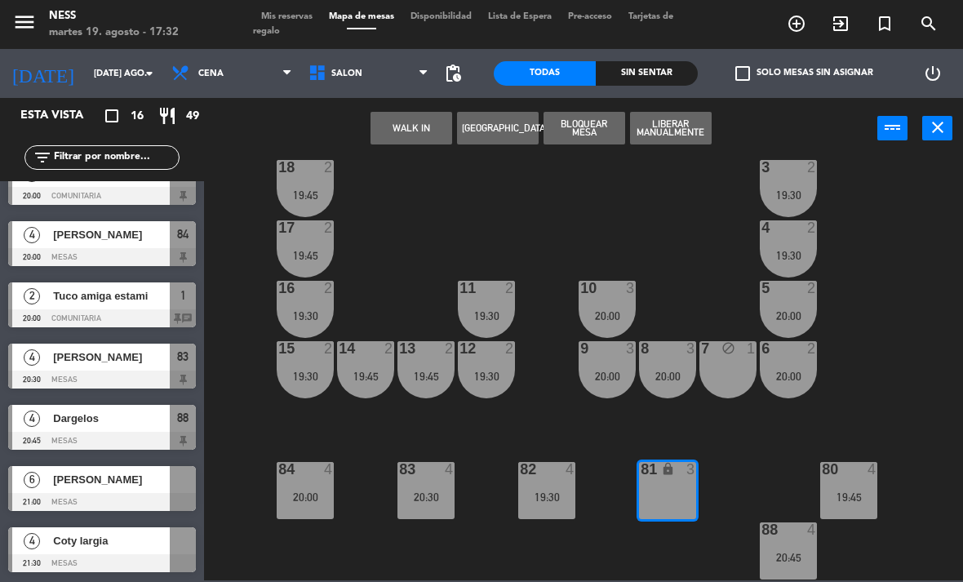
click at [500, 126] on button "[GEOGRAPHIC_DATA]" at bounding box center [498, 128] width 82 height 33
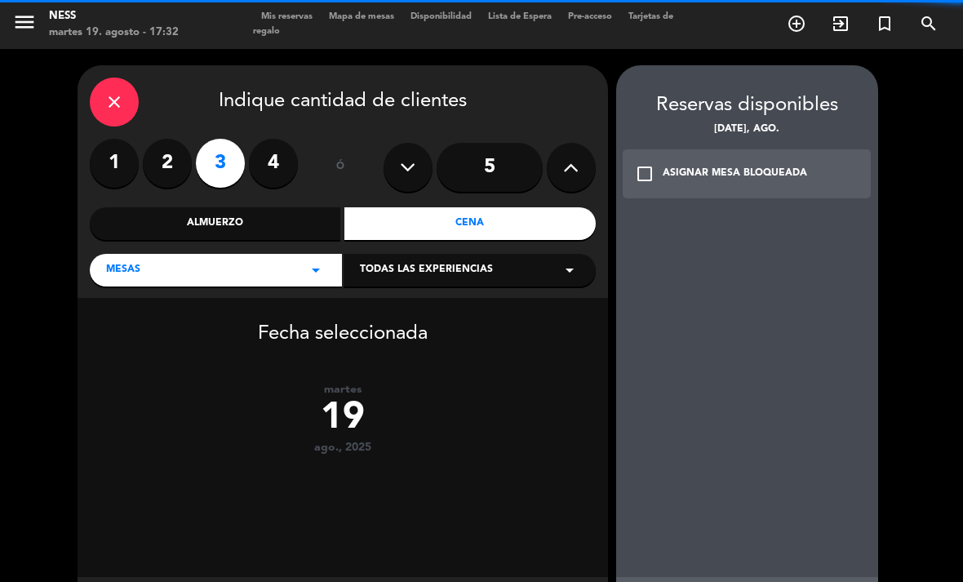
click at [220, 139] on label "3" at bounding box center [220, 163] width 49 height 49
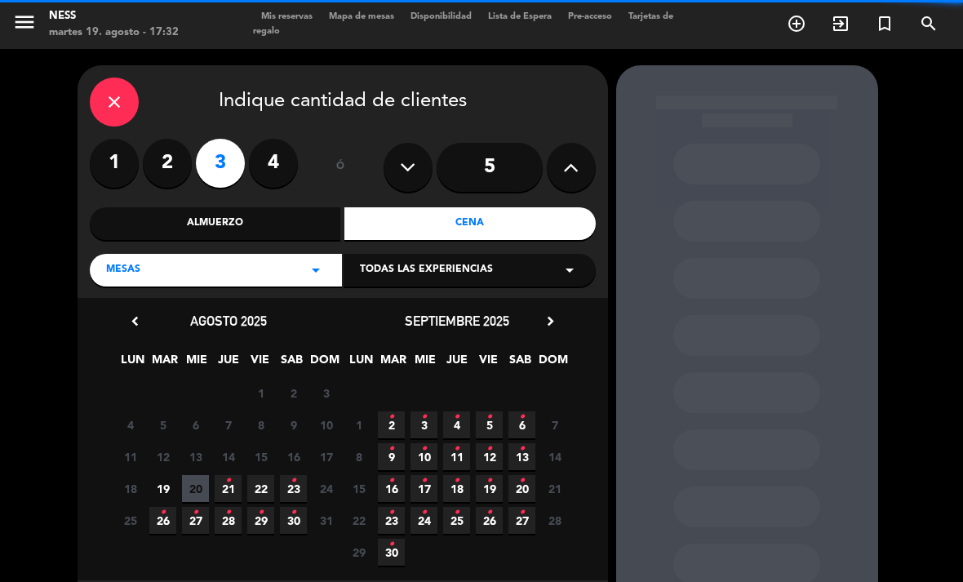
click at [495, 207] on div "Cena" at bounding box center [469, 223] width 251 height 33
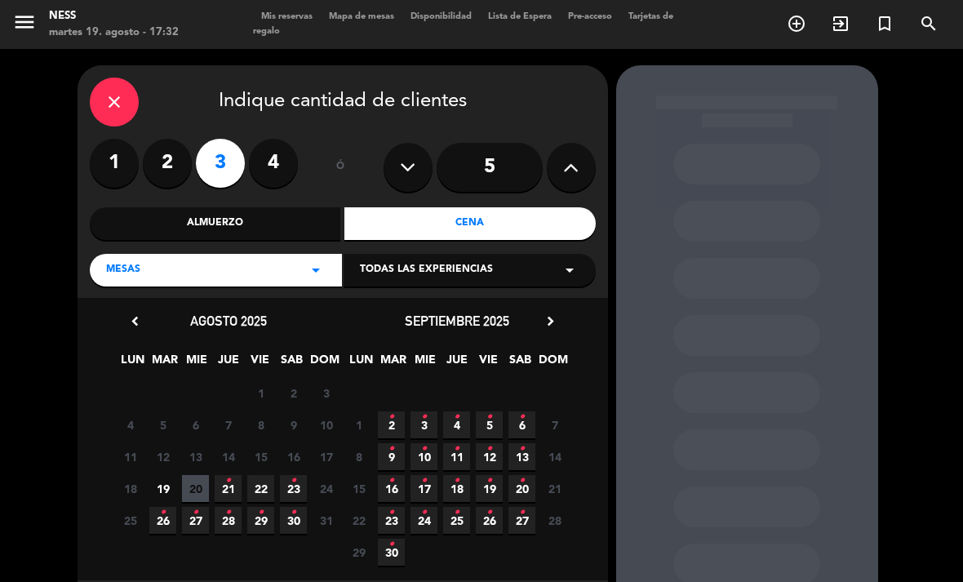
click at [174, 475] on span "19" at bounding box center [162, 488] width 27 height 27
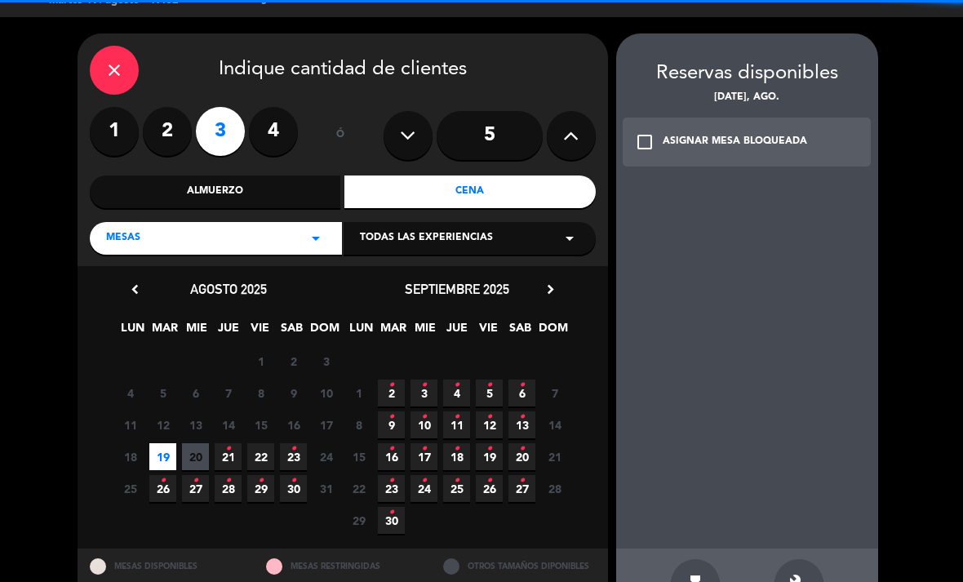
scroll to position [33, 0]
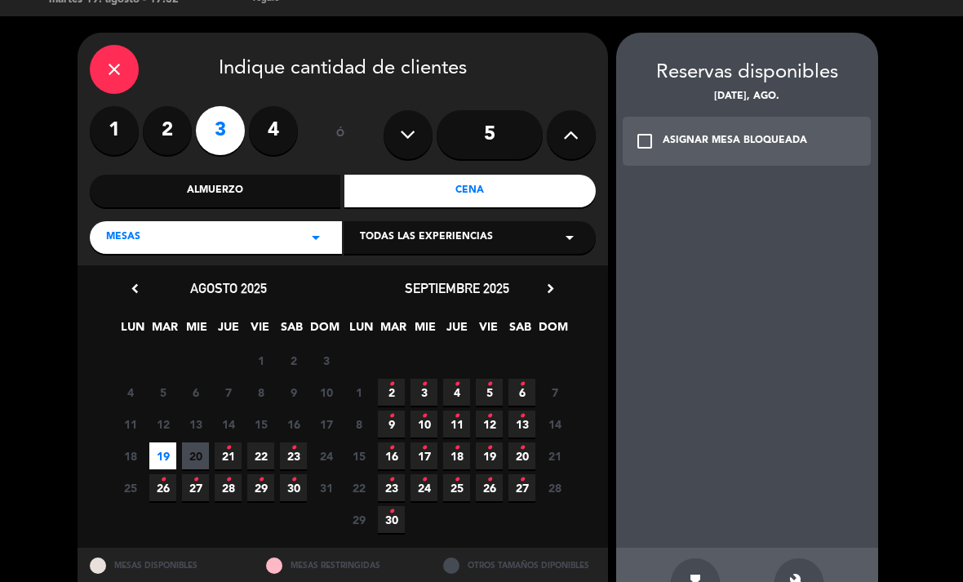
click at [811, 558] on div "build" at bounding box center [798, 582] width 49 height 49
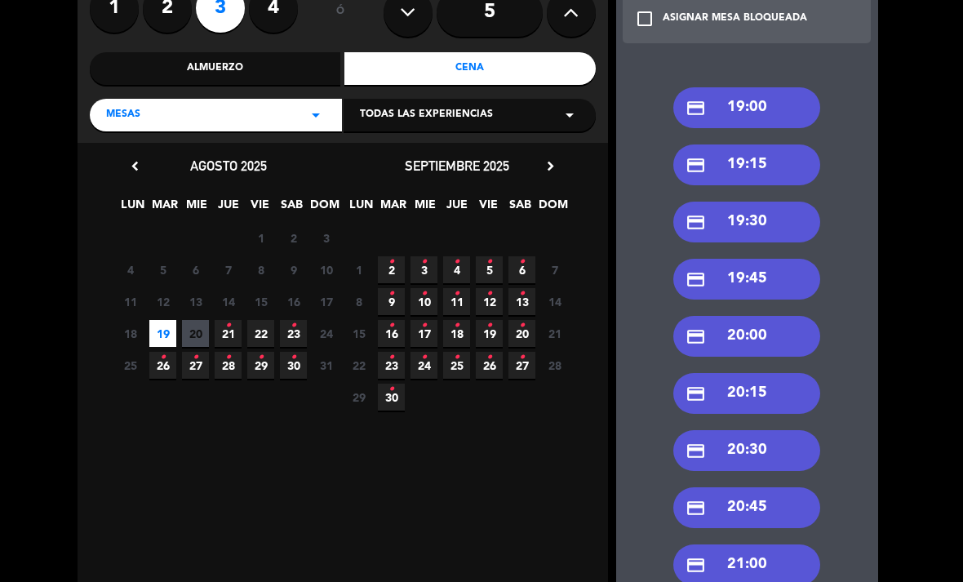
scroll to position [155, 0]
click at [773, 316] on div "credit_card 20:00" at bounding box center [746, 336] width 147 height 41
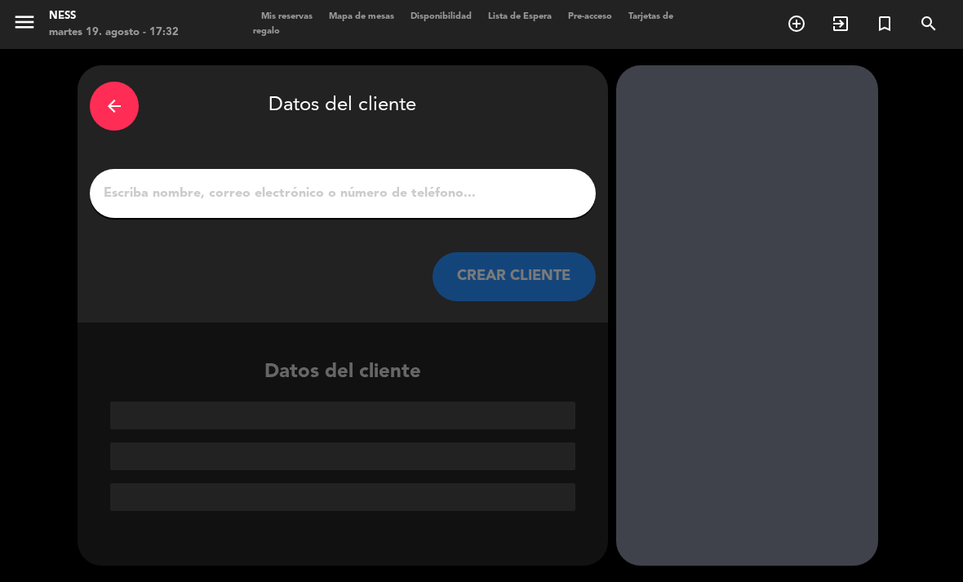
scroll to position [0, 0]
click at [321, 182] on input "1" at bounding box center [342, 193] width 481 height 23
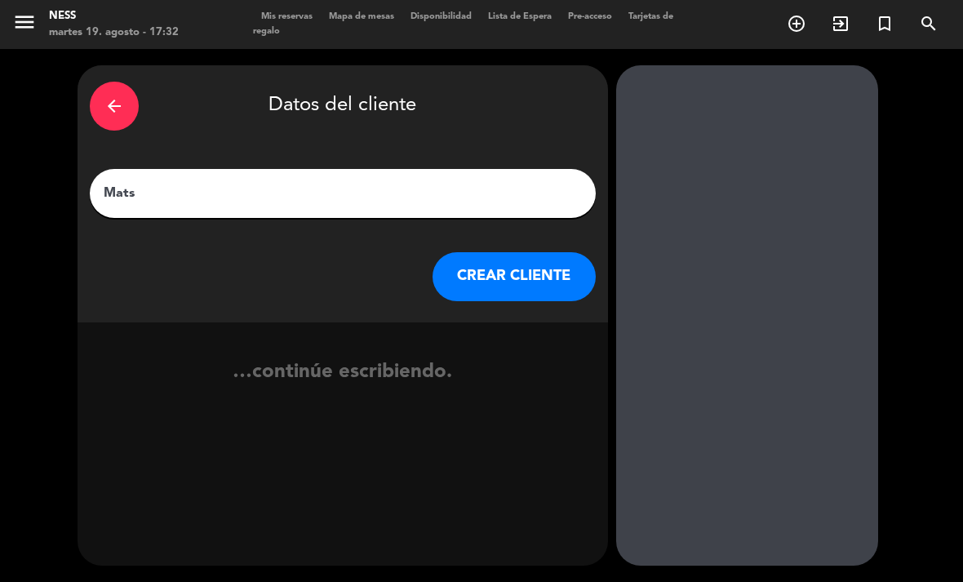
type input "Matsu"
click at [532, 252] on button "CREAR CLIENTE" at bounding box center [513, 276] width 163 height 49
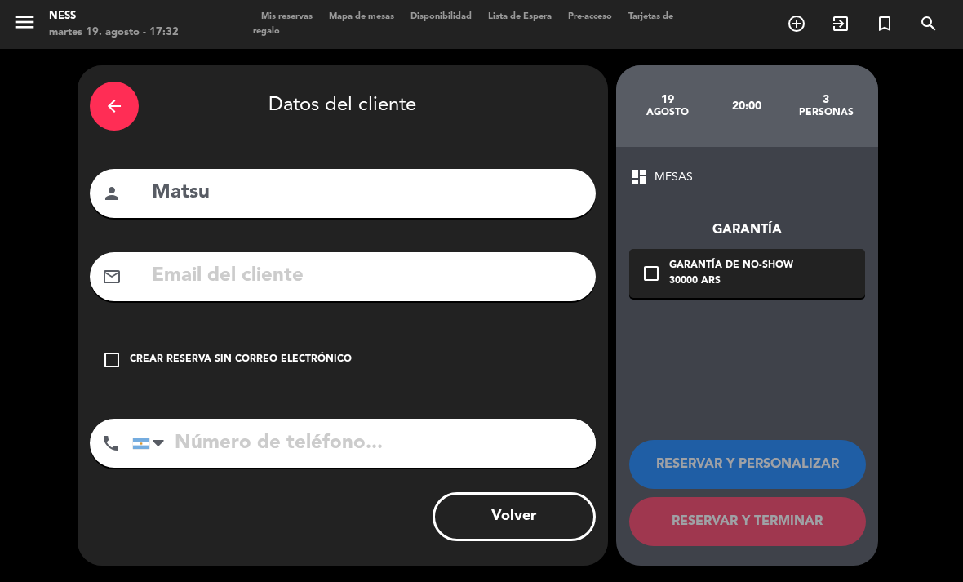
click at [112, 350] on icon "check_box_outline_blank" at bounding box center [112, 360] width 20 height 20
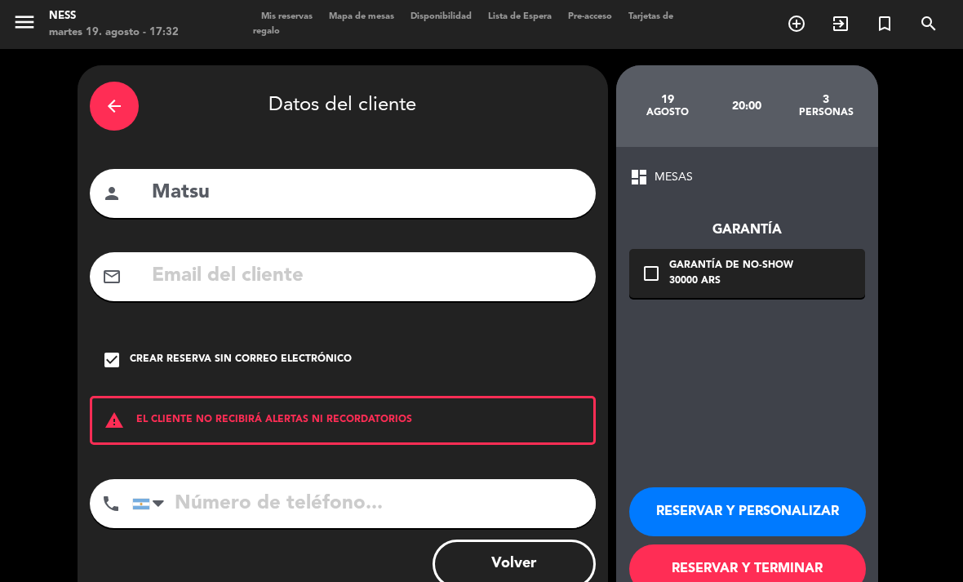
click at [809, 487] on button "RESERVAR Y PERSONALIZAR" at bounding box center [747, 511] width 237 height 49
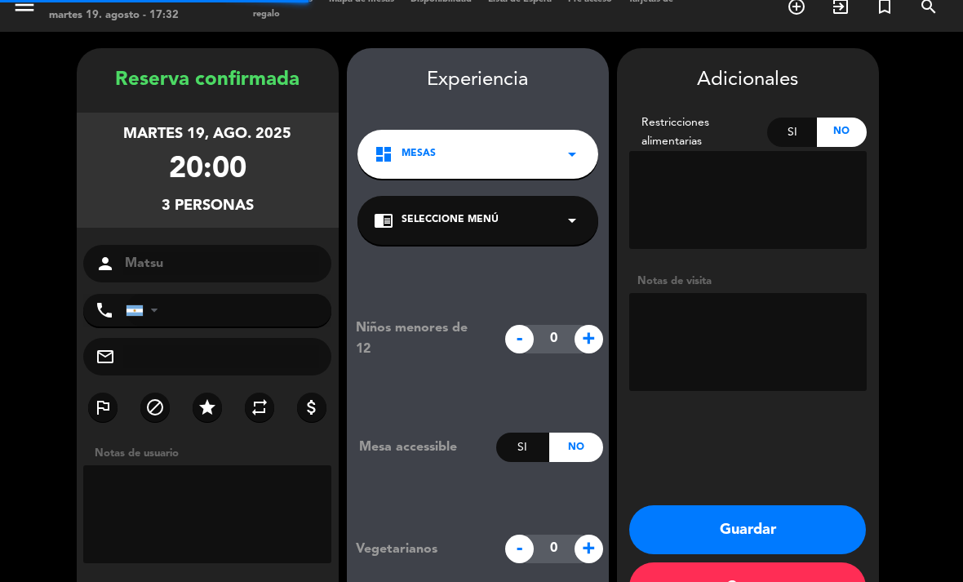
scroll to position [47, 0]
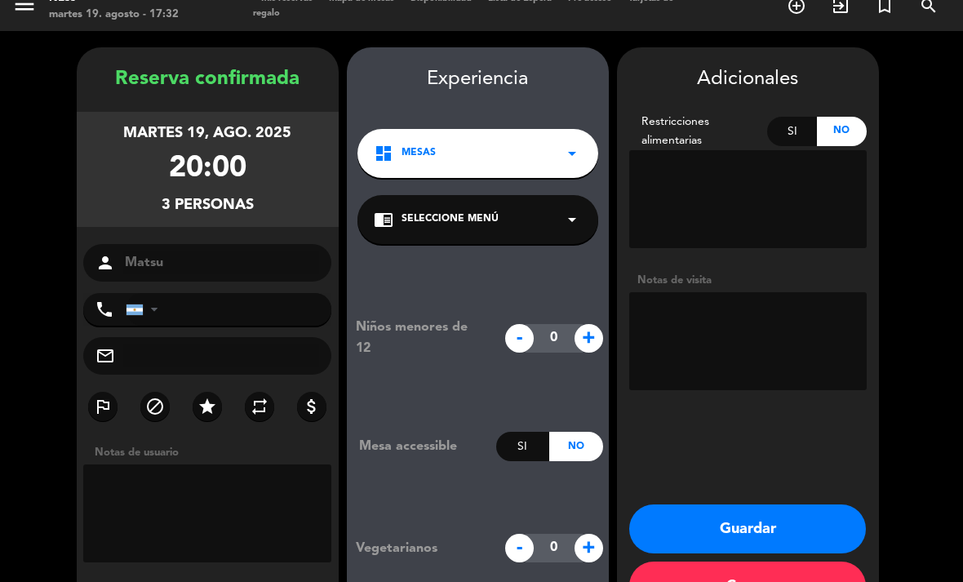
click at [796, 504] on button "Guardar" at bounding box center [747, 528] width 237 height 49
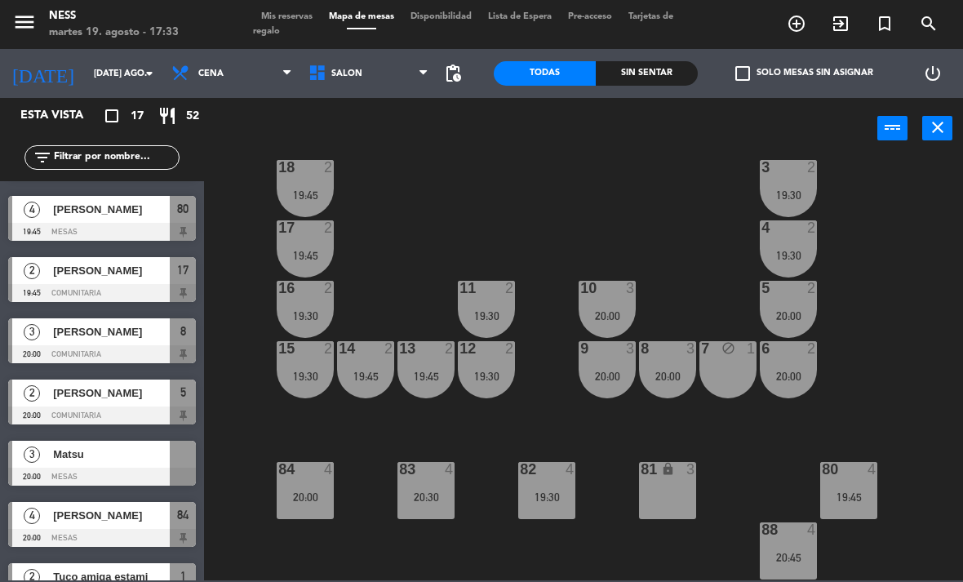
scroll to position [352, 0]
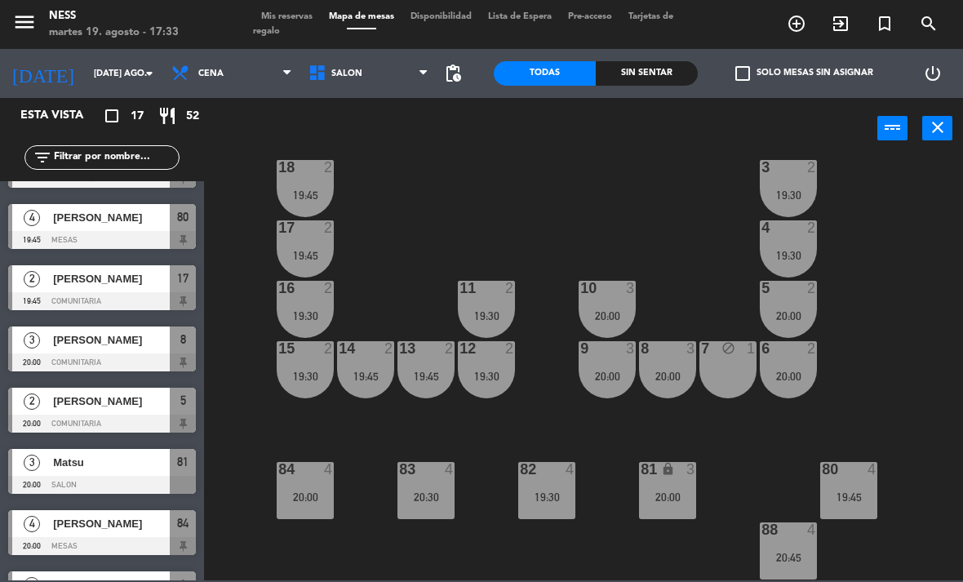
click at [781, 366] on div "6 2 20:00" at bounding box center [788, 369] width 57 height 57
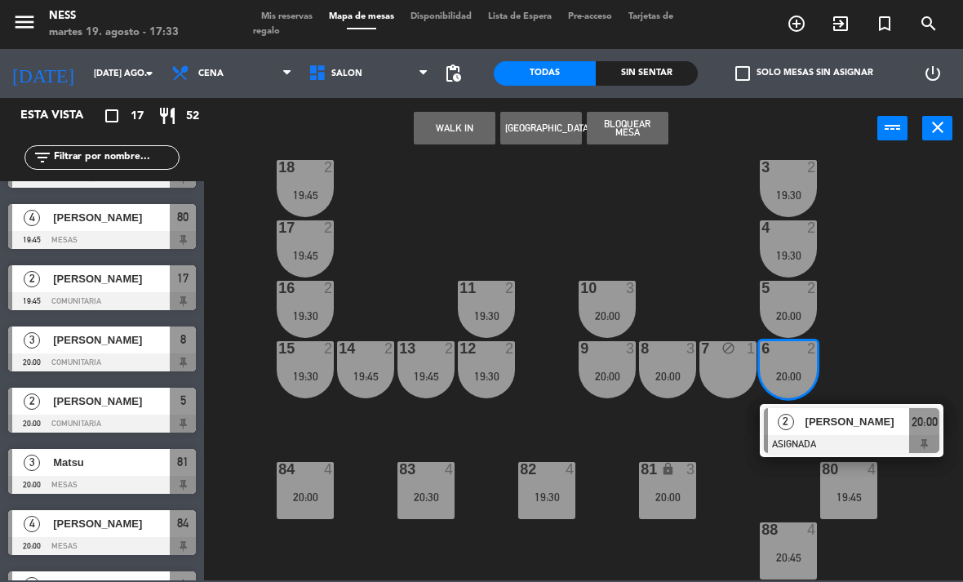
click at [829, 423] on span "[PERSON_NAME]" at bounding box center [857, 421] width 104 height 17
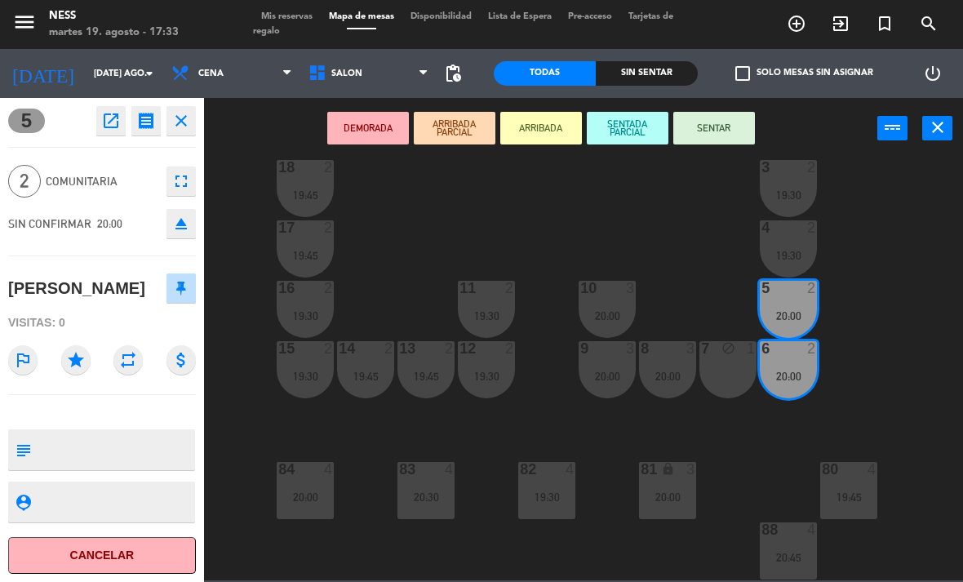
click at [117, 135] on button "open_in_new" at bounding box center [110, 120] width 29 height 29
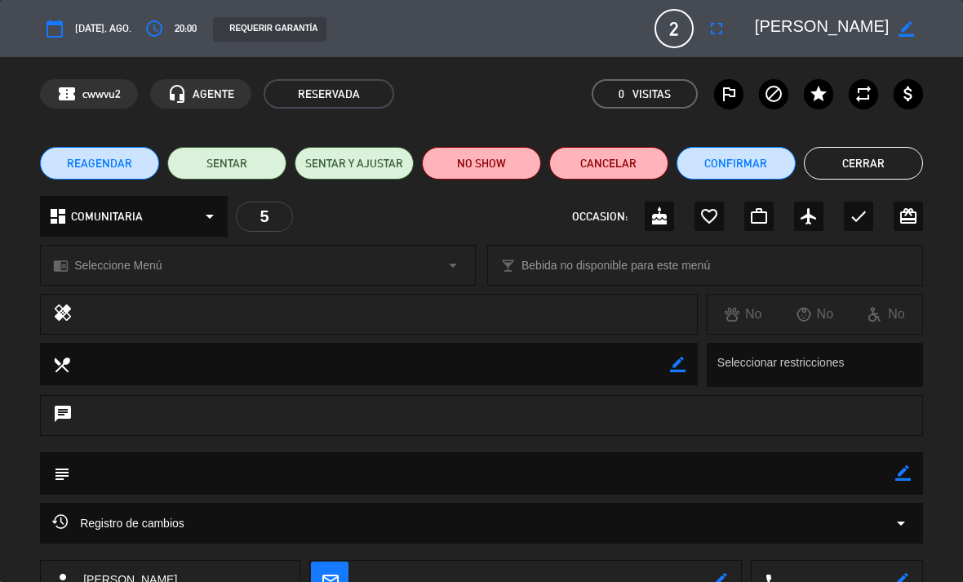
click at [726, 34] on button "fullscreen" at bounding box center [716, 28] width 29 height 29
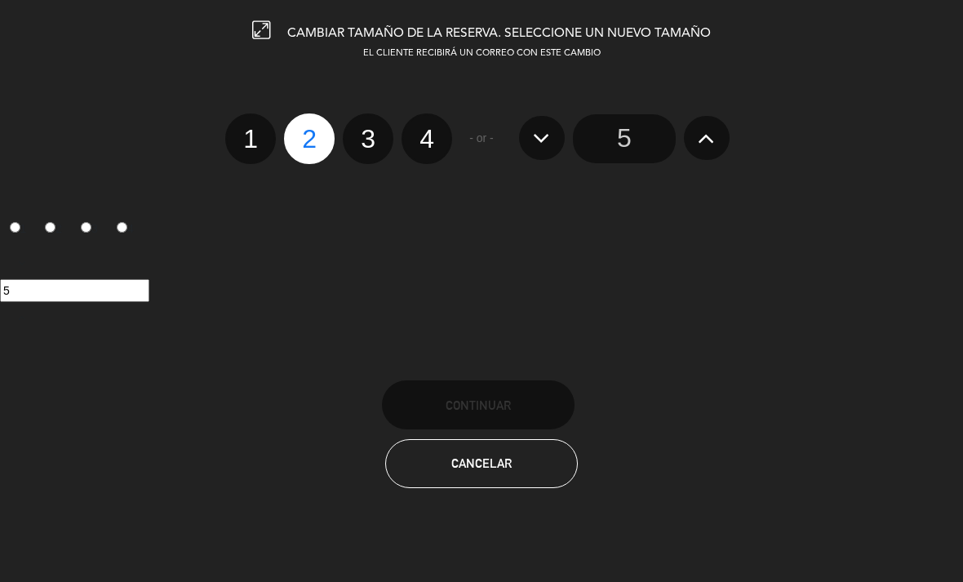
click at [370, 139] on label "3" at bounding box center [368, 138] width 51 height 51
click at [370, 130] on input "3" at bounding box center [366, 124] width 11 height 11
radio input "true"
radio input "false"
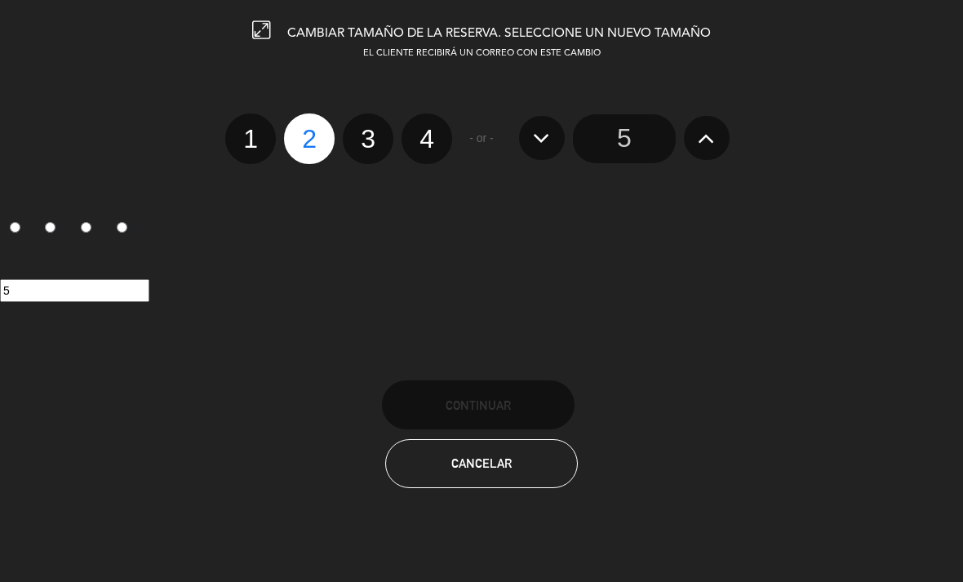
radio input "false"
radio input "true"
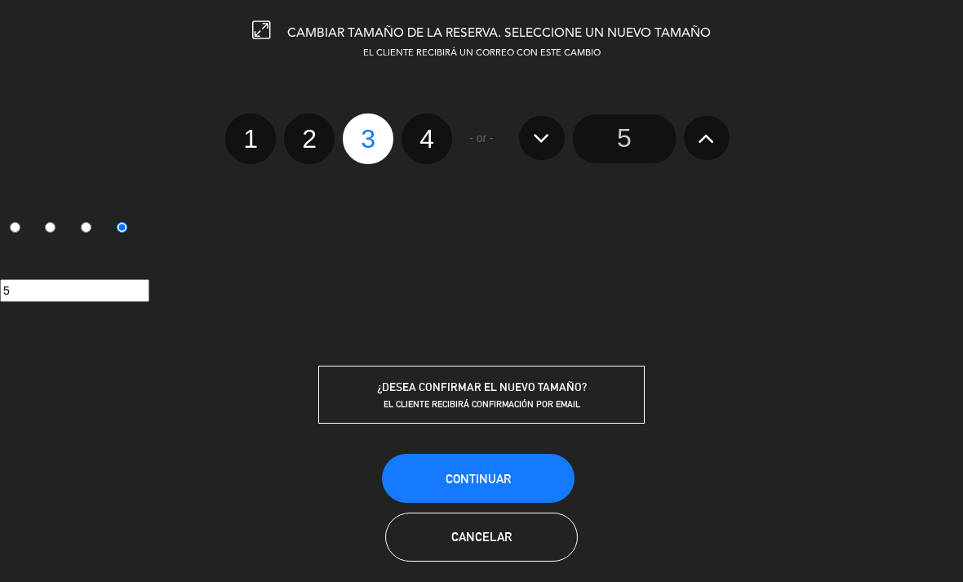
click at [463, 478] on span "Continuar" at bounding box center [478, 479] width 65 height 14
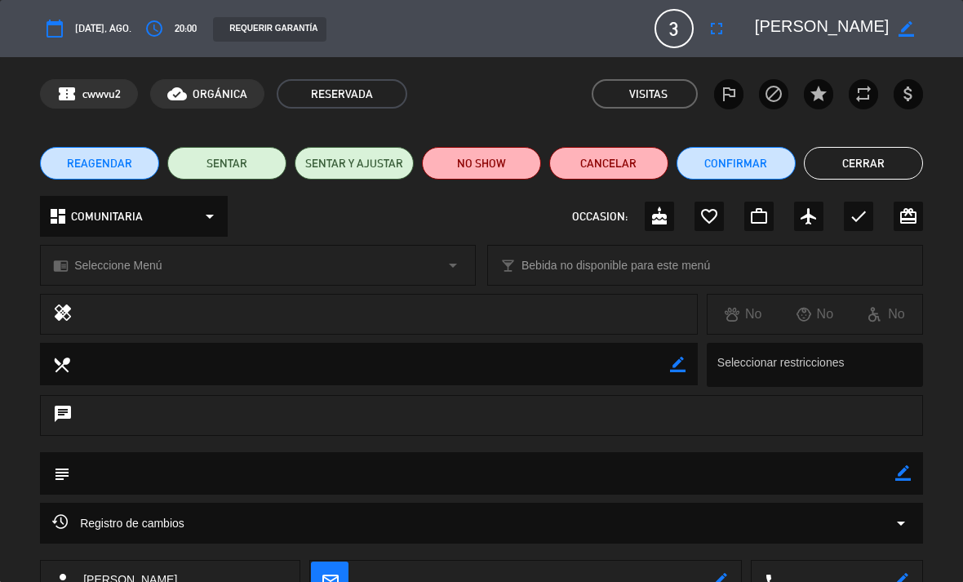
click at [894, 171] on button "Cerrar" at bounding box center [863, 163] width 119 height 33
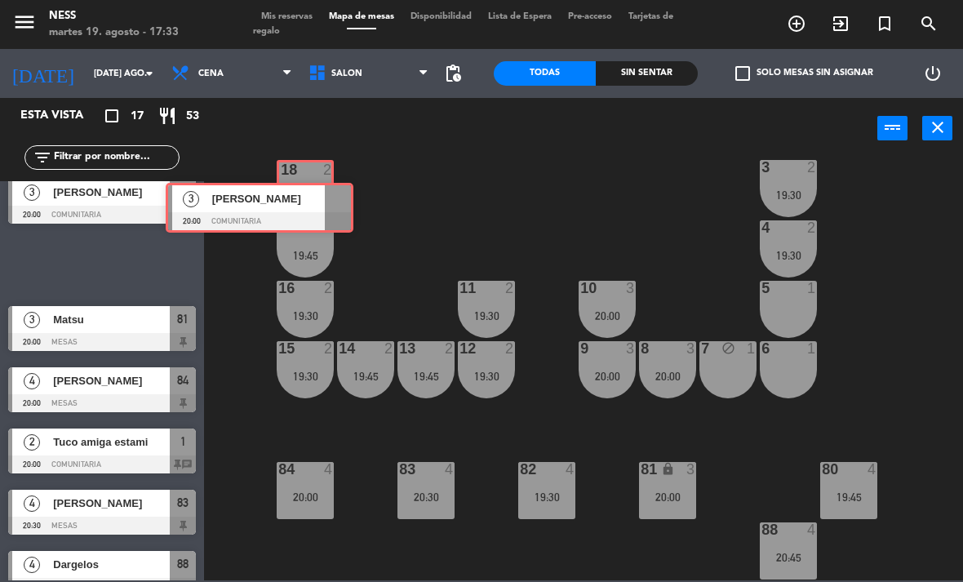
scroll to position [499, 0]
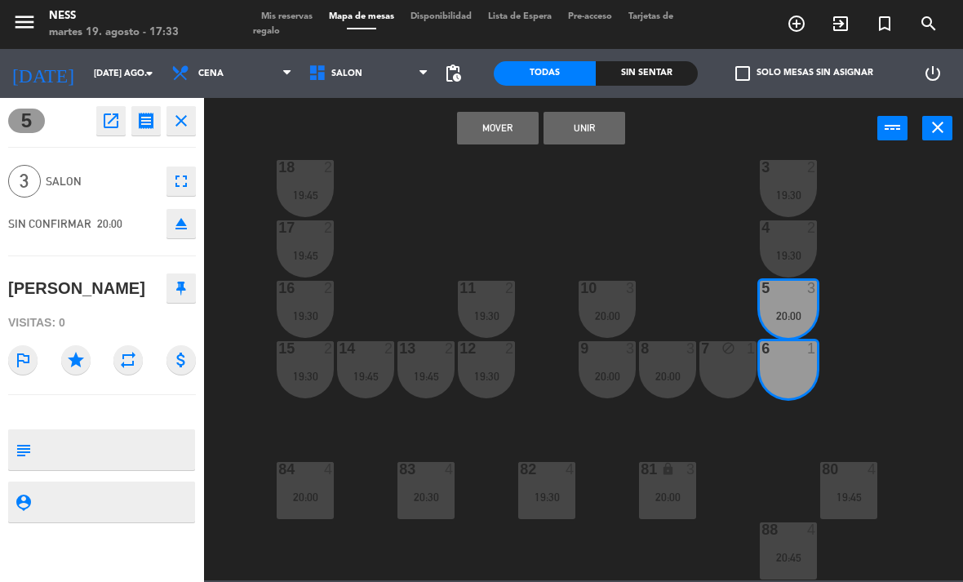
click at [608, 135] on button "Unir" at bounding box center [584, 128] width 82 height 33
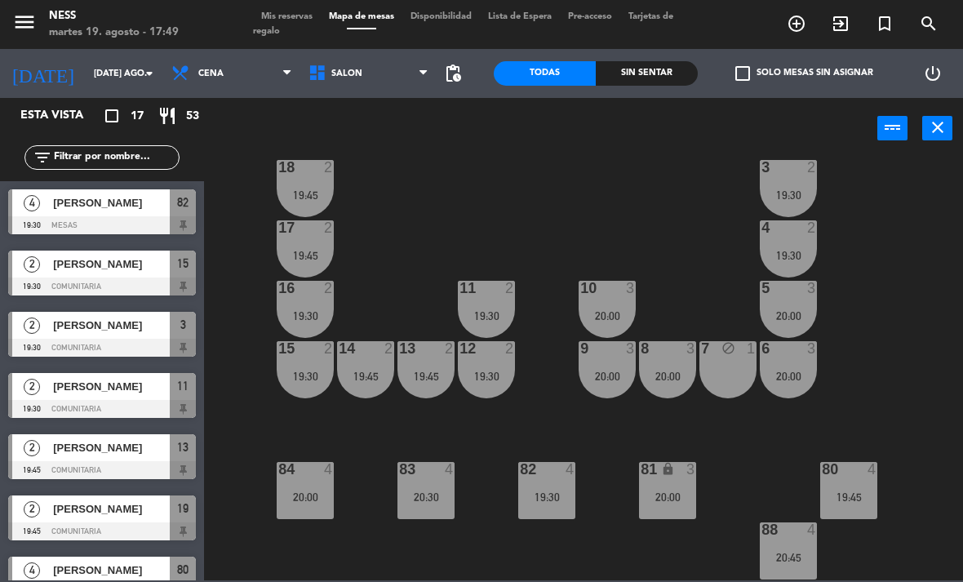
scroll to position [147, 0]
click at [676, 518] on div "81 lock 3 20:00" at bounding box center [667, 490] width 57 height 57
click at [883, 388] on div "20 2 19:45 1 2 20:00 19 2 19:45 2 2 20:00 18 2 19:45 3 2 19:30 17 2 19:45 4 2 1…" at bounding box center [588, 368] width 749 height 423
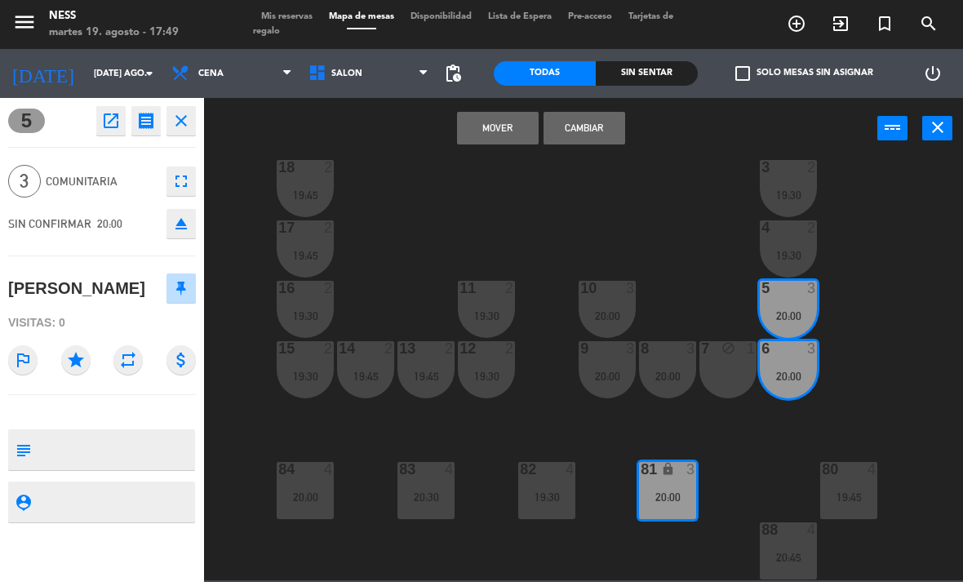
click at [614, 139] on button "Cambiar" at bounding box center [584, 128] width 82 height 33
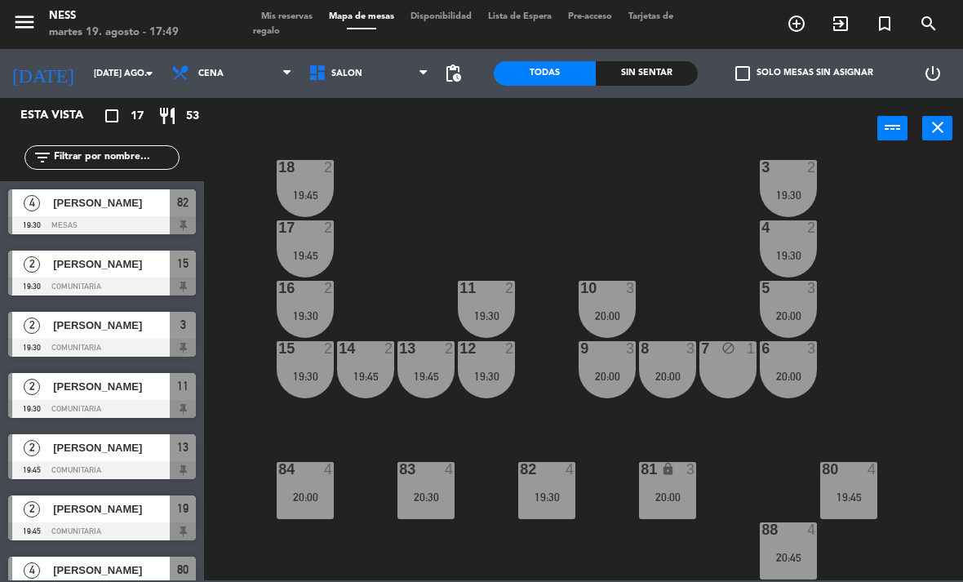
click at [796, 394] on div "6 3 20:00" at bounding box center [788, 369] width 57 height 57
click at [909, 315] on div "20 2 19:45 1 2 20:00 19 2 19:45 2 2 20:00 18 2 19:45 3 2 19:30 17 2 19:45 4 2 1…" at bounding box center [588, 368] width 749 height 423
click at [686, 498] on div "20:00" at bounding box center [667, 496] width 57 height 11
click at [885, 370] on div "20 2 19:45 1 2 20:00 19 2 19:45 2 2 20:00 18 2 19:45 3 2 19:30 17 2 19:45 4 2 1…" at bounding box center [588, 368] width 749 height 423
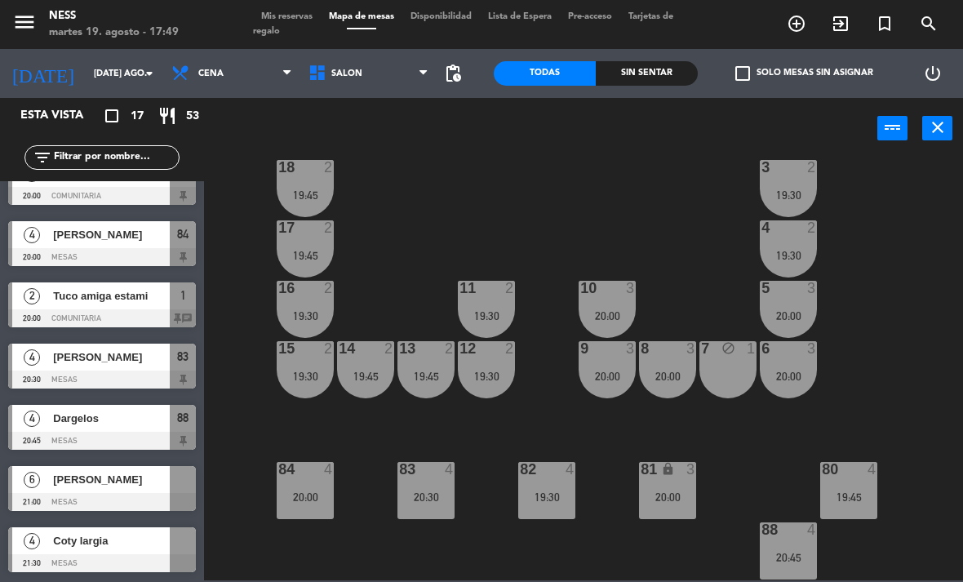
scroll to position [641, 0]
click at [304, 18] on span "Mis reservas" at bounding box center [287, 16] width 68 height 9
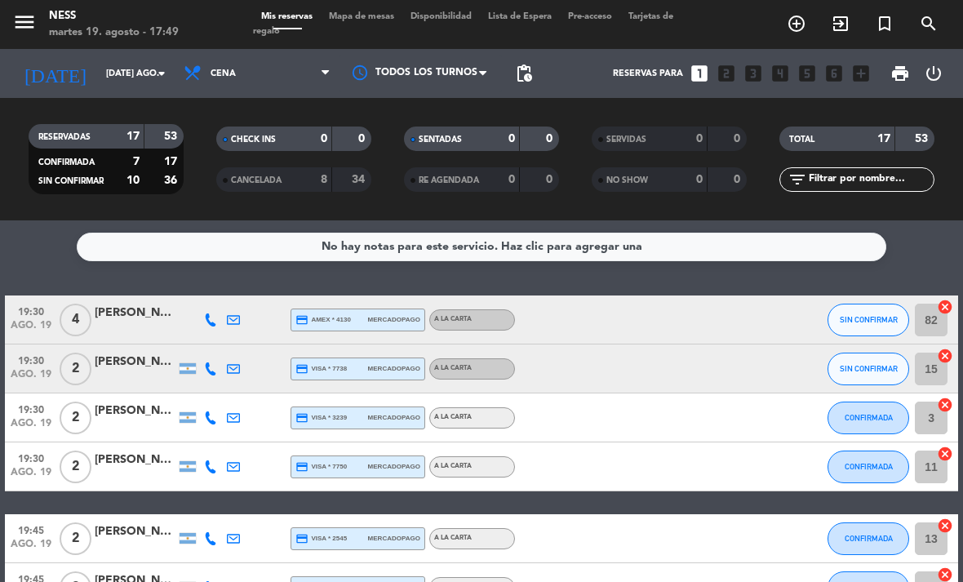
click at [374, 13] on span "Mapa de mesas" at bounding box center [362, 16] width 82 height 9
